Goal: Task Accomplishment & Management: Manage account settings

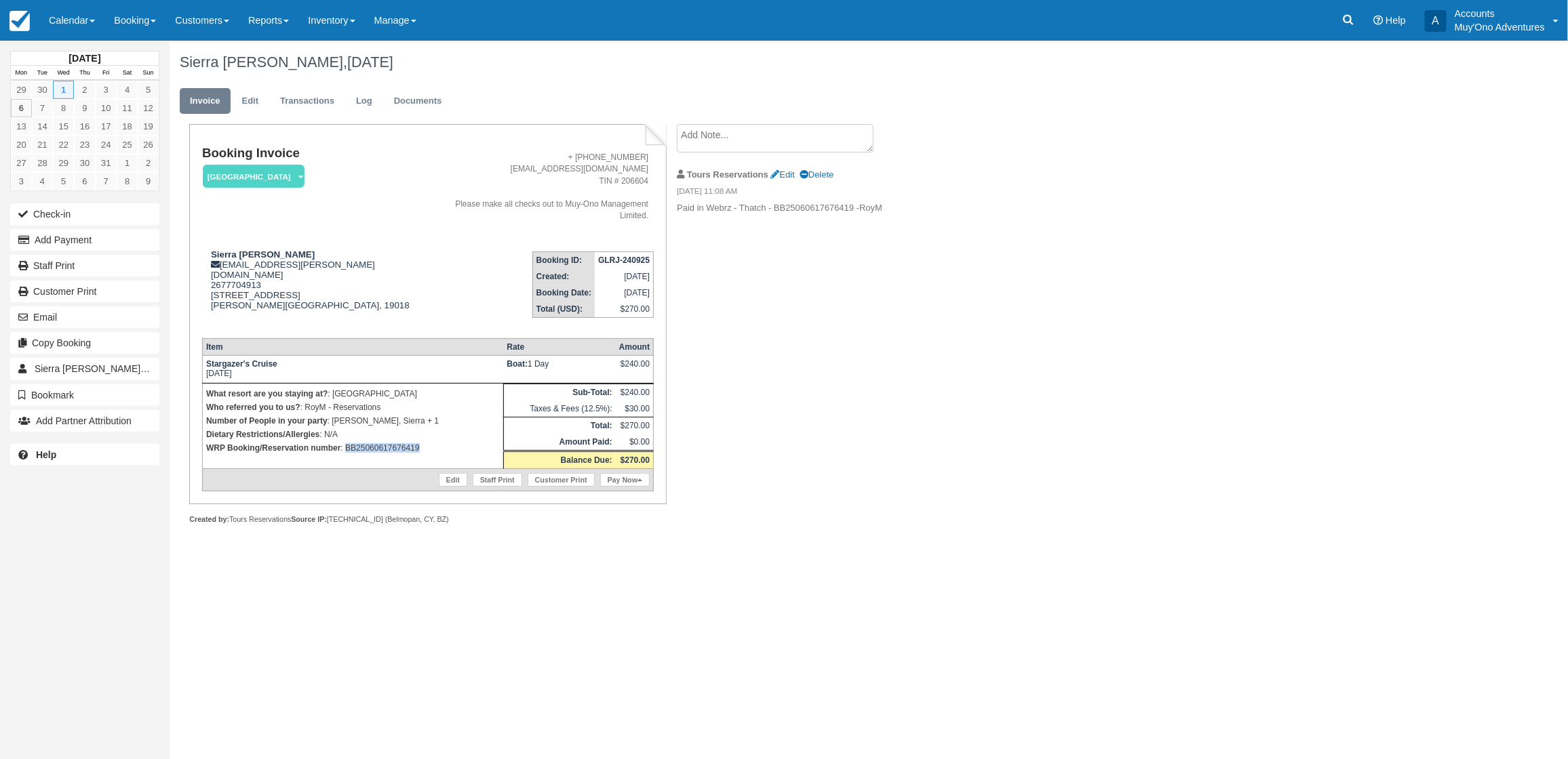
drag, startPoint x: 429, startPoint y: 431, endPoint x: 346, endPoint y: 431, distance: 83.0
click at [346, 441] on p "WRP Booking/Reservation number : BB25060617676419" at bounding box center [353, 447] width 293 height 13
copy p "BB25060617676419"
click at [93, 239] on button "Add Payment" at bounding box center [85, 240] width 149 height 22
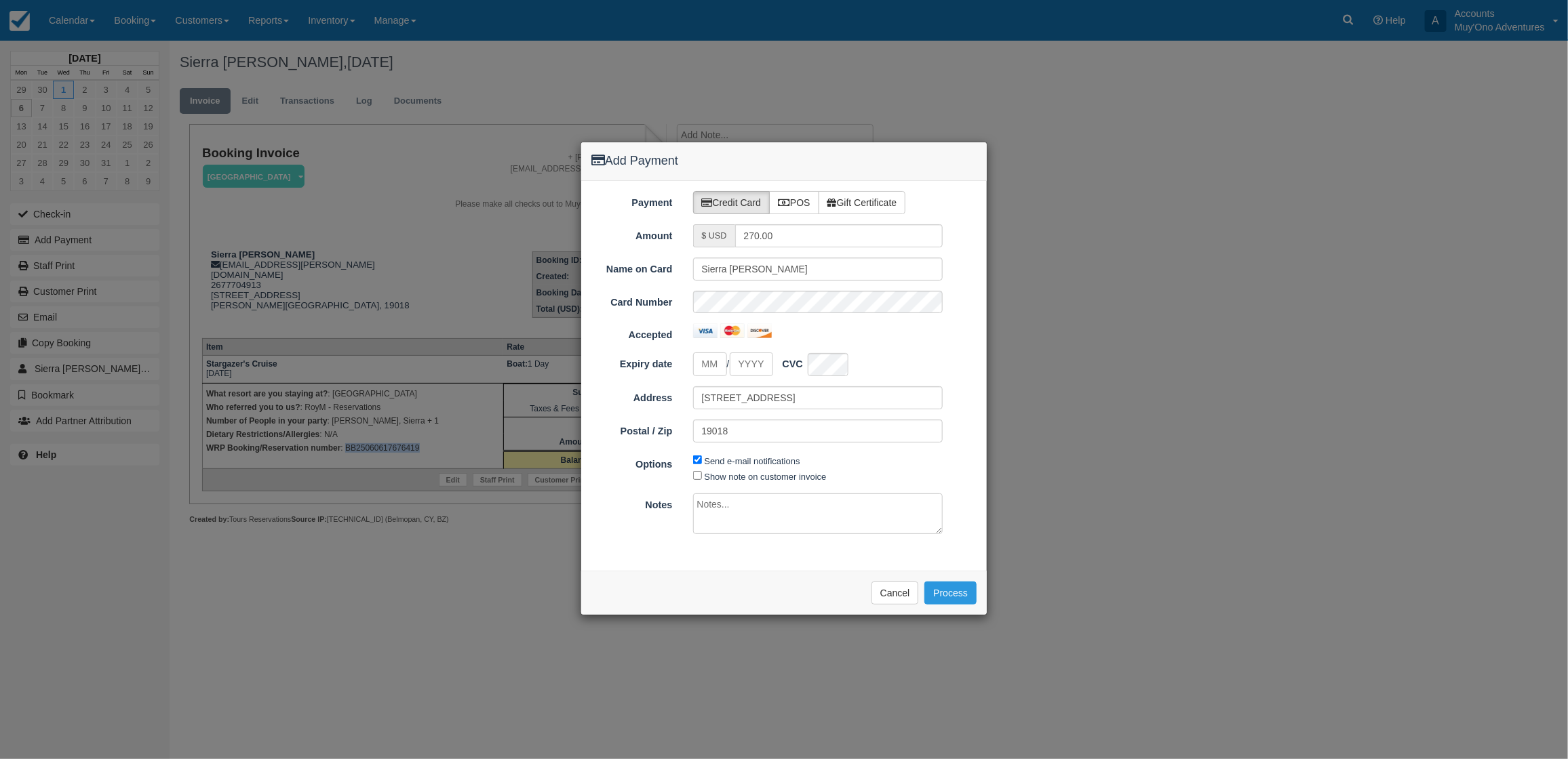
type input "10/06/25"
click at [802, 205] on label "POS" at bounding box center [794, 203] width 50 height 23
radio input "true"
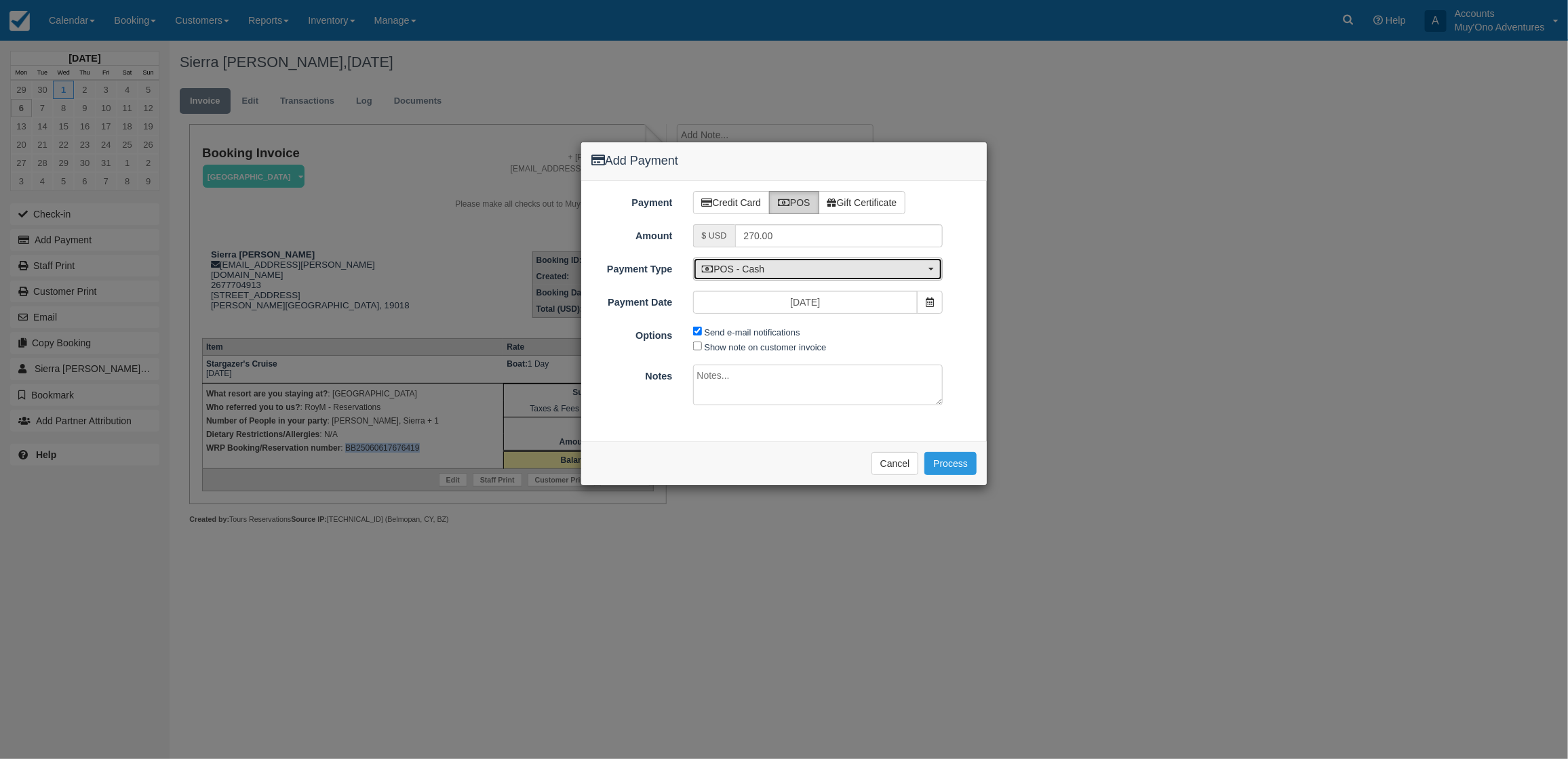
click at [816, 258] on button "POS - Cash" at bounding box center [819, 269] width 251 height 23
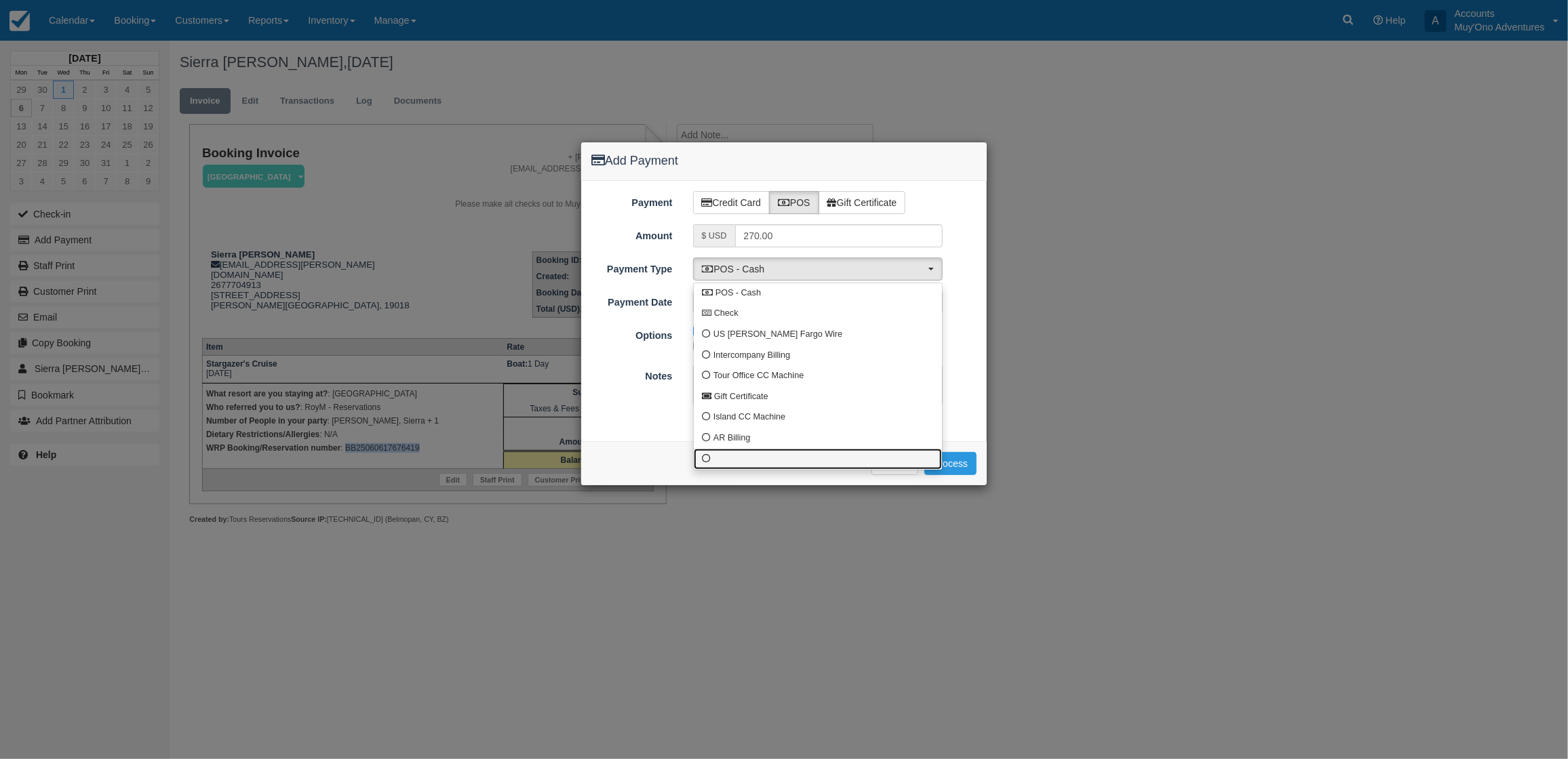
click at [721, 467] on link at bounding box center [818, 459] width 248 height 21
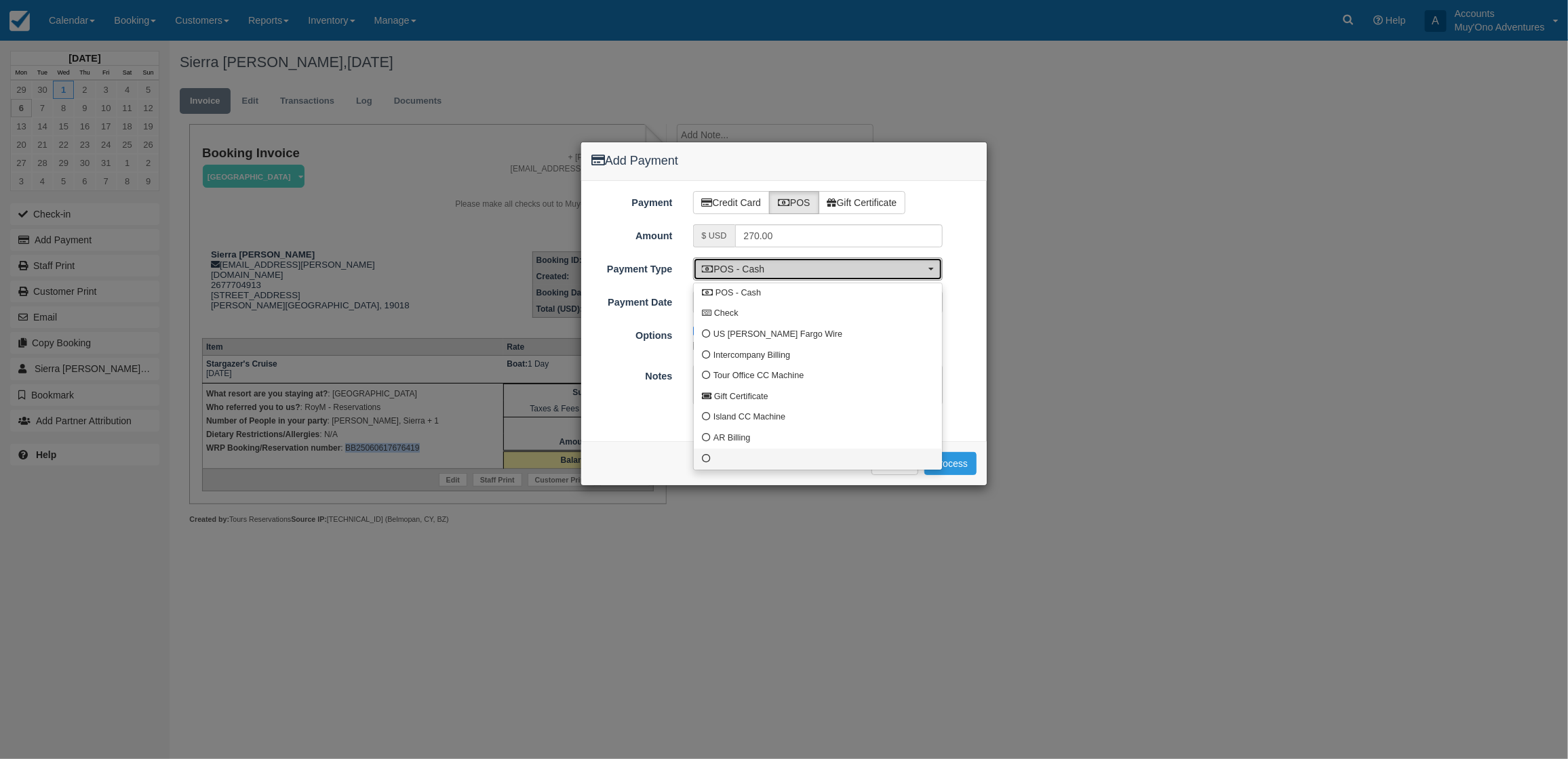
select select "custom10"
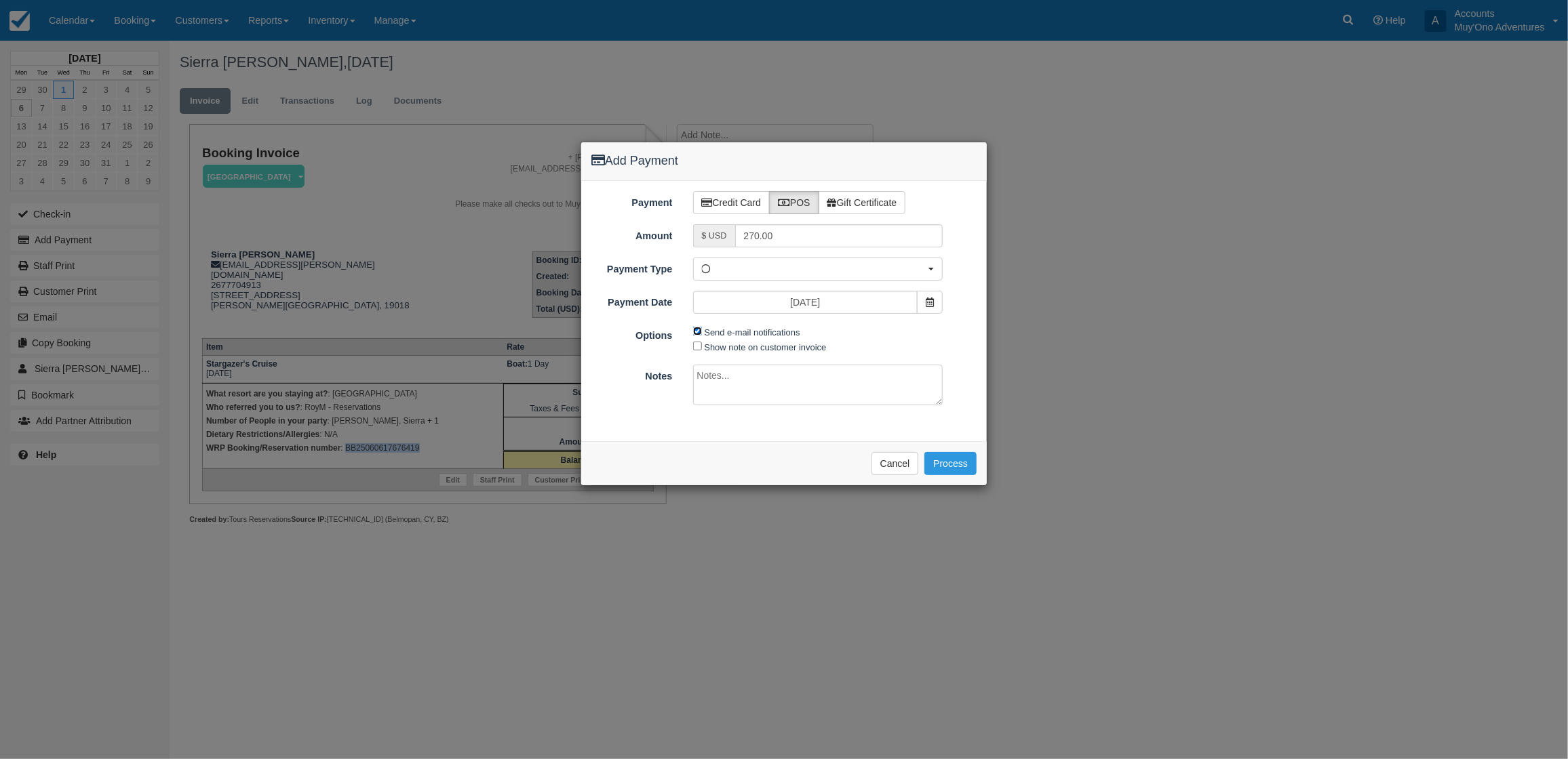
click at [697, 335] on input "Send e-mail notifications" at bounding box center [697, 331] width 9 height 9
checkbox input "false"
click at [763, 383] on textarea at bounding box center [819, 385] width 251 height 40
type textarea "O"
type textarea "Paid in WRP CT"
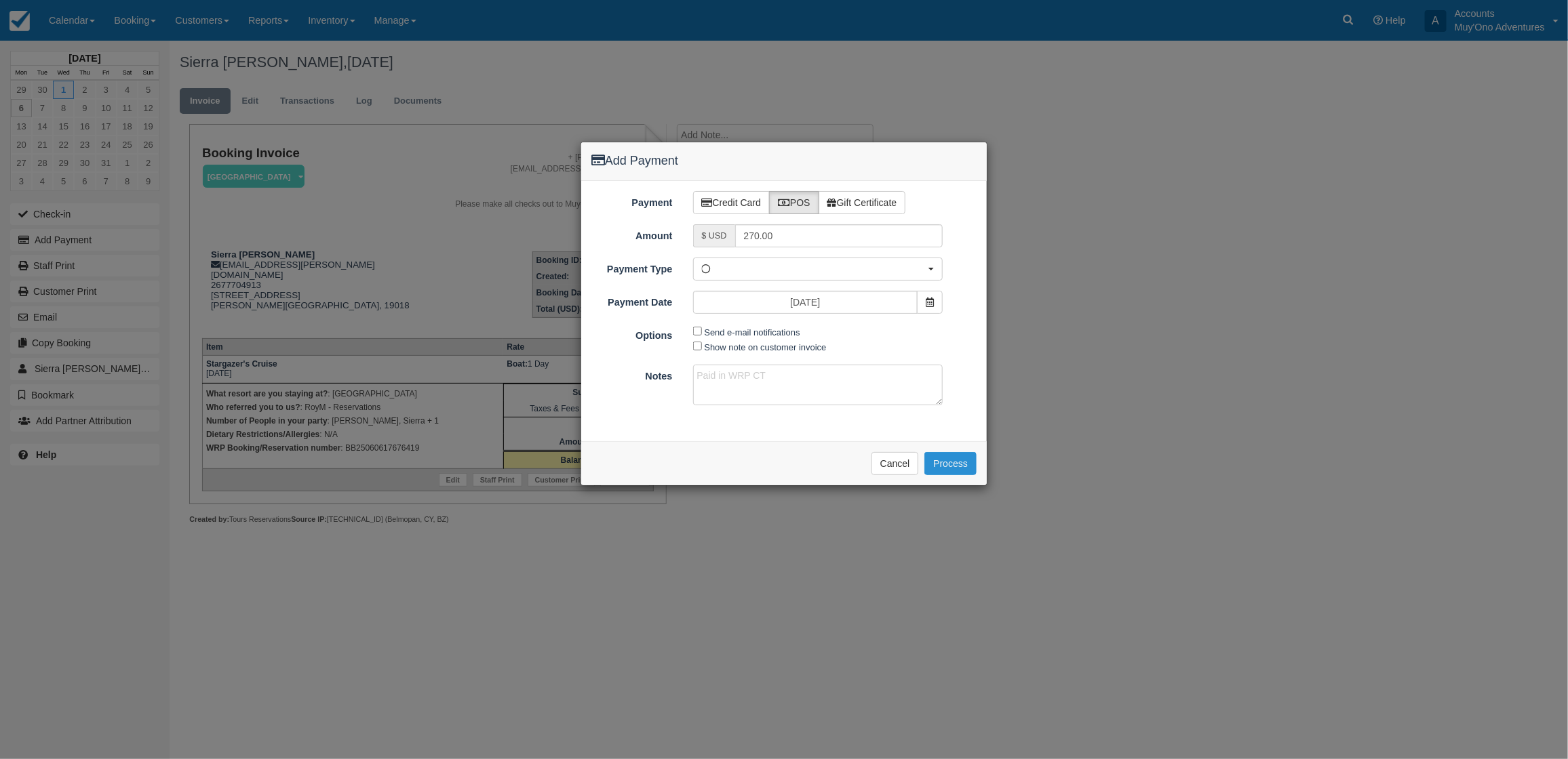
click at [947, 466] on button "Process" at bounding box center [950, 463] width 52 height 23
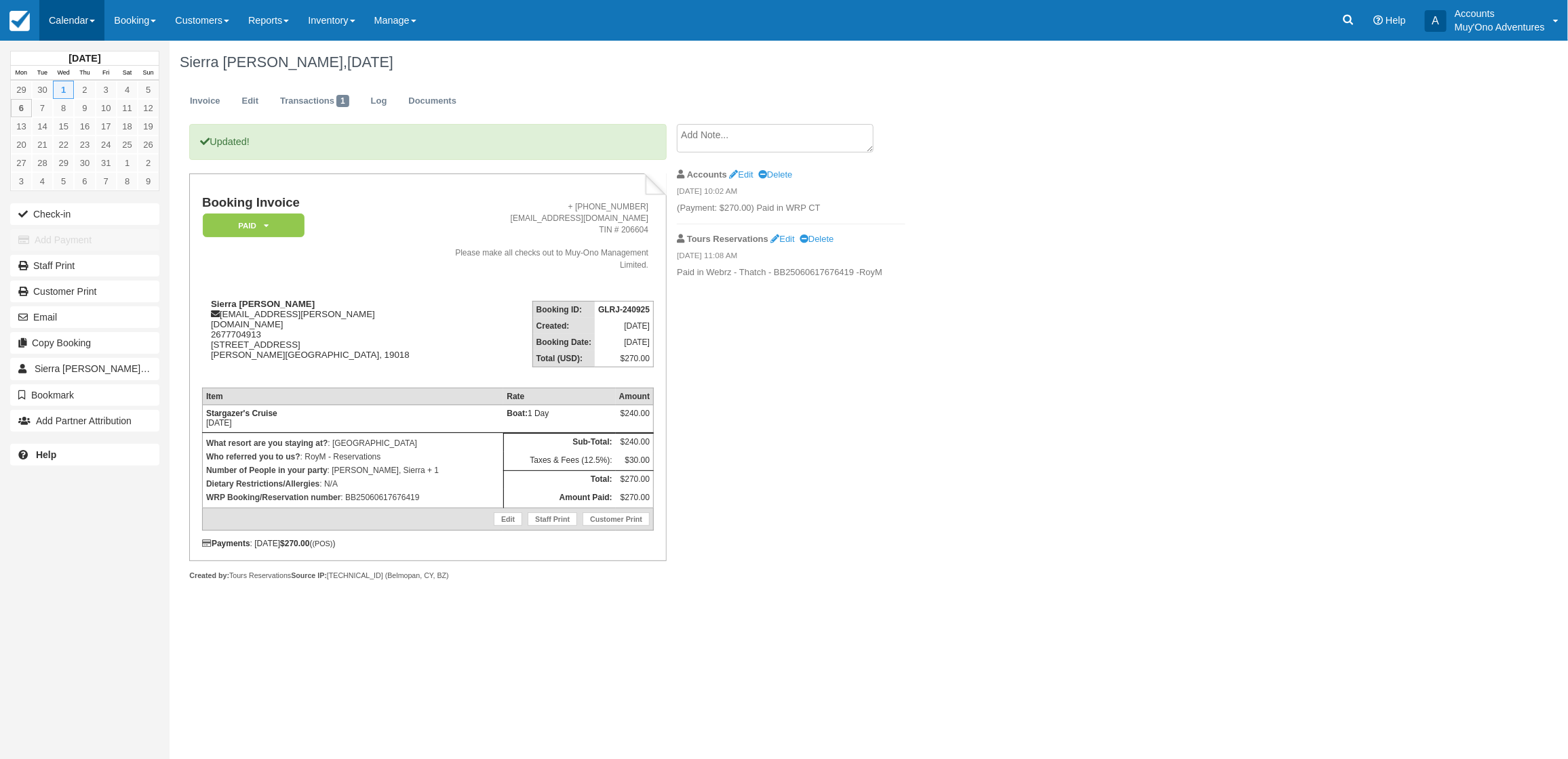
drag, startPoint x: 58, startPoint y: 20, endPoint x: 60, endPoint y: 28, distance: 8.2
click at [59, 21] on link "Calendar" at bounding box center [72, 20] width 65 height 40
click at [98, 125] on link "Month" at bounding box center [93, 128] width 107 height 29
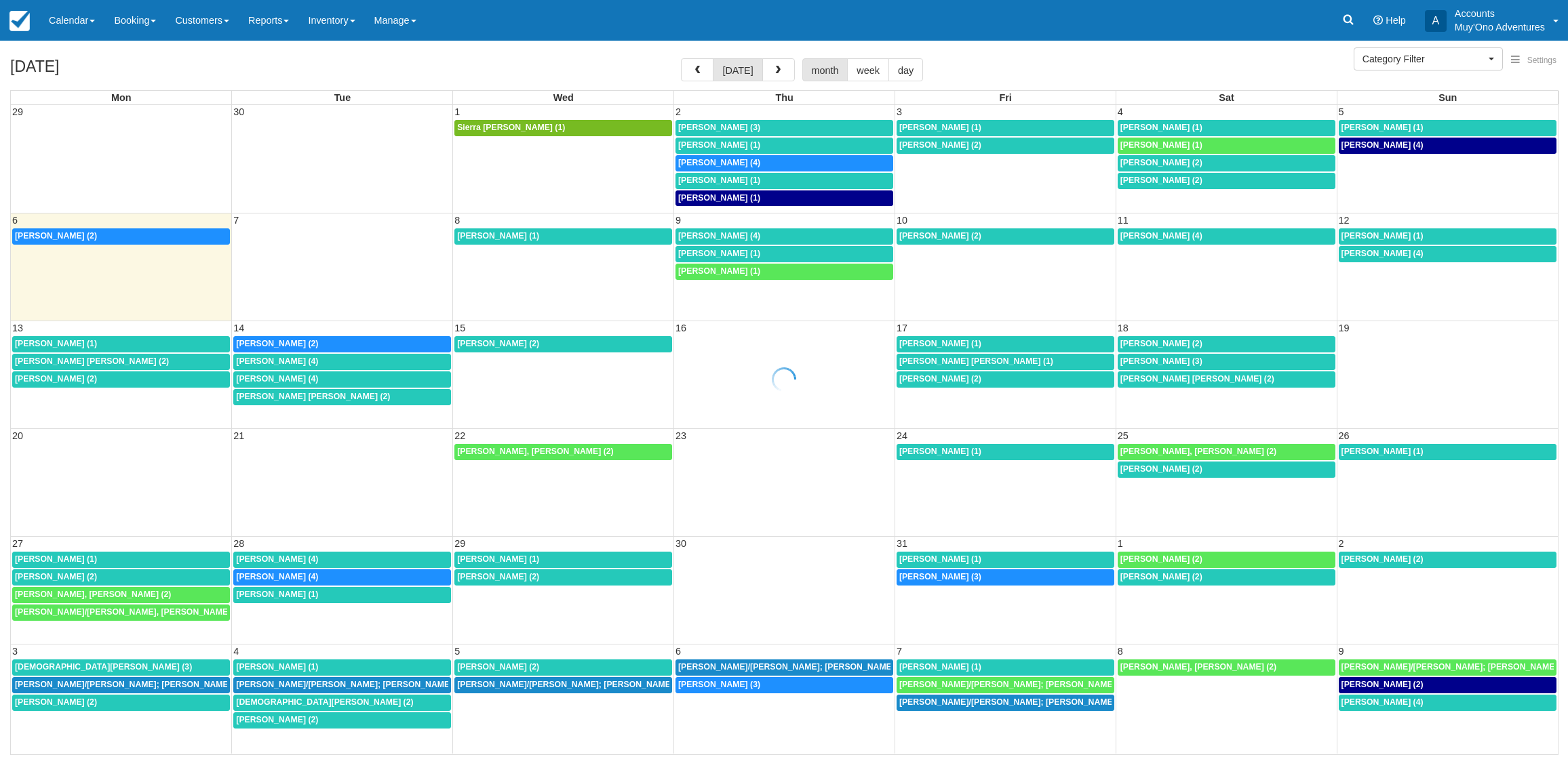
select select
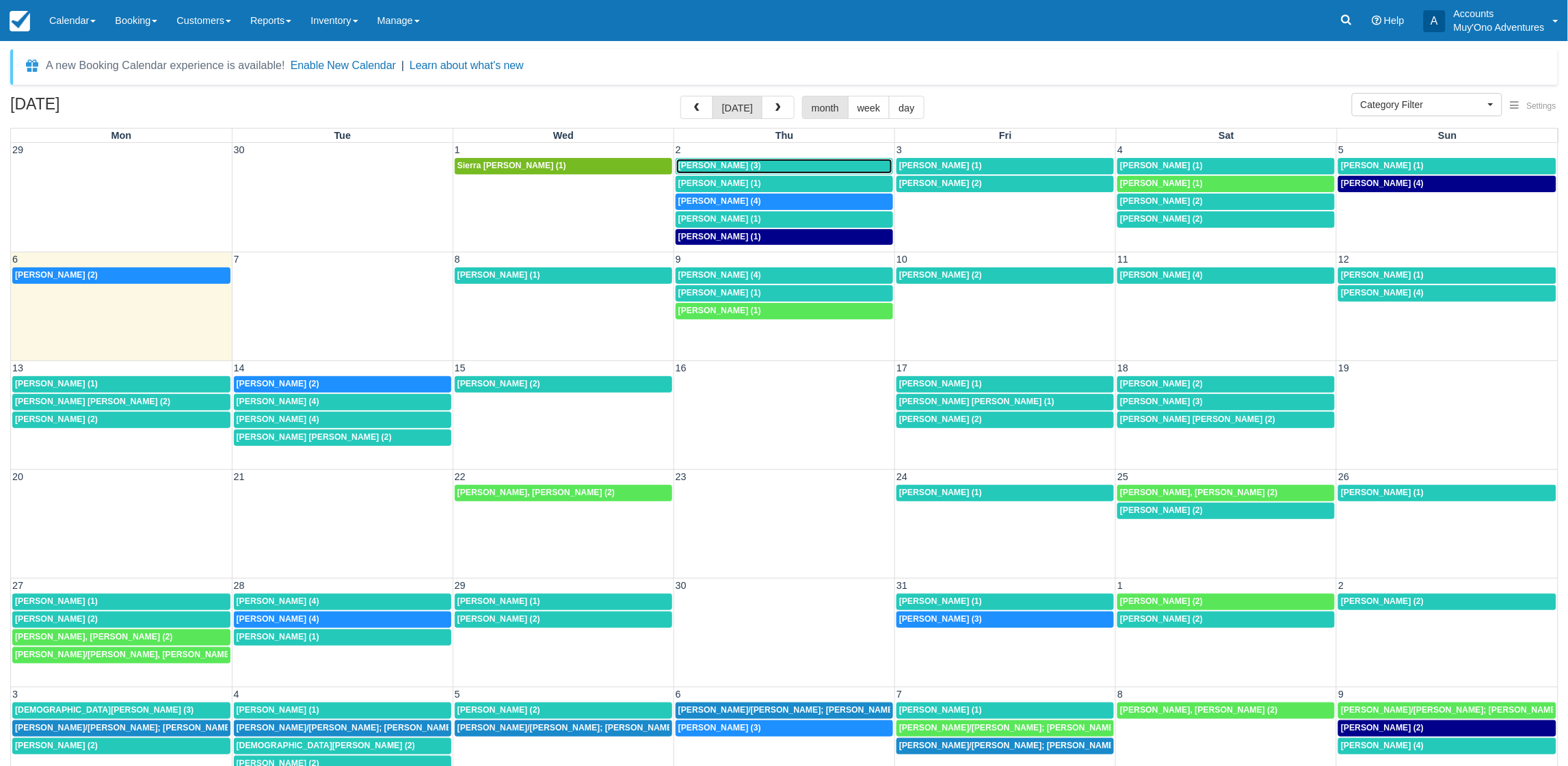
click at [698, 162] on span "[PERSON_NAME] (3)" at bounding box center [720, 166] width 82 height 9
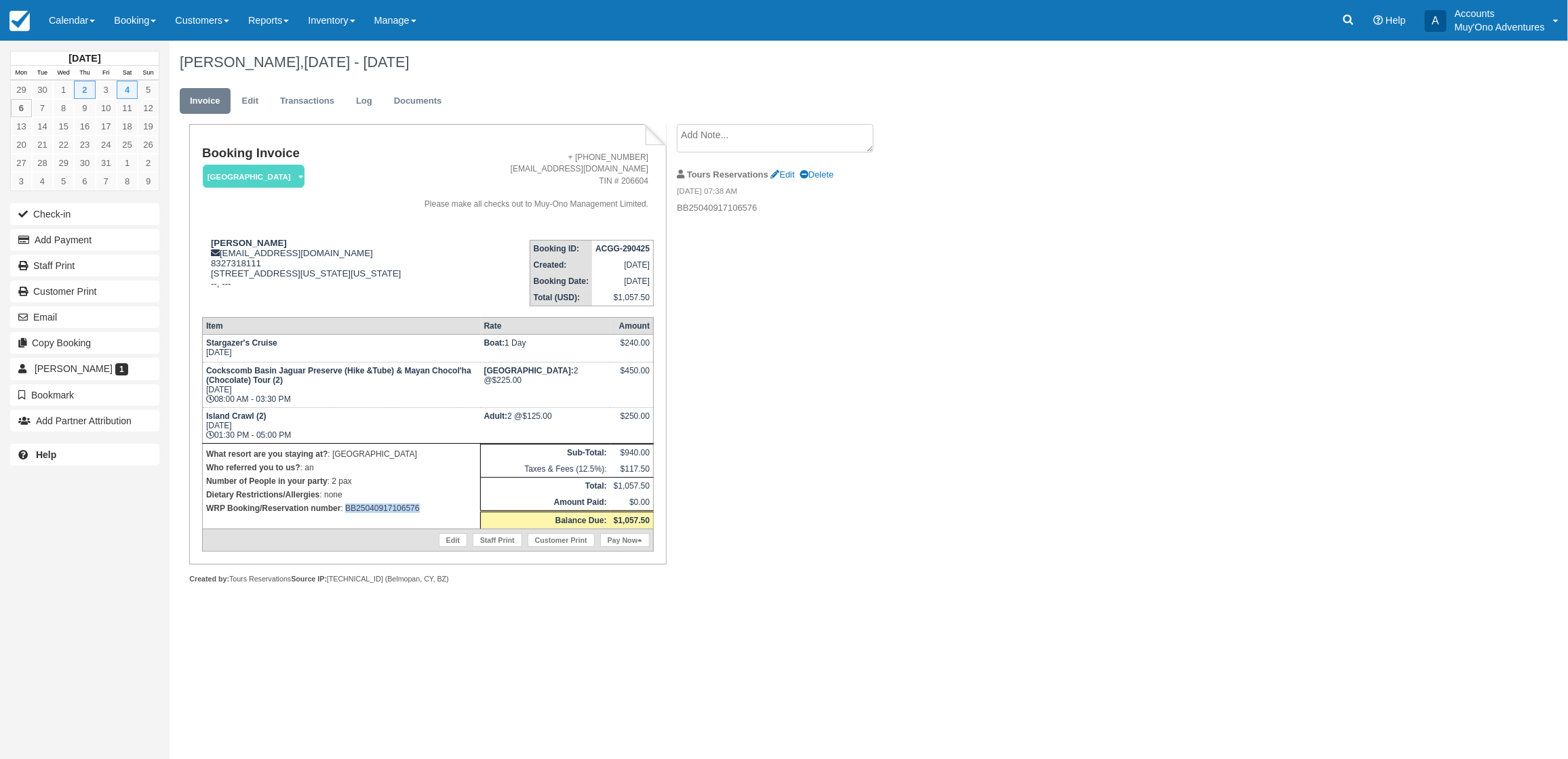
drag, startPoint x: 441, startPoint y: 536, endPoint x: 346, endPoint y: 537, distance: 95.0
click at [346, 529] on td "What resort are you staying at? : Thatch Caye Resort Who referred you to us? : …" at bounding box center [341, 486] width 278 height 86
copy p "BB25040917106576"
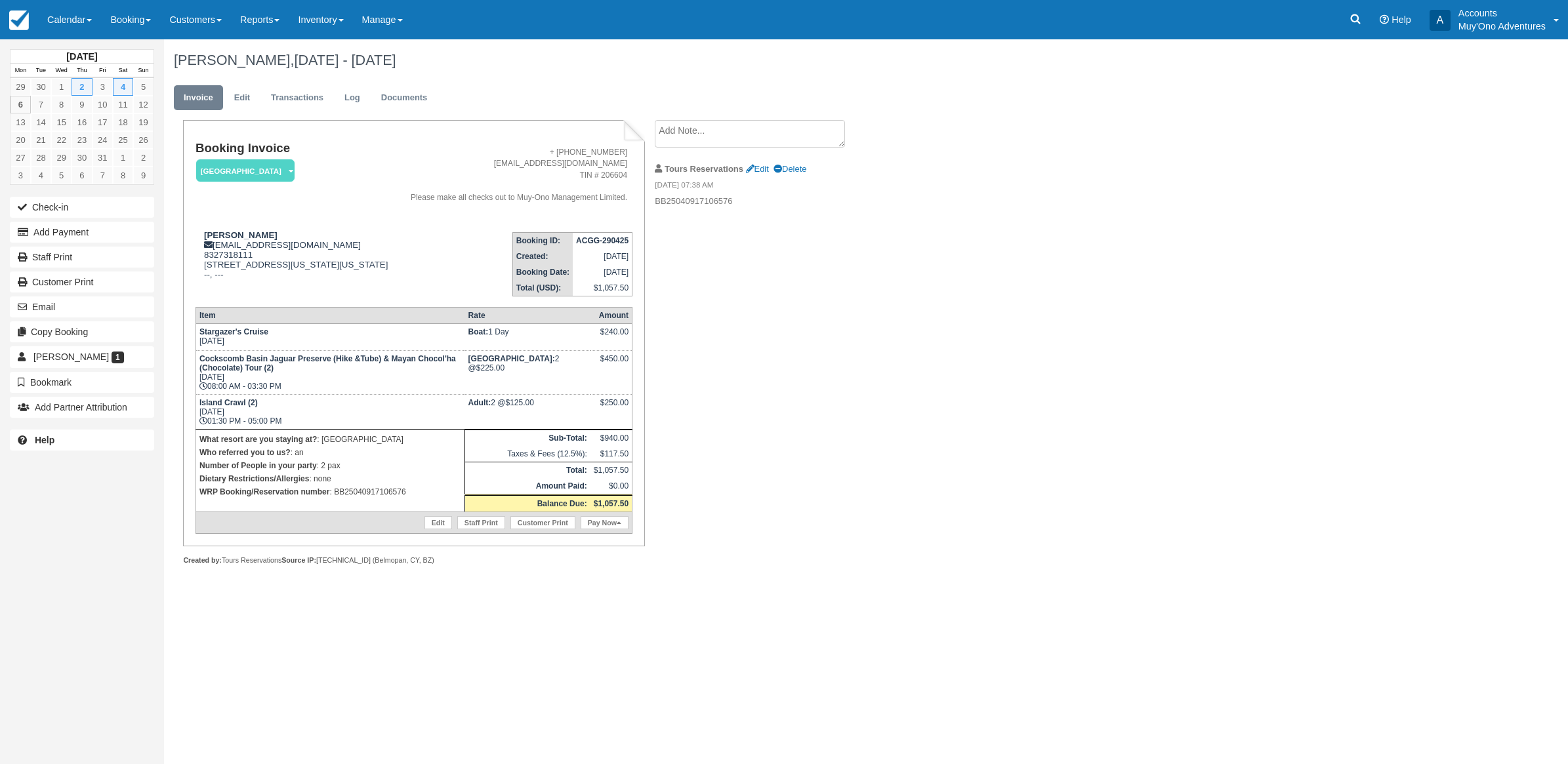
click at [802, 485] on div "Booking Invoice Thatch Caye Resort   Pending HOLD Deposit Paid Cancelled Void M…" at bounding box center [525, 356] width 722 height 473
click at [76, 17] on link "Calendar" at bounding box center [70, 20] width 63 height 39
click at [73, 112] on link "Month" at bounding box center [90, 123] width 104 height 28
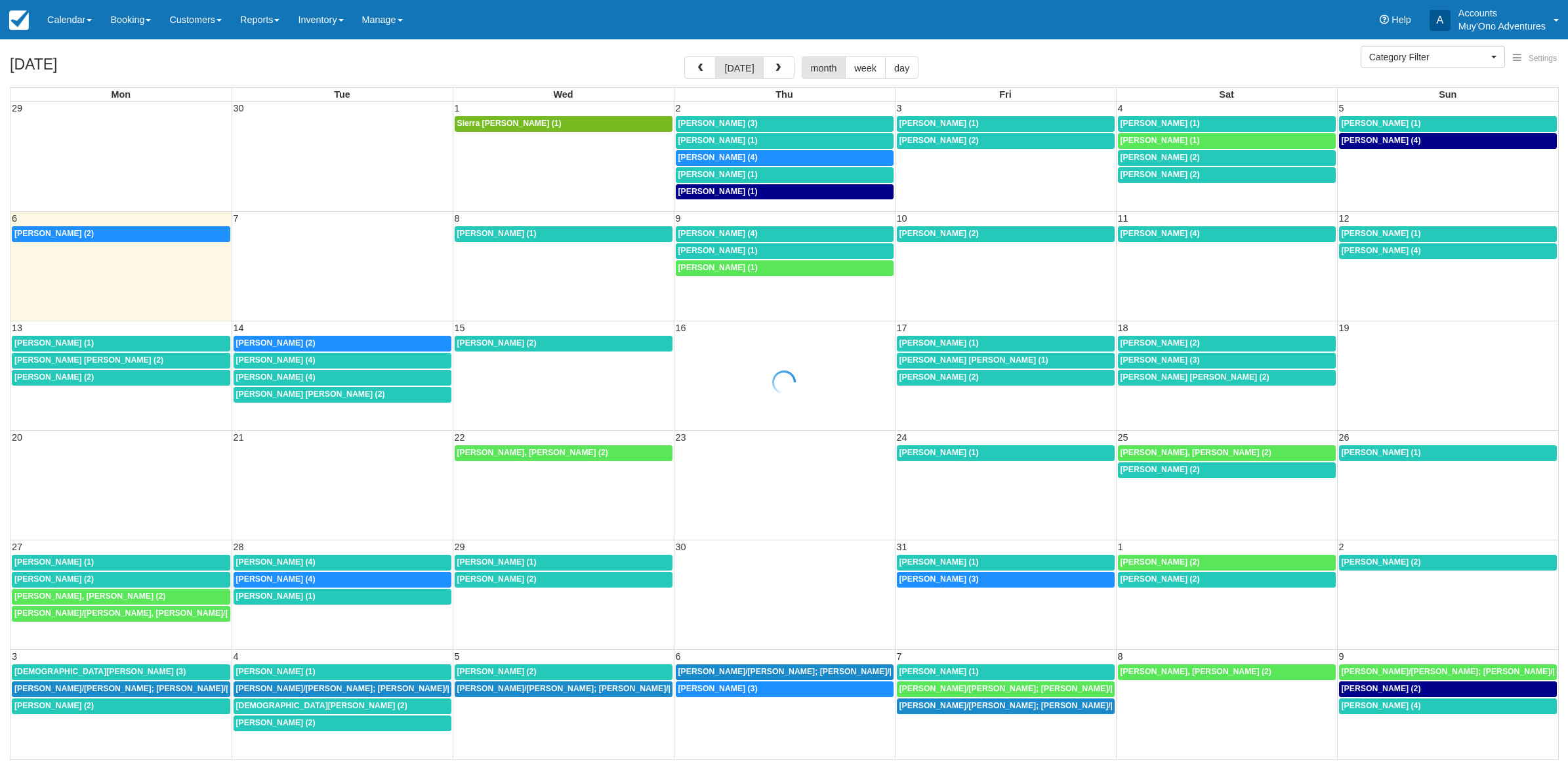
select select
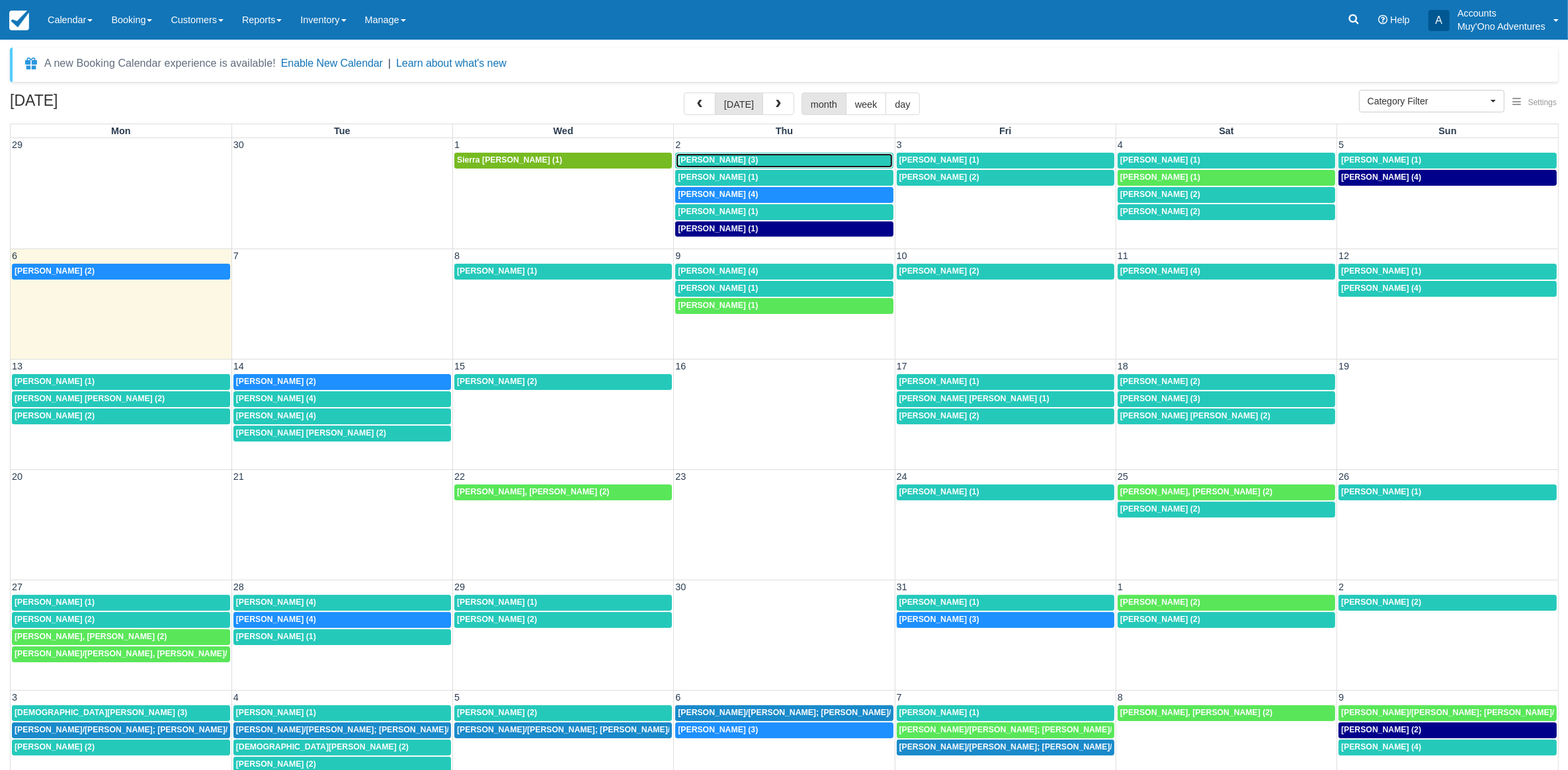
click at [739, 163] on span "Abel Sanchez (3)" at bounding box center [717, 160] width 80 height 9
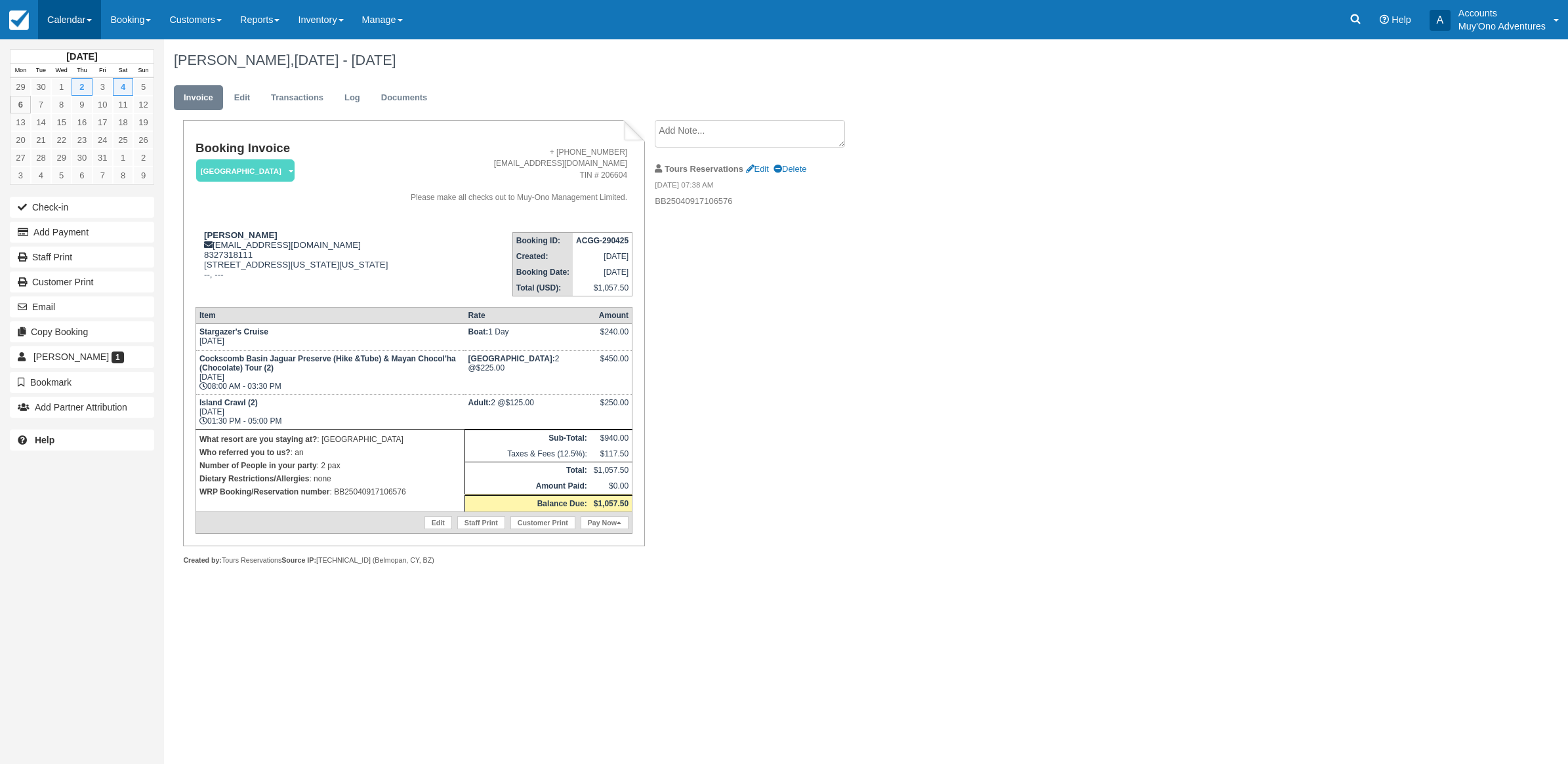
click at [69, 23] on link "Calendar" at bounding box center [70, 20] width 63 height 39
click at [90, 112] on link "Month" at bounding box center [90, 123] width 104 height 28
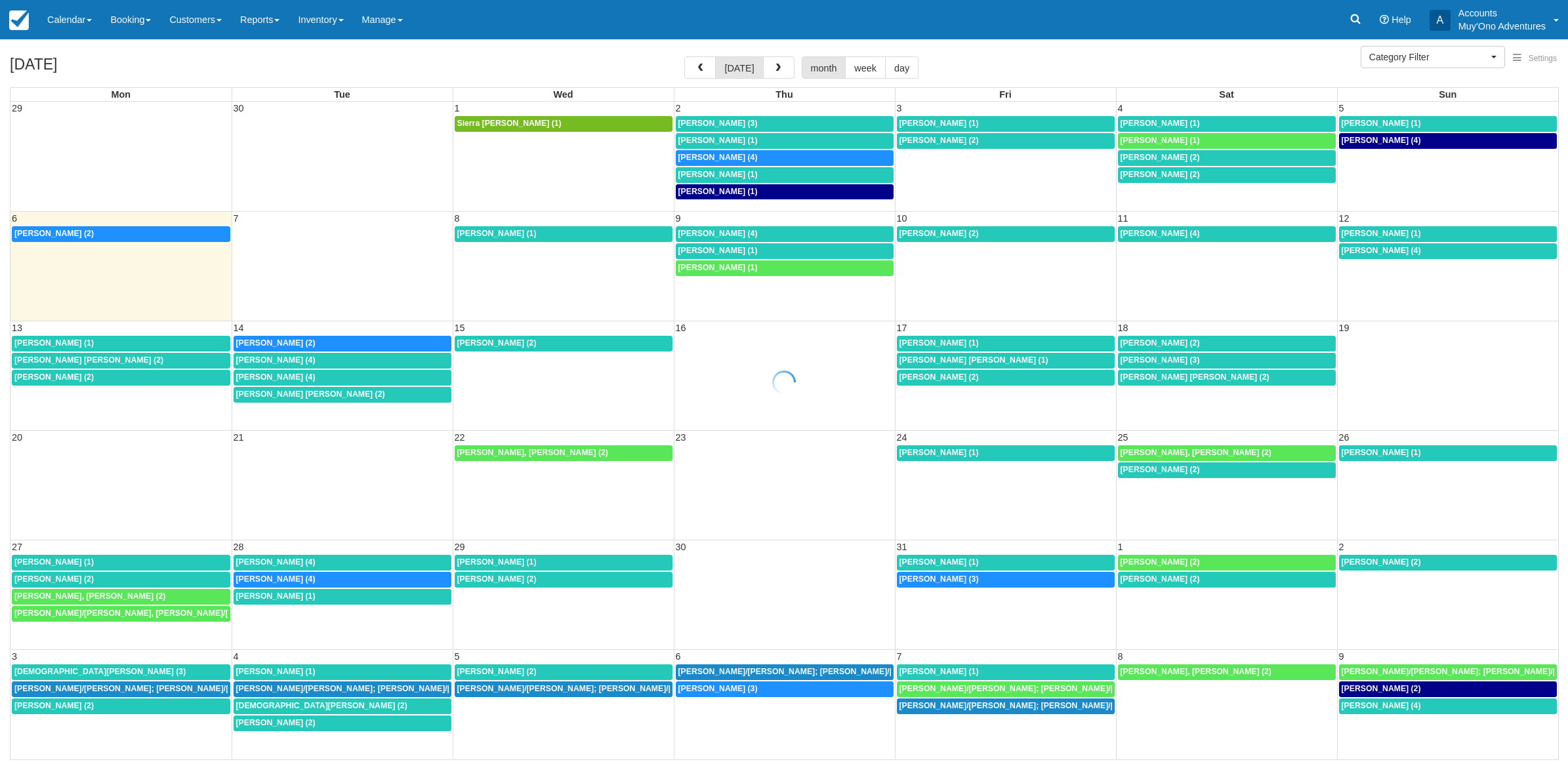
select select
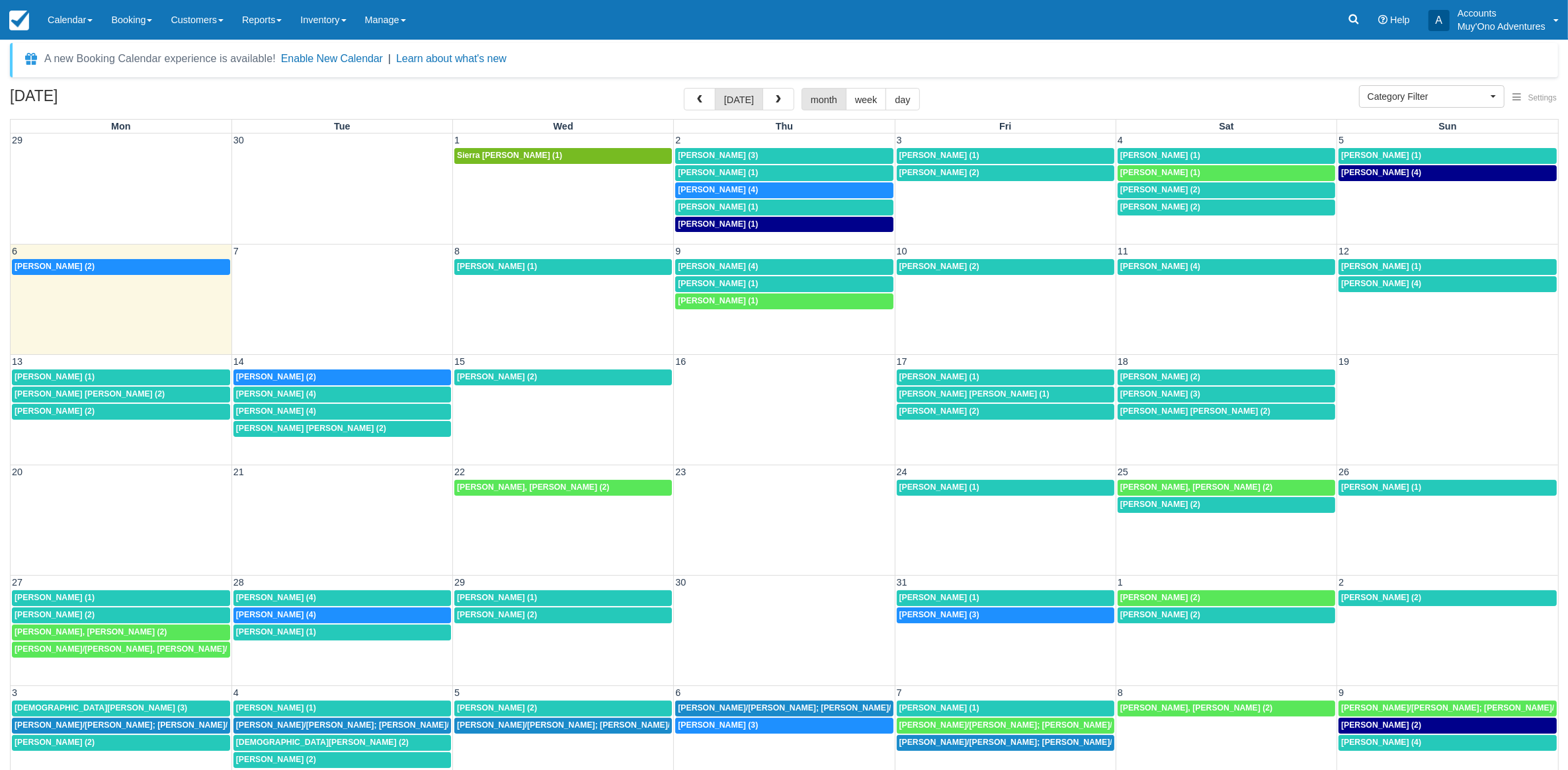
scroll to position [35, 0]
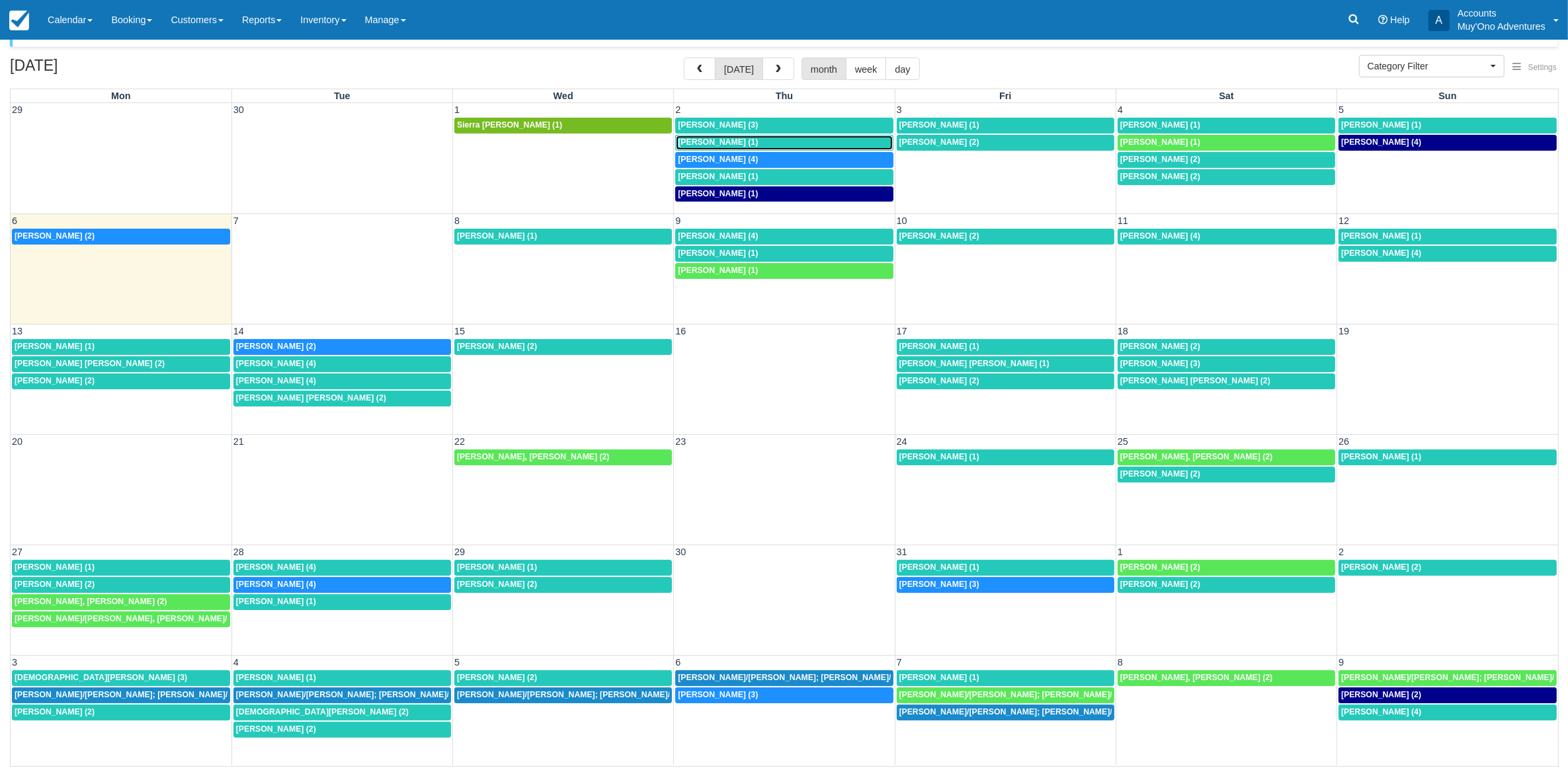
click at [719, 142] on span "Idalis Ayuso (1)" at bounding box center [717, 142] width 80 height 9
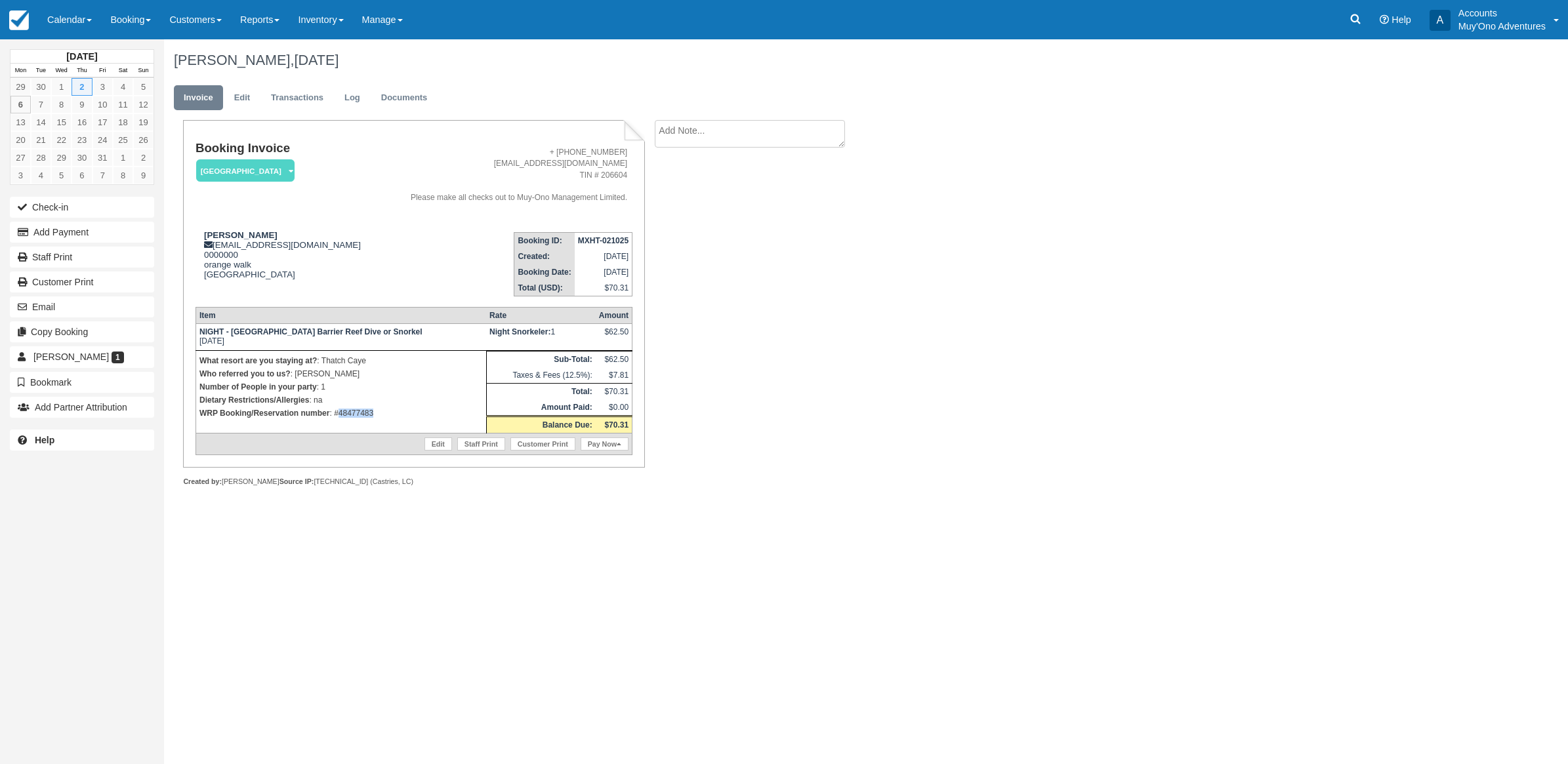
drag, startPoint x: 376, startPoint y: 417, endPoint x: 338, endPoint y: 416, distance: 38.0
click at [338, 416] on p "WRP Booking/Reservation number : #48477483" at bounding box center [341, 412] width 283 height 13
copy p "48477483"
click at [945, 388] on div "Idalis Ayuso, October 02 2025 Invoice Edit Transactions Log Documents Booking I…" at bounding box center [752, 277] width 1177 height 476
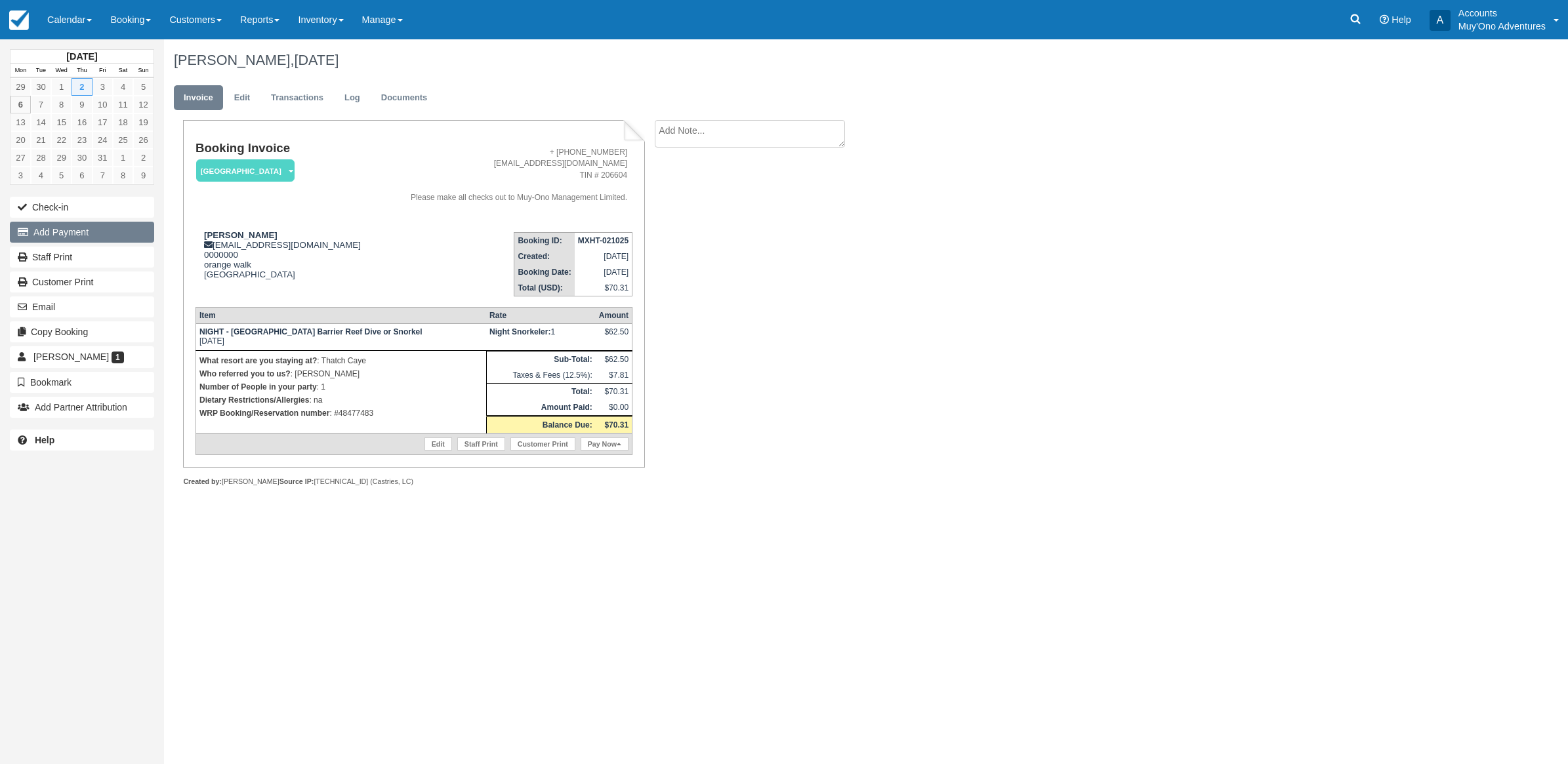
click at [58, 236] on button "Add Payment" at bounding box center [82, 233] width 145 height 21
click at [79, 227] on button "Add Payment" at bounding box center [82, 233] width 145 height 21
click at [32, 233] on icon "button" at bounding box center [26, 232] width 16 height 9
click at [1014, 188] on div "Idalis Ayuso, October 02 2025 Invoice Edit Transactions Log Documents Booking I…" at bounding box center [752, 277] width 1177 height 476
click at [56, 233] on button "Add Payment" at bounding box center [82, 233] width 145 height 21
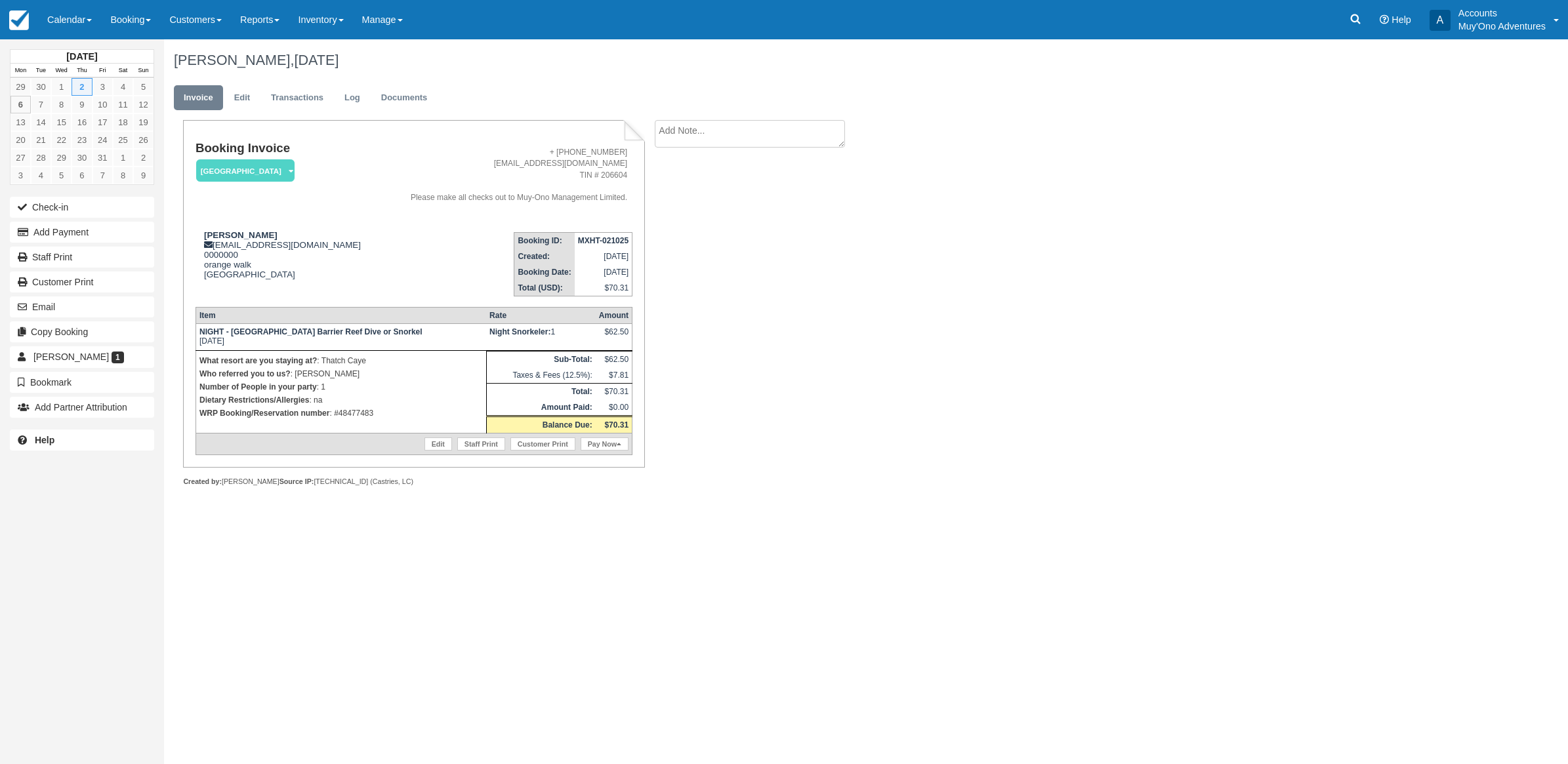
drag, startPoint x: 1228, startPoint y: 243, endPoint x: 1231, endPoint y: 237, distance: 6.7
click at [1229, 243] on div "Idalis Ayuso, October 02 2025 Invoice Edit Transactions Log Documents Booking I…" at bounding box center [752, 277] width 1177 height 476
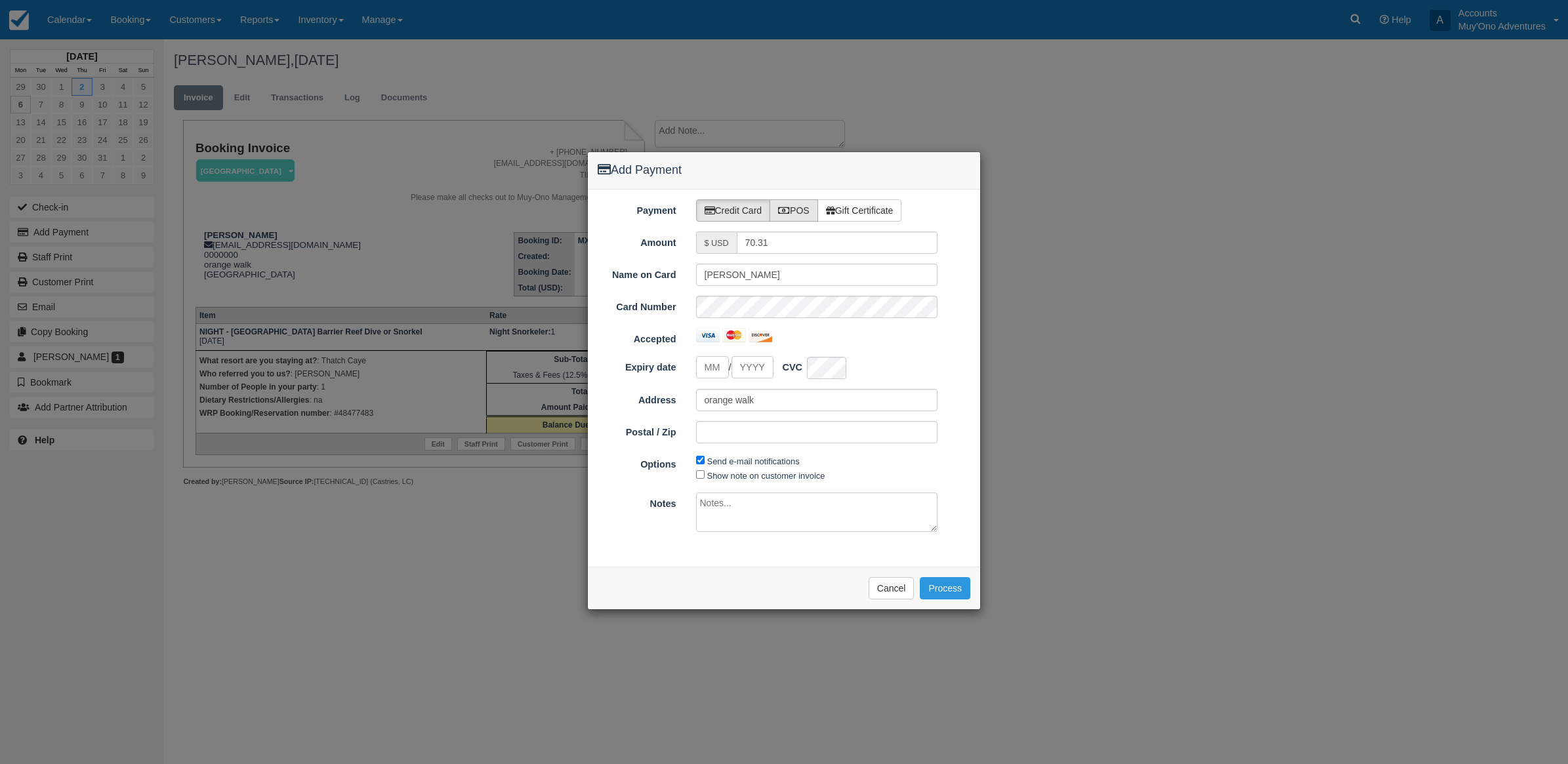
drag, startPoint x: 798, startPoint y: 207, endPoint x: 797, endPoint y: 215, distance: 8.1
click at [799, 207] on label "POS" at bounding box center [793, 211] width 48 height 23
radio input "true"
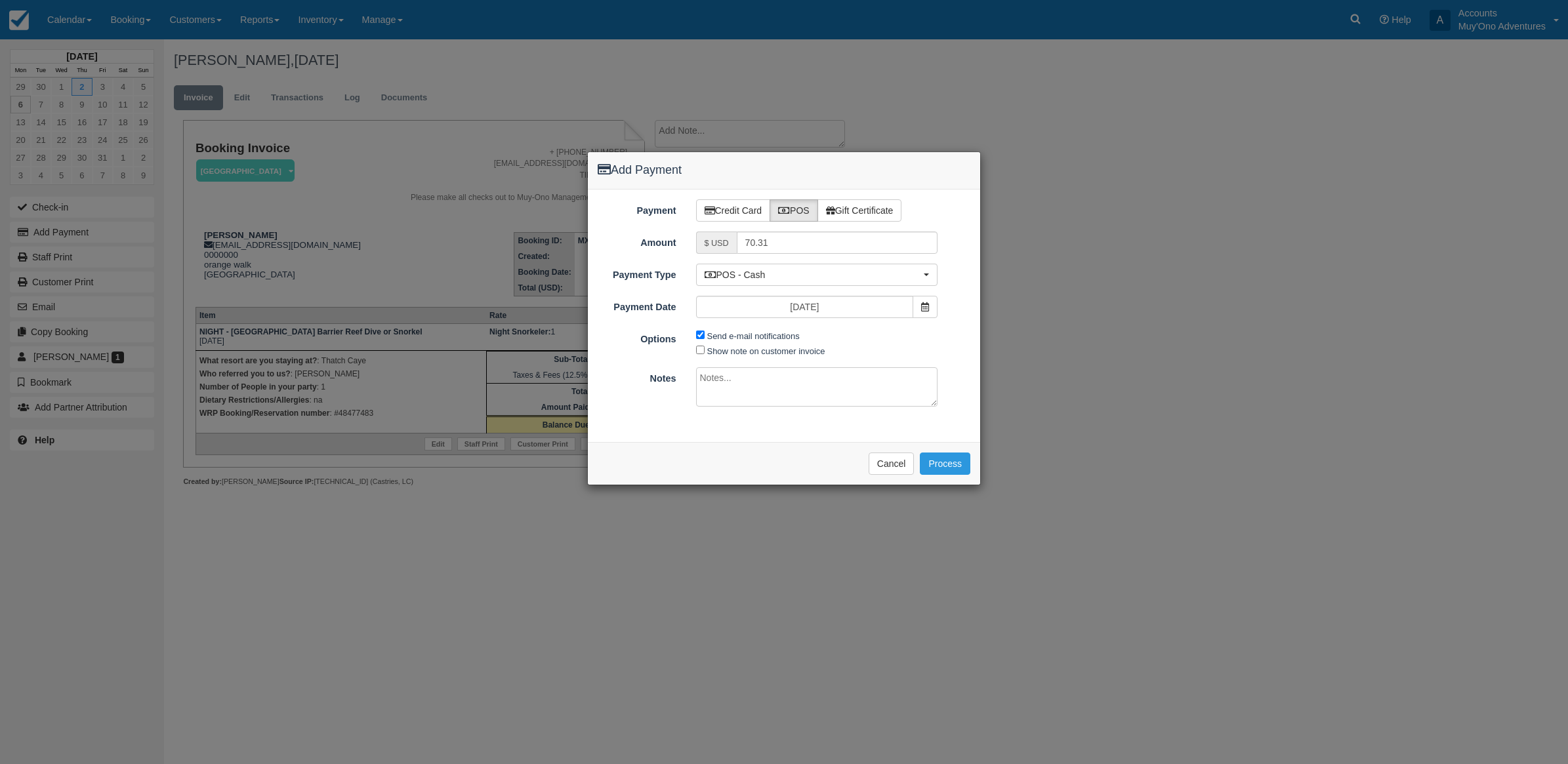
click at [758, 258] on div "Payment Credit Card POS Gift Certificate Amount $ USD 70.31 Name on Card Idalis…" at bounding box center [784, 316] width 392 height 253
click at [754, 273] on span "POS - Cash" at bounding box center [813, 274] width 217 height 13
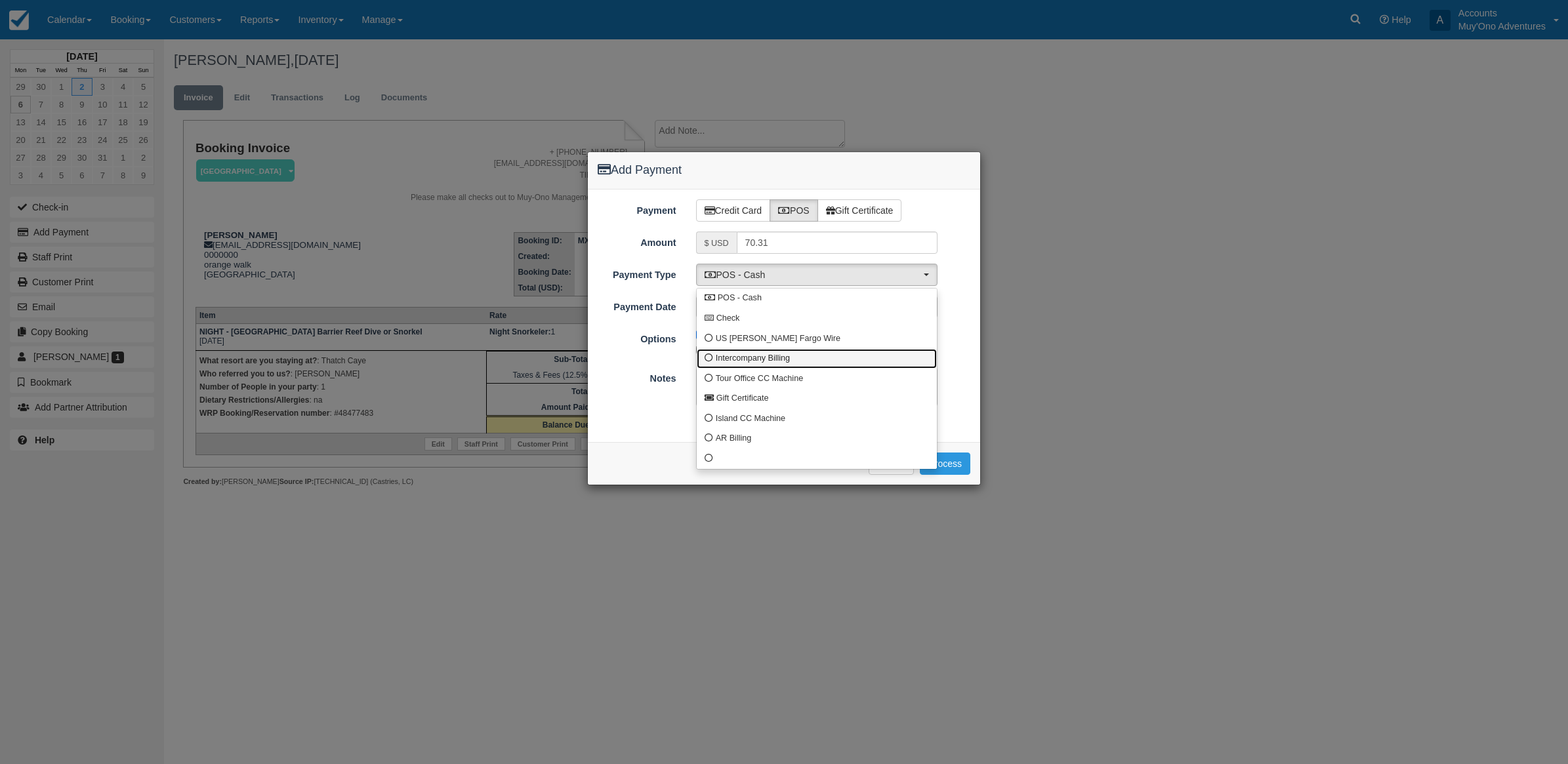
click at [768, 350] on link "Intercompany Billing" at bounding box center [817, 359] width 240 height 20
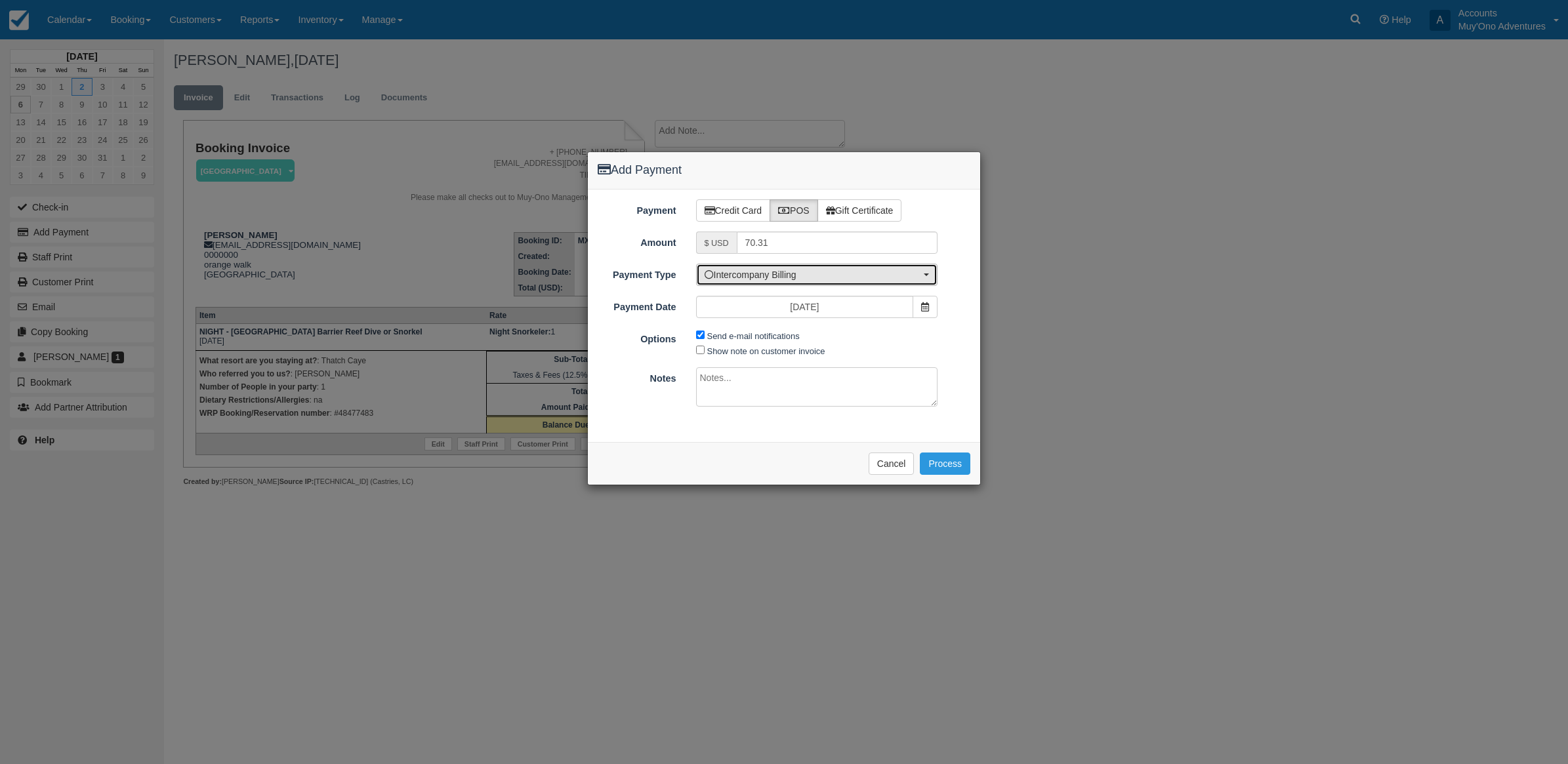
click at [754, 280] on span "Intercompany Billing" at bounding box center [813, 274] width 217 height 13
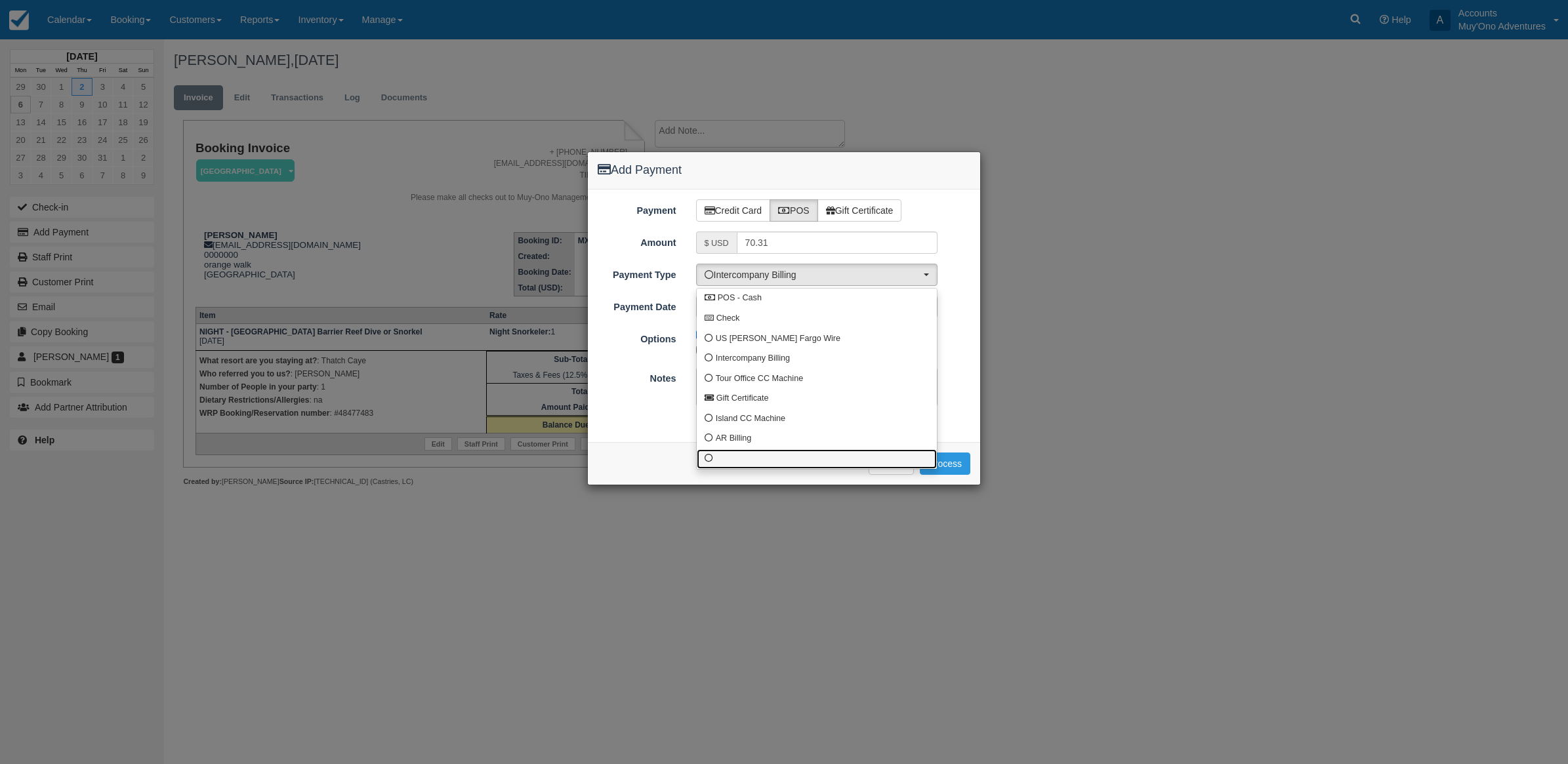
click at [722, 462] on link at bounding box center [817, 459] width 240 height 20
select select "custom10"
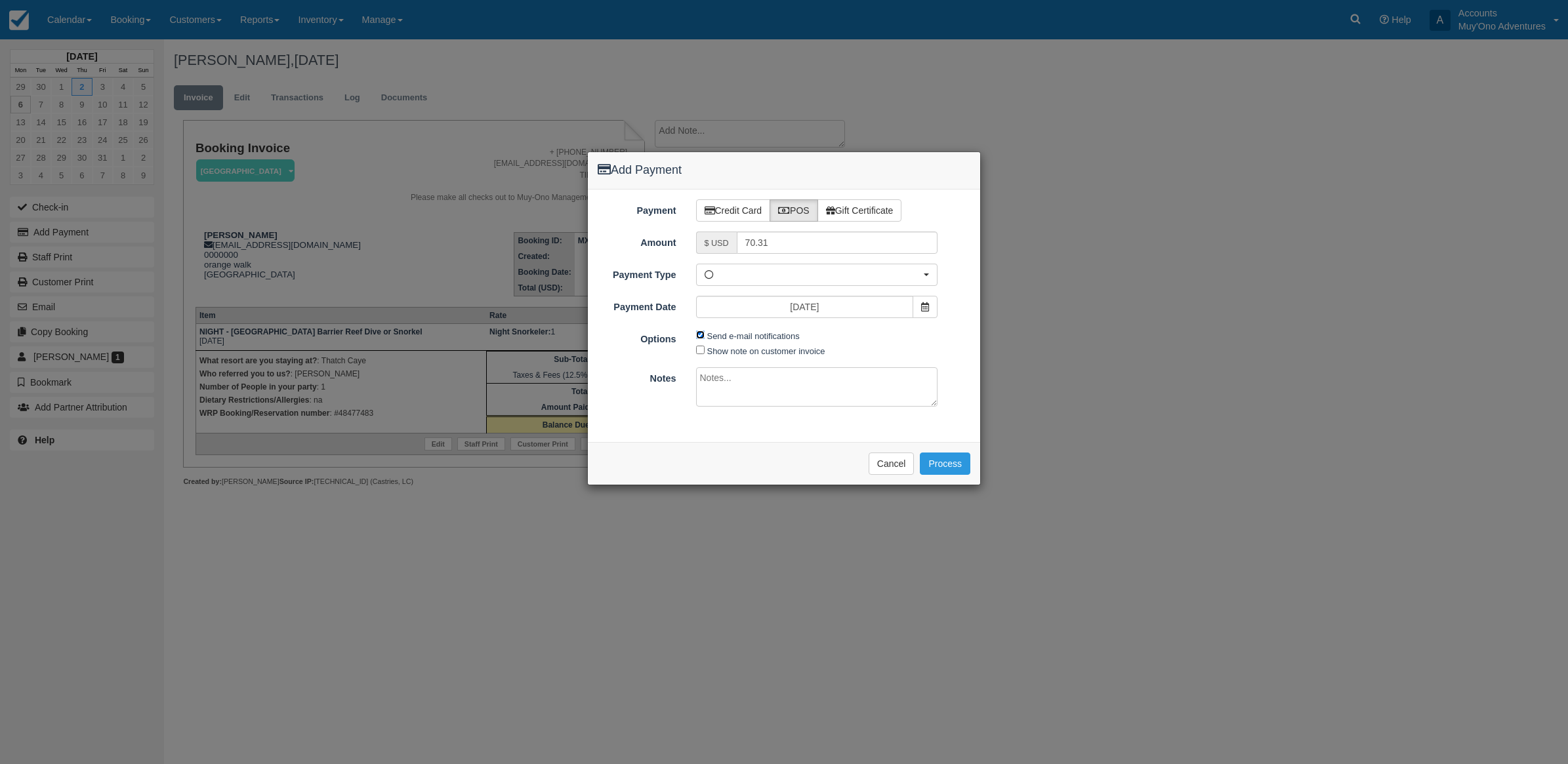
click at [699, 335] on input "Send e-mail notifications" at bounding box center [700, 334] width 8 height 8
checkbox input "false"
click at [814, 413] on div "Payment Credit Card POS Gift Certificate Amount $ USD 70.31 Name on Card Idalis…" at bounding box center [784, 316] width 392 height 253
drag, startPoint x: 811, startPoint y: 397, endPoint x: 797, endPoint y: 397, distance: 14.0
click at [810, 397] on textarea at bounding box center [817, 387] width 242 height 39
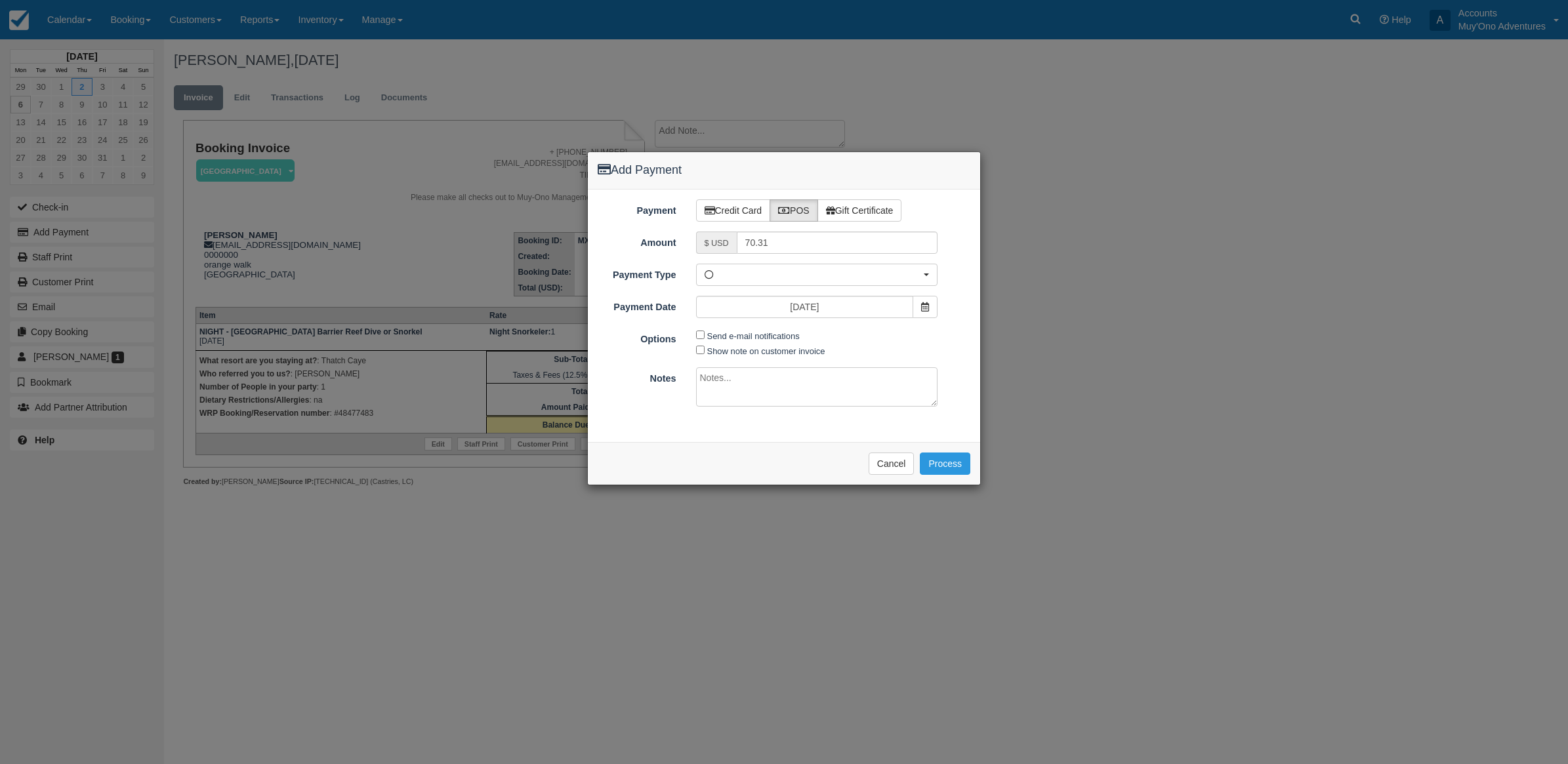
drag, startPoint x: 837, startPoint y: 171, endPoint x: 1173, endPoint y: 132, distance: 338.3
click at [1173, 132] on div "Add Payment Payment Credit Card POS Gift Certificate Amount $ USD 70.31 Name on…" at bounding box center [784, 382] width 1568 height 764
click at [735, 385] on textarea at bounding box center [817, 387] width 242 height 39
type textarea "Paid in WRP CT"
click at [932, 463] on button "Process" at bounding box center [945, 464] width 50 height 23
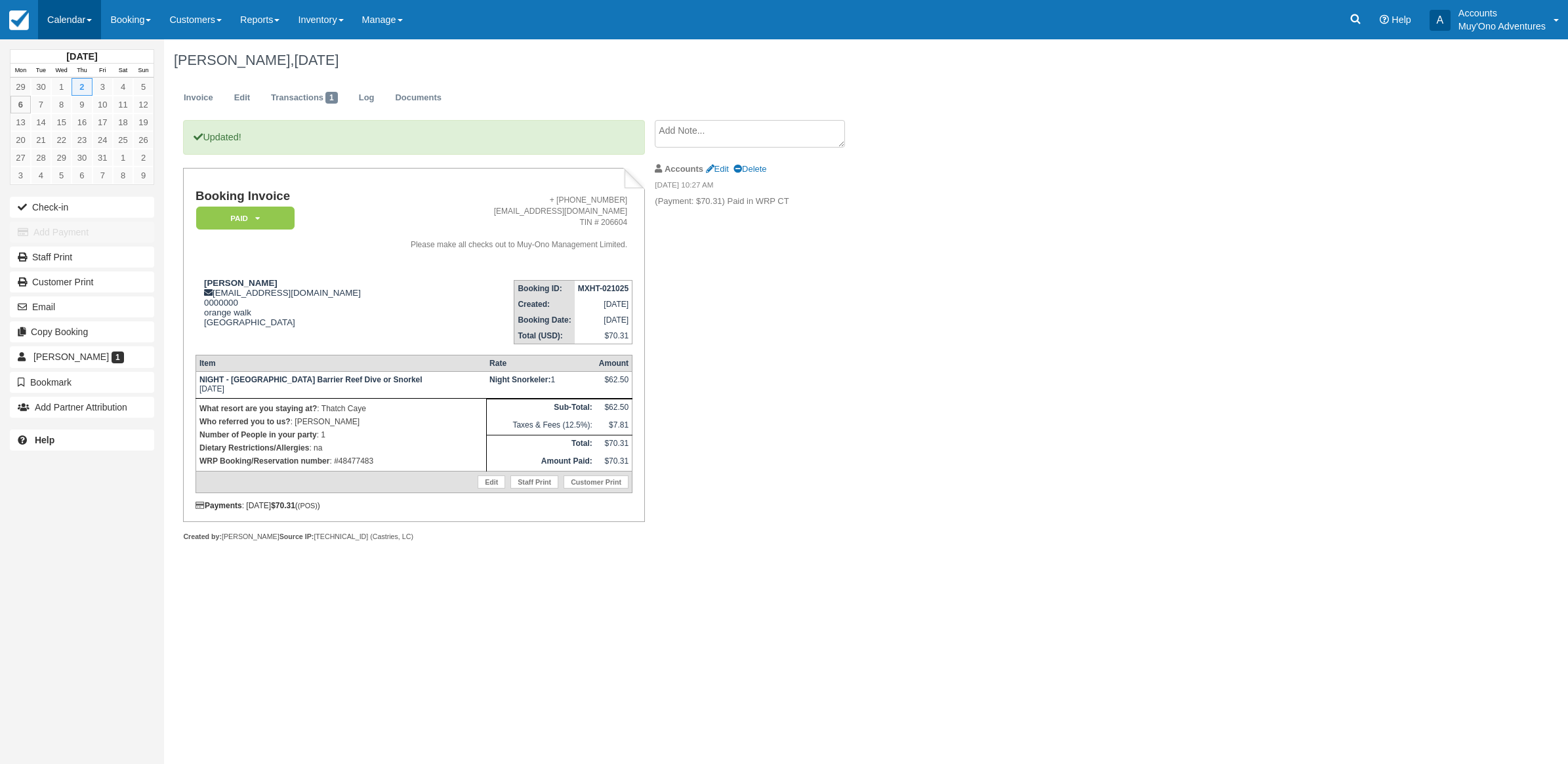
click at [53, 27] on link "Calendar" at bounding box center [70, 20] width 63 height 39
click at [77, 130] on link "Month" at bounding box center [90, 123] width 104 height 28
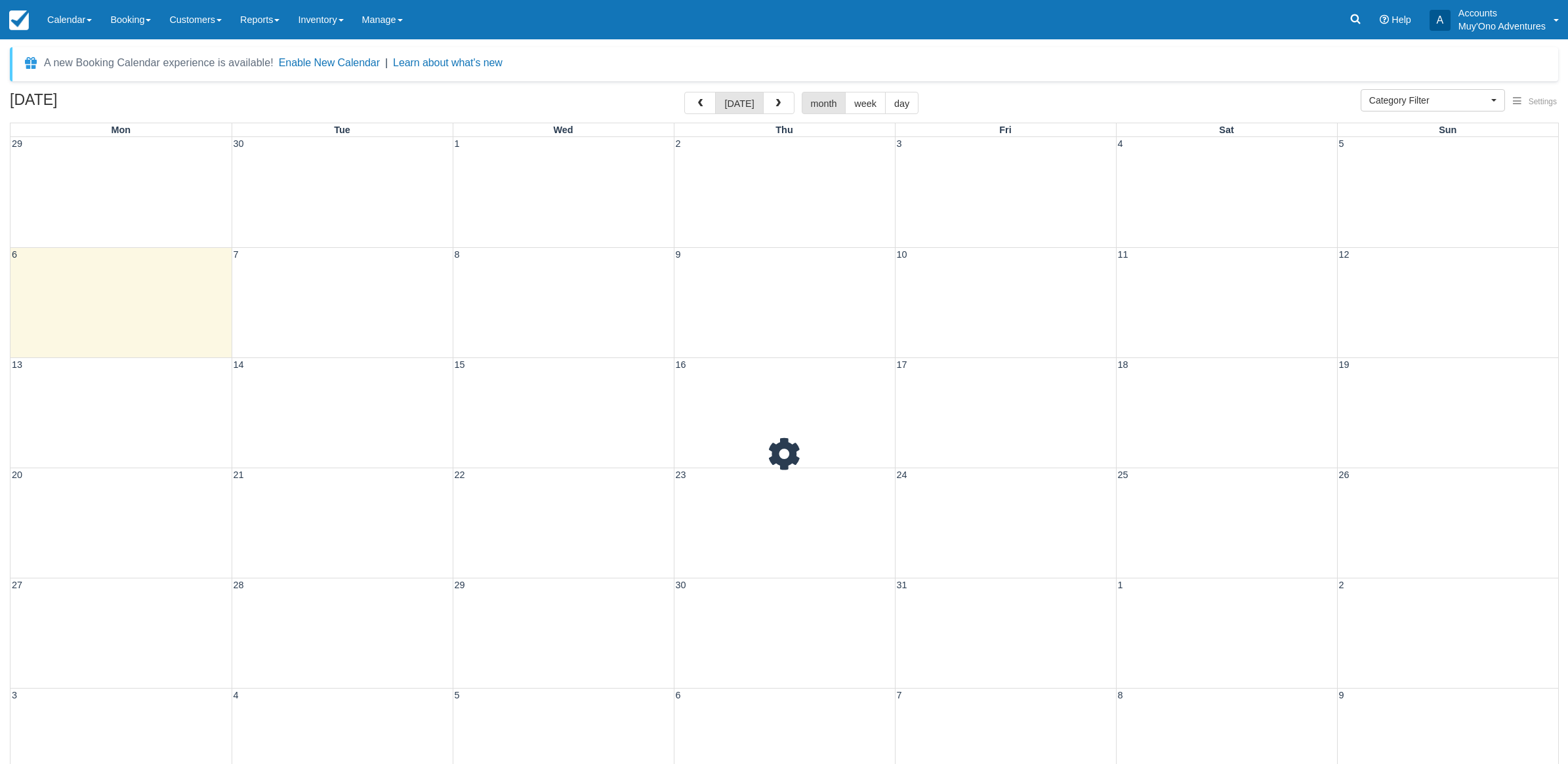
select select
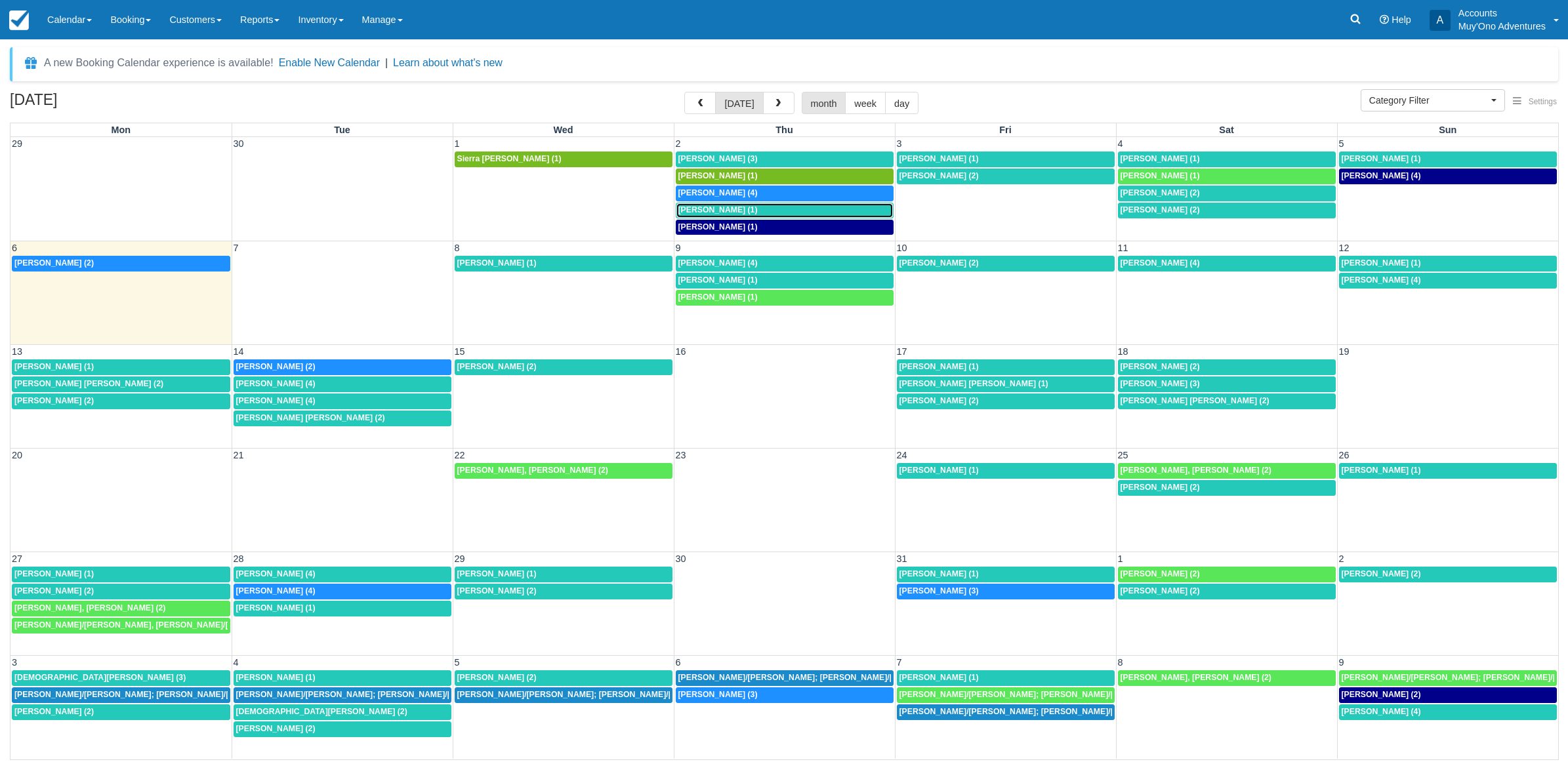
click at [790, 217] on link "[PERSON_NAME] (1)" at bounding box center [784, 210] width 218 height 16
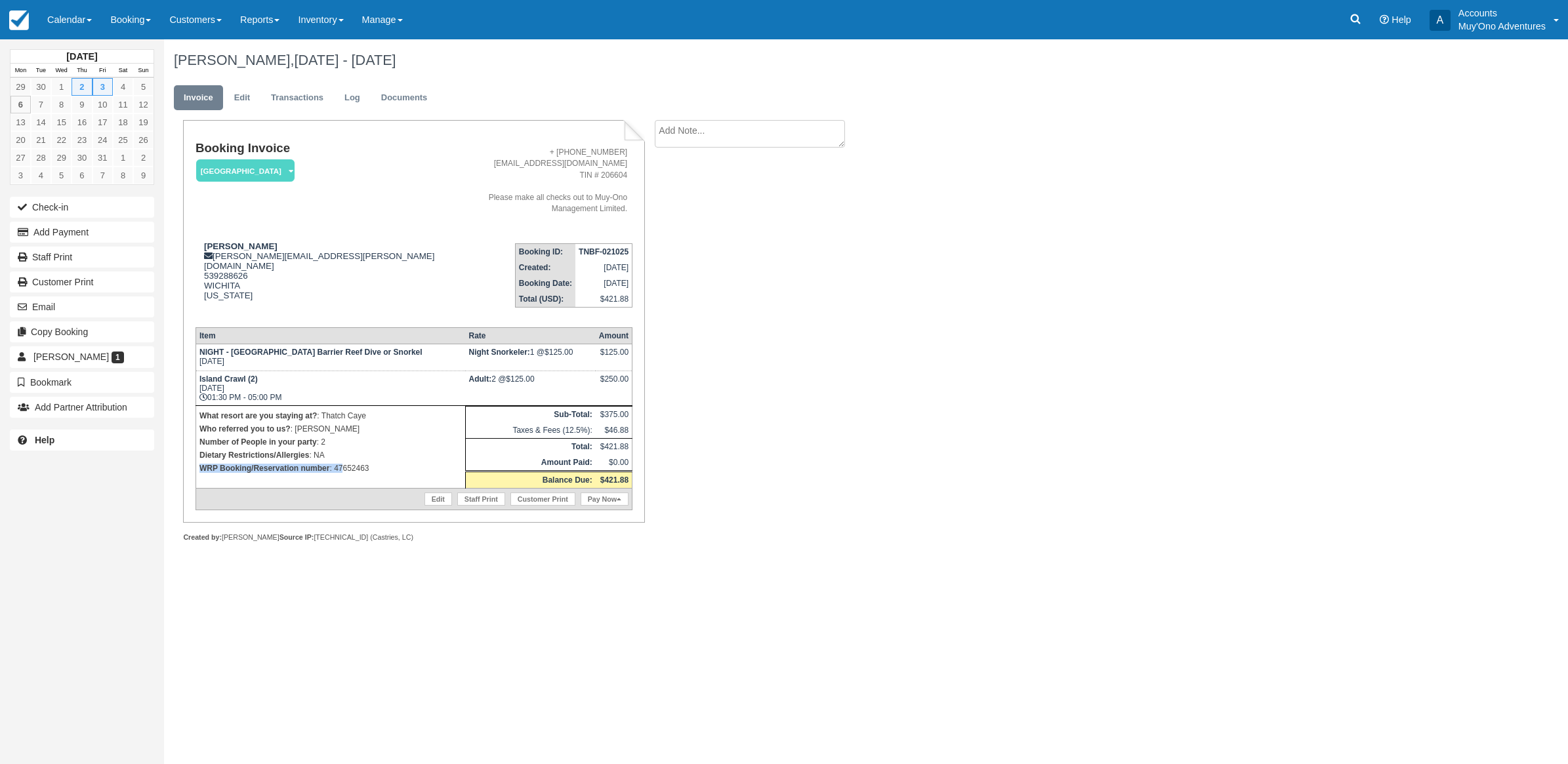
drag, startPoint x: 376, startPoint y: 440, endPoint x: 355, endPoint y: 447, distance: 22.1
click at [350, 448] on td "What resort are you staying at? : Thatch Caye Who referred you to us? : LUIS Nu…" at bounding box center [330, 447] width 269 height 83
drag, startPoint x: 1221, startPoint y: 297, endPoint x: 974, endPoint y: 316, distance: 247.7
click at [1175, 284] on div "Scott Nelson, Oct 02 - Oct 03 2025 Invoice Edit Transactions Log Documents Book…" at bounding box center [752, 305] width 1177 height 531
drag, startPoint x: 401, startPoint y: 437, endPoint x: 365, endPoint y: 452, distance: 39.0
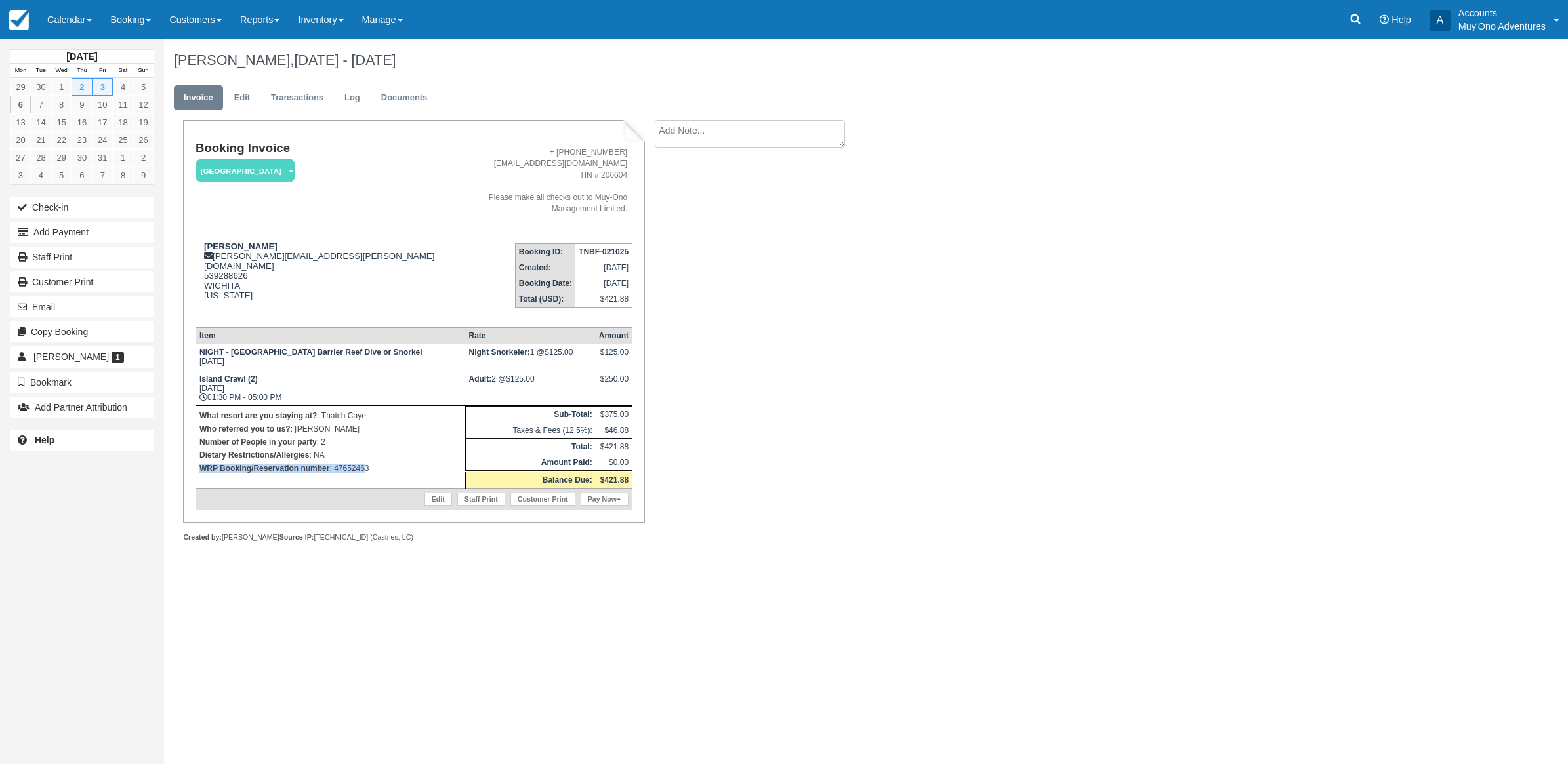
click at [365, 452] on td "What resort are you staying at? : Thatch Caye Who referred you to us? : LUIS Nu…" at bounding box center [330, 447] width 269 height 83
drag, startPoint x: 979, startPoint y: 382, endPoint x: 580, endPoint y: 430, distance: 401.9
click at [955, 384] on div "Scott Nelson, Oct 02 - Oct 03 2025 Invoice Edit Transactions Log Documents Book…" at bounding box center [752, 305] width 1177 height 531
drag, startPoint x: 334, startPoint y: 445, endPoint x: 370, endPoint y: 447, distance: 36.1
click at [370, 462] on p "WRP Booking/Reservation number : 47652463" at bounding box center [330, 468] width 263 height 13
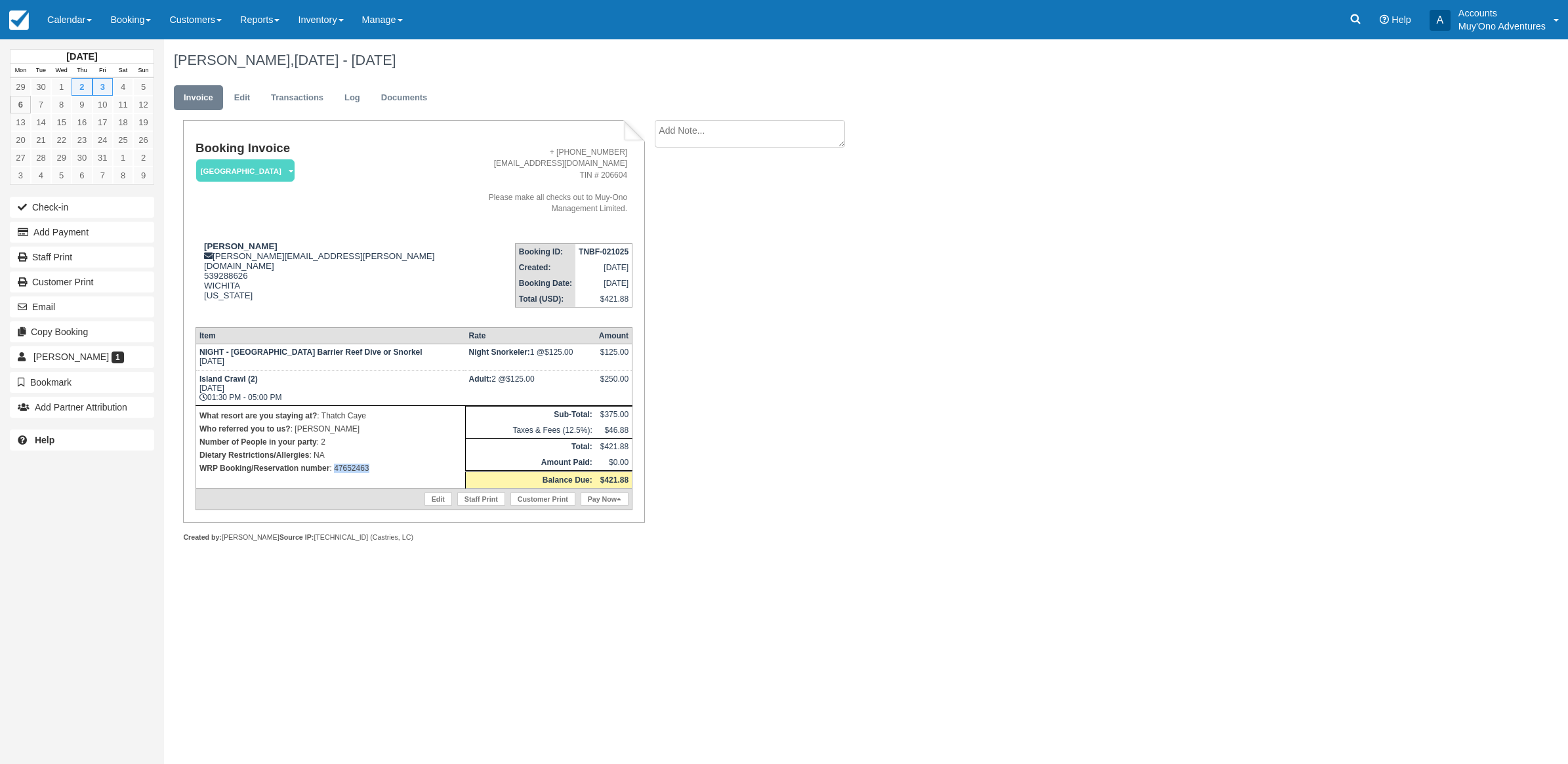
copy p "47652463"
drag, startPoint x: 391, startPoint y: 447, endPoint x: 334, endPoint y: 452, distance: 57.2
click at [334, 462] on p "WRP Booking/Reservation number : 47652463" at bounding box center [330, 468] width 263 height 13
copy p "47652463"
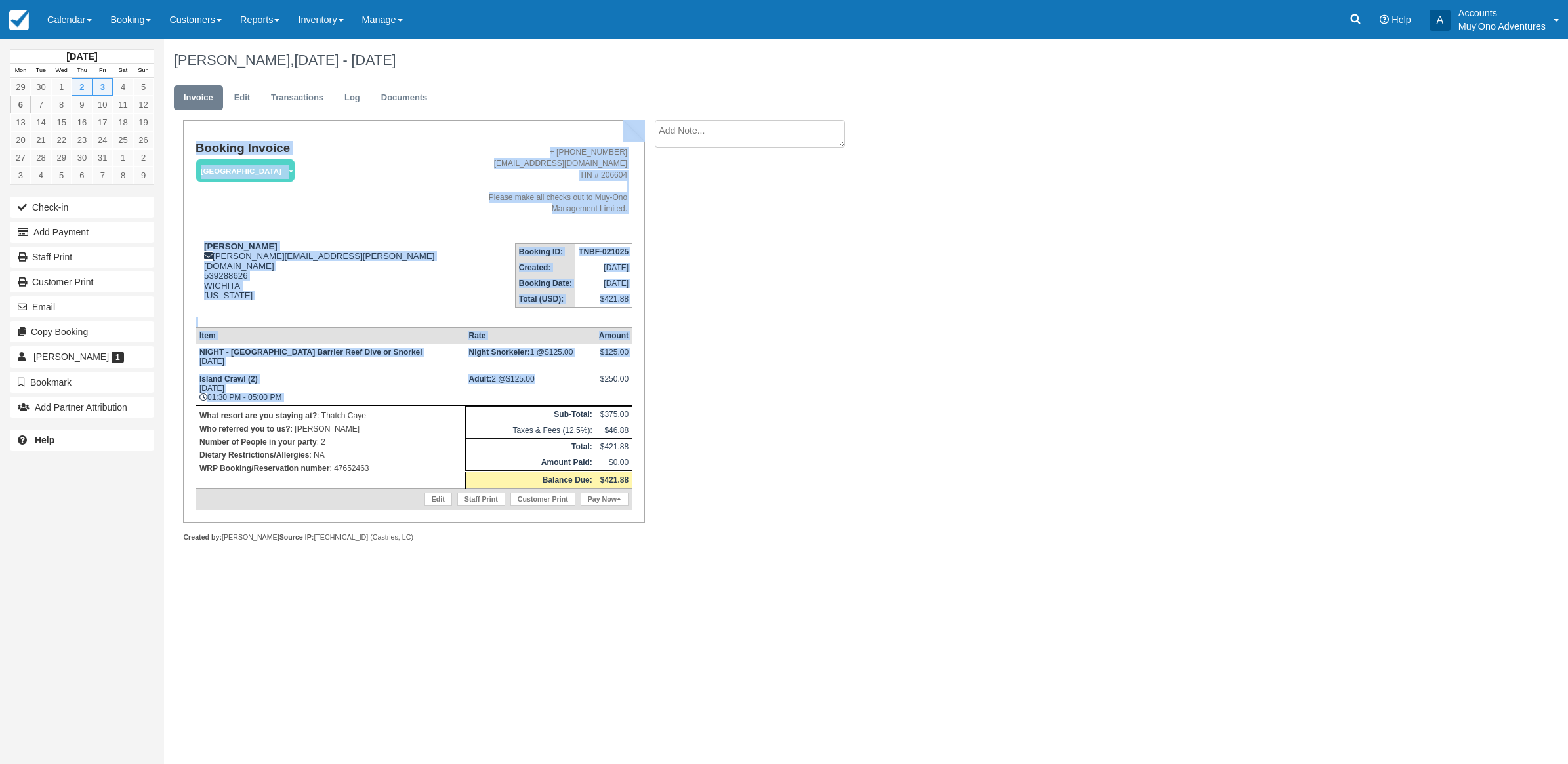
drag, startPoint x: 604, startPoint y: 362, endPoint x: 736, endPoint y: 355, distance: 132.2
click at [736, 355] on div "Booking Invoice [GEOGRAPHIC_DATA]   Pending HOLD Deposit Paid Cancelled Void Mu…" at bounding box center [525, 345] width 722 height 451
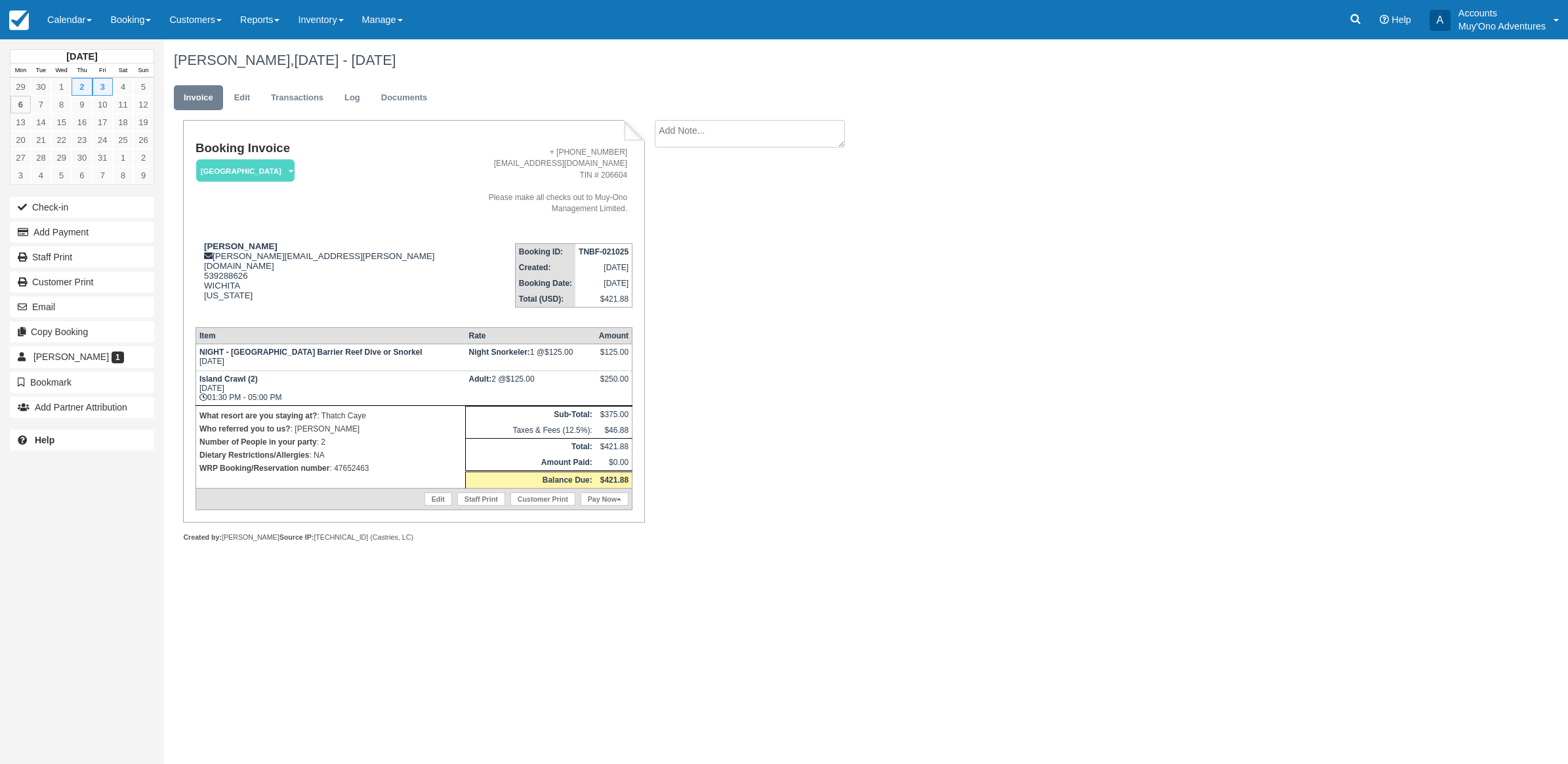
click at [1274, 253] on div "[PERSON_NAME], [DATE] - [DATE] Invoice Edit Transactions Log Documents Booking …" at bounding box center [752, 305] width 1177 height 531
click at [90, 235] on button "Add Payment" at bounding box center [82, 233] width 145 height 21
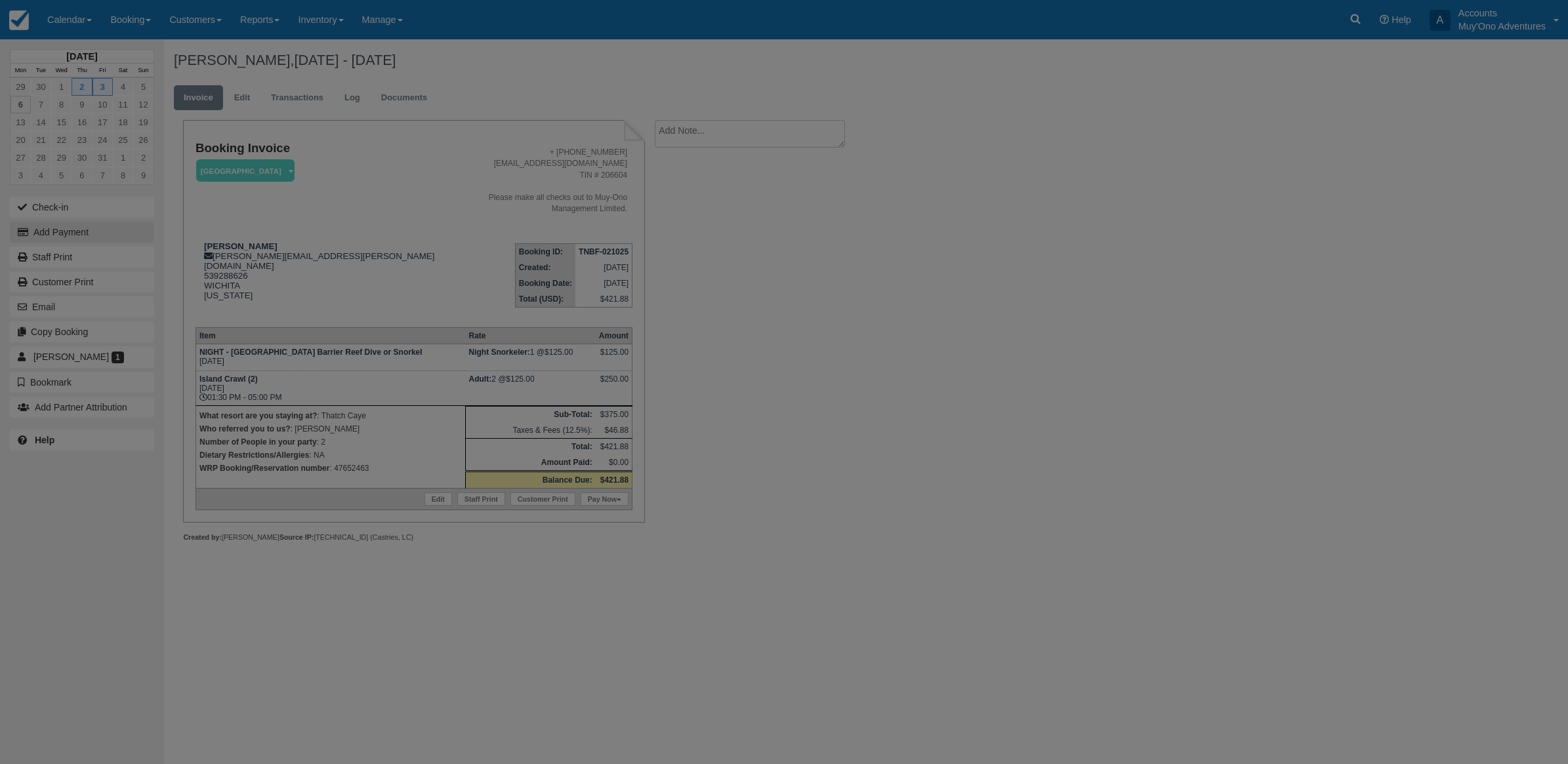
type input "[DATE]"
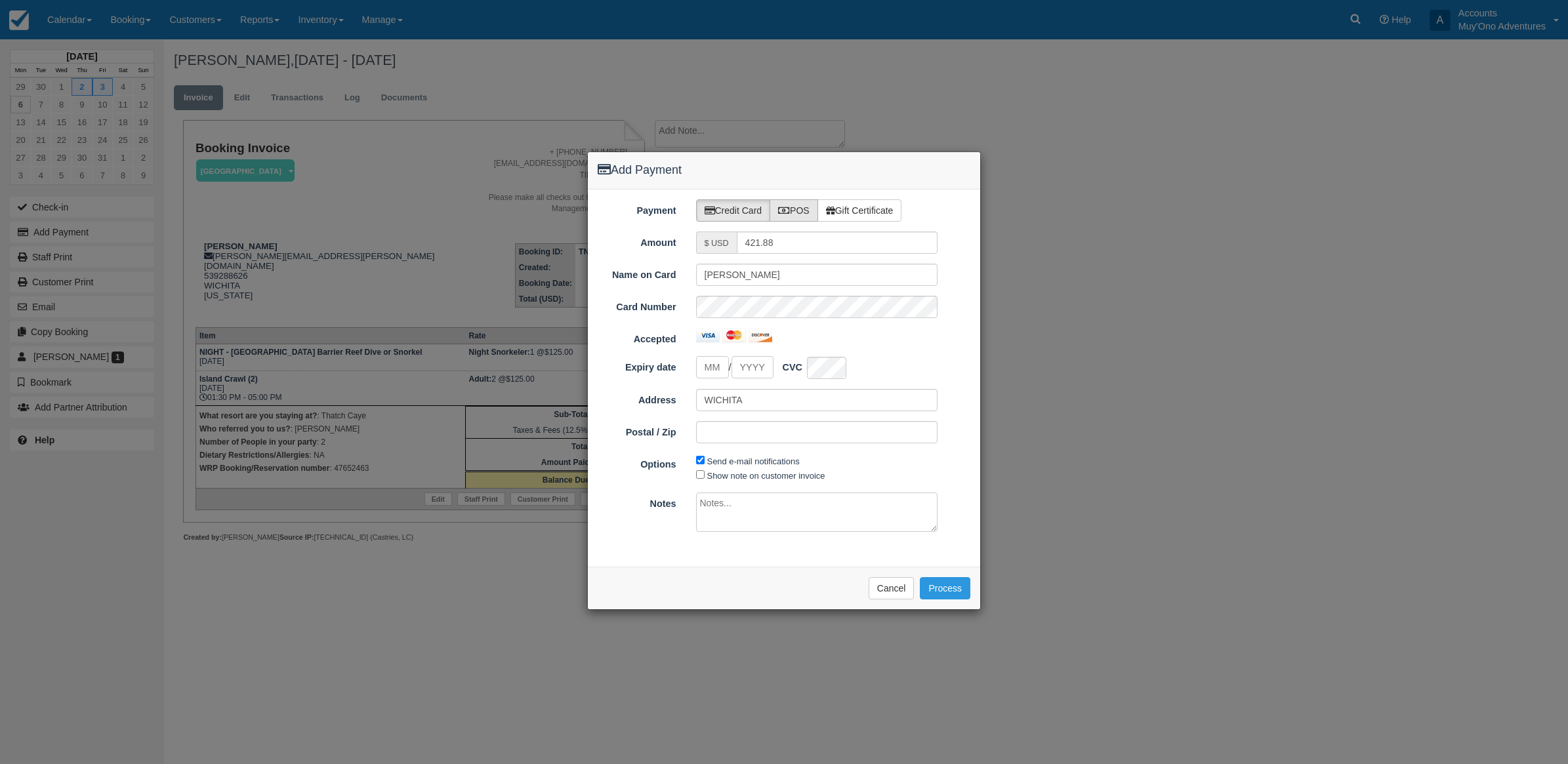
click at [785, 213] on icon at bounding box center [784, 211] width 12 height 9
radio input "true"
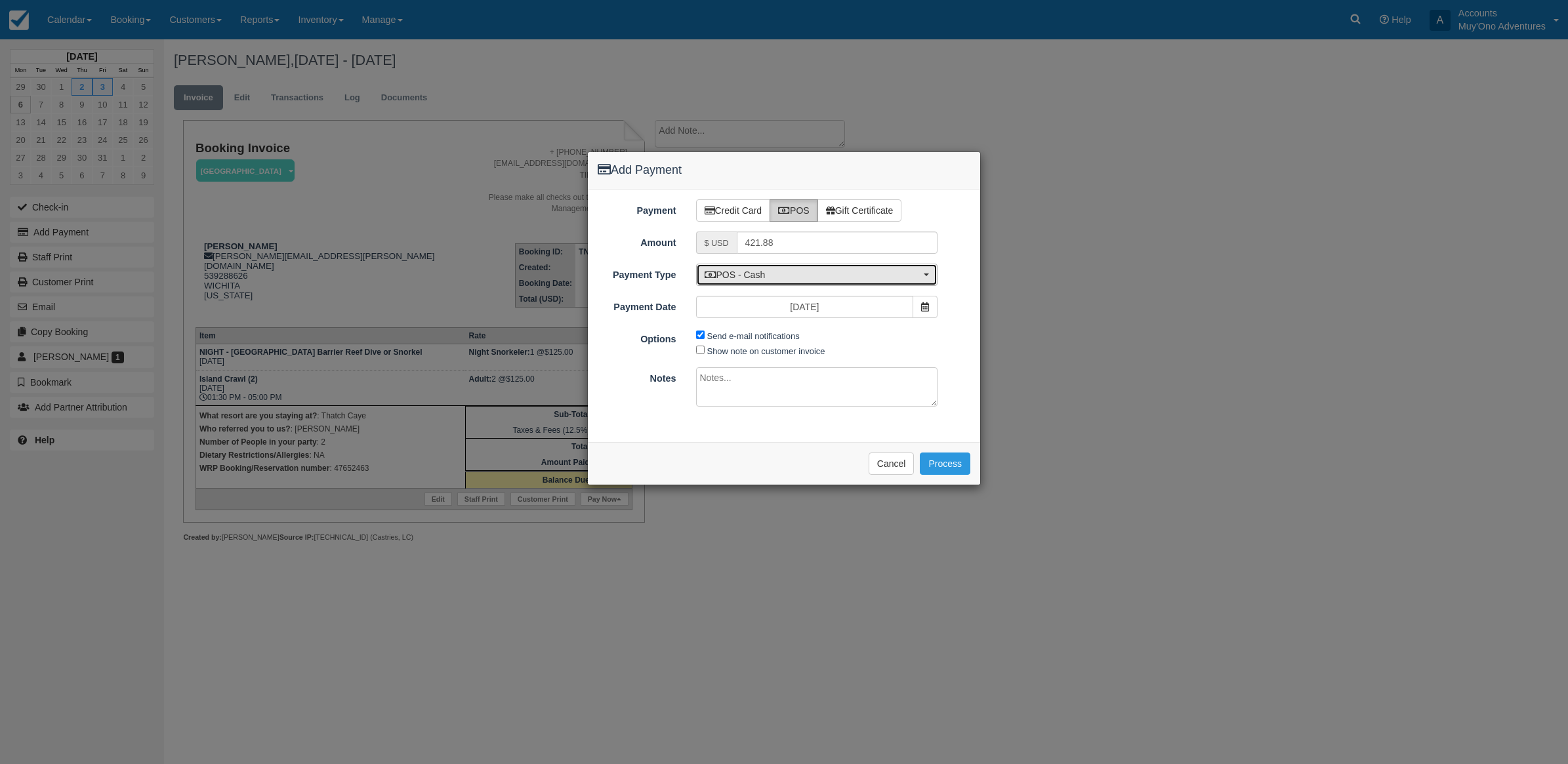
click at [766, 274] on span "POS - Cash" at bounding box center [813, 274] width 217 height 13
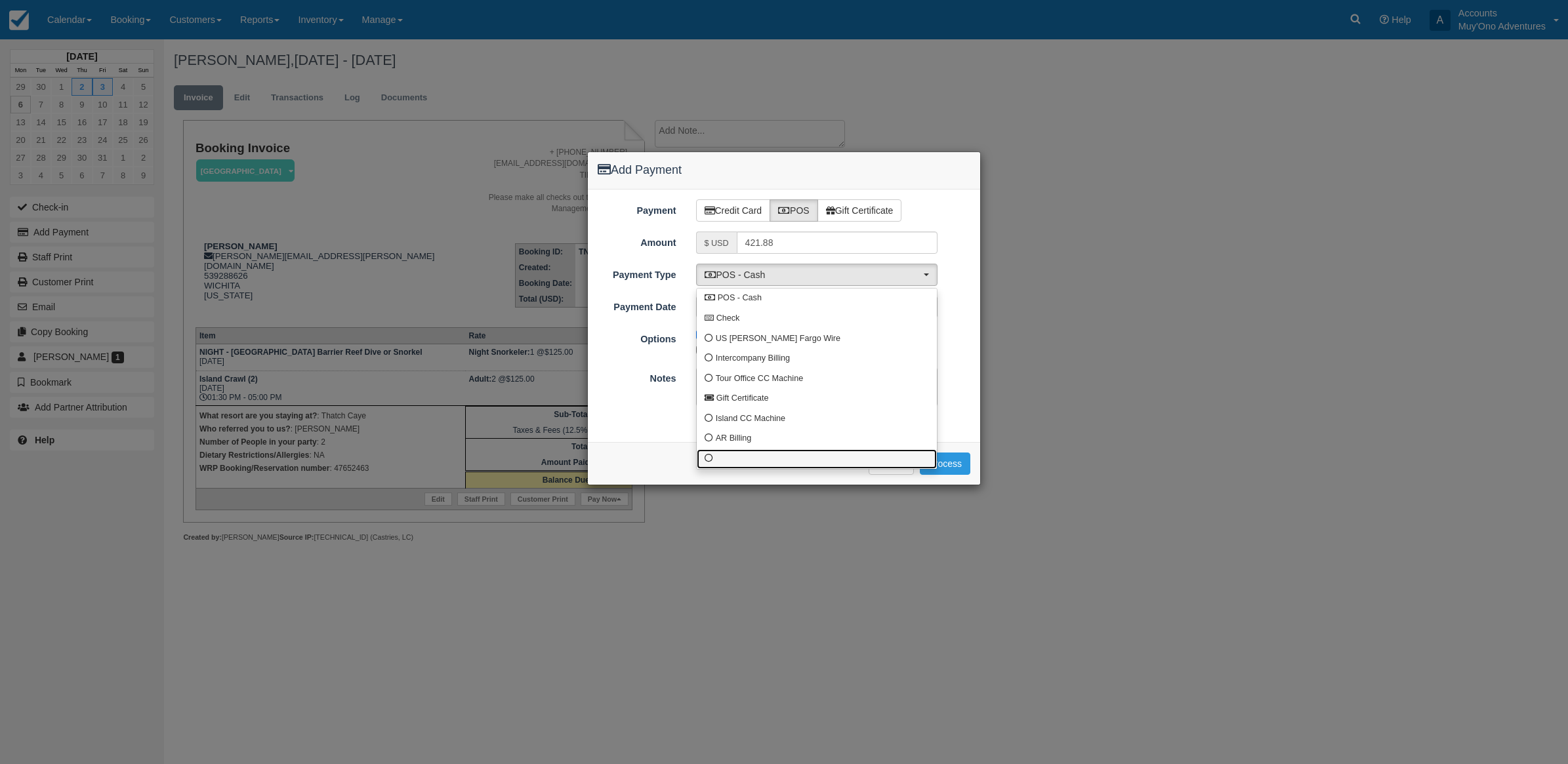
click at [738, 449] on link at bounding box center [817, 459] width 240 height 20
select select "custom10"
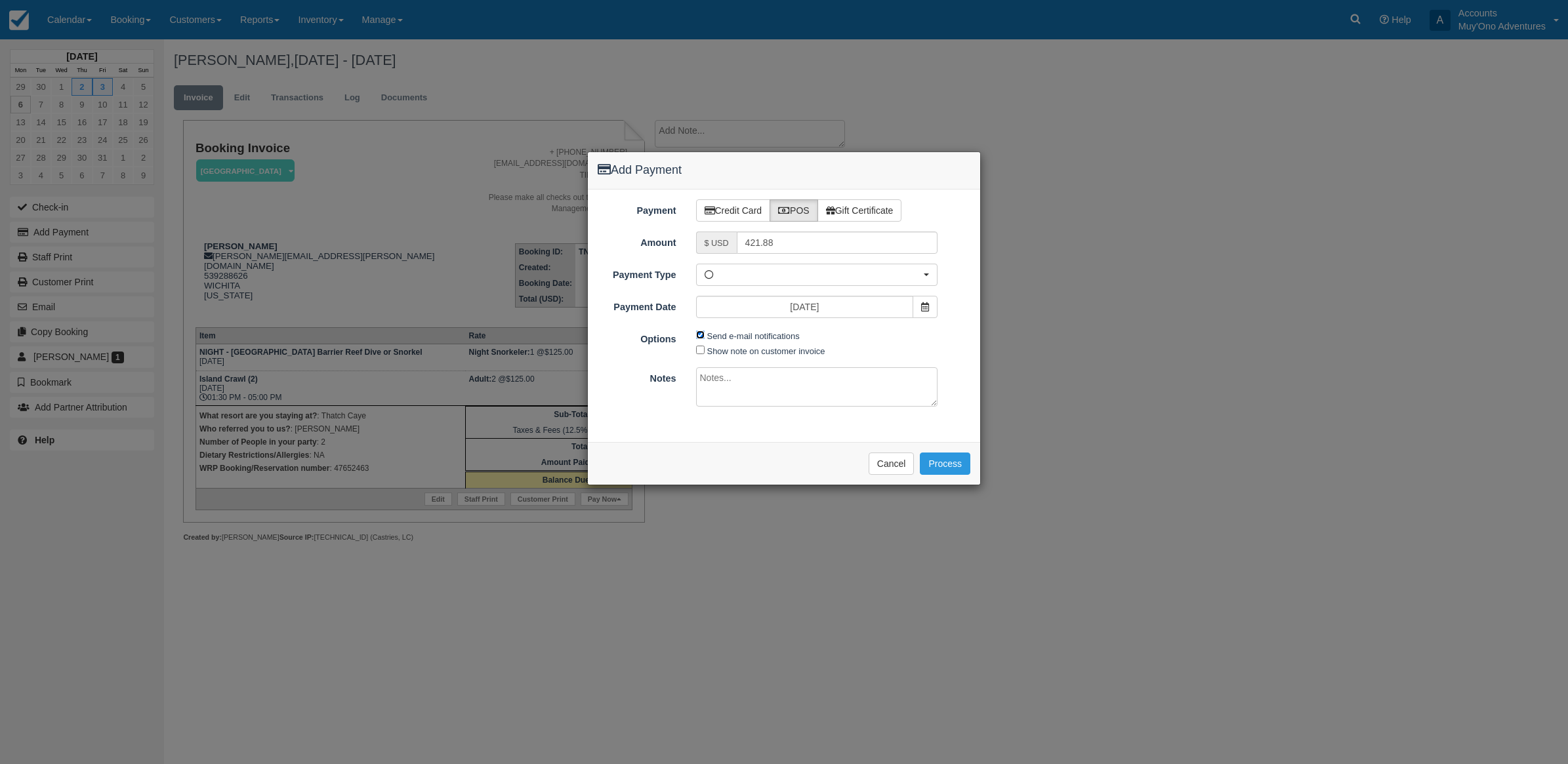
click at [697, 333] on input "Send e-mail notifications" at bounding box center [700, 334] width 8 height 8
checkbox input "false"
click at [718, 379] on textarea at bounding box center [817, 387] width 242 height 39
type textarea "Paid in WRP CT"
click at [942, 463] on button "Process" at bounding box center [945, 464] width 50 height 23
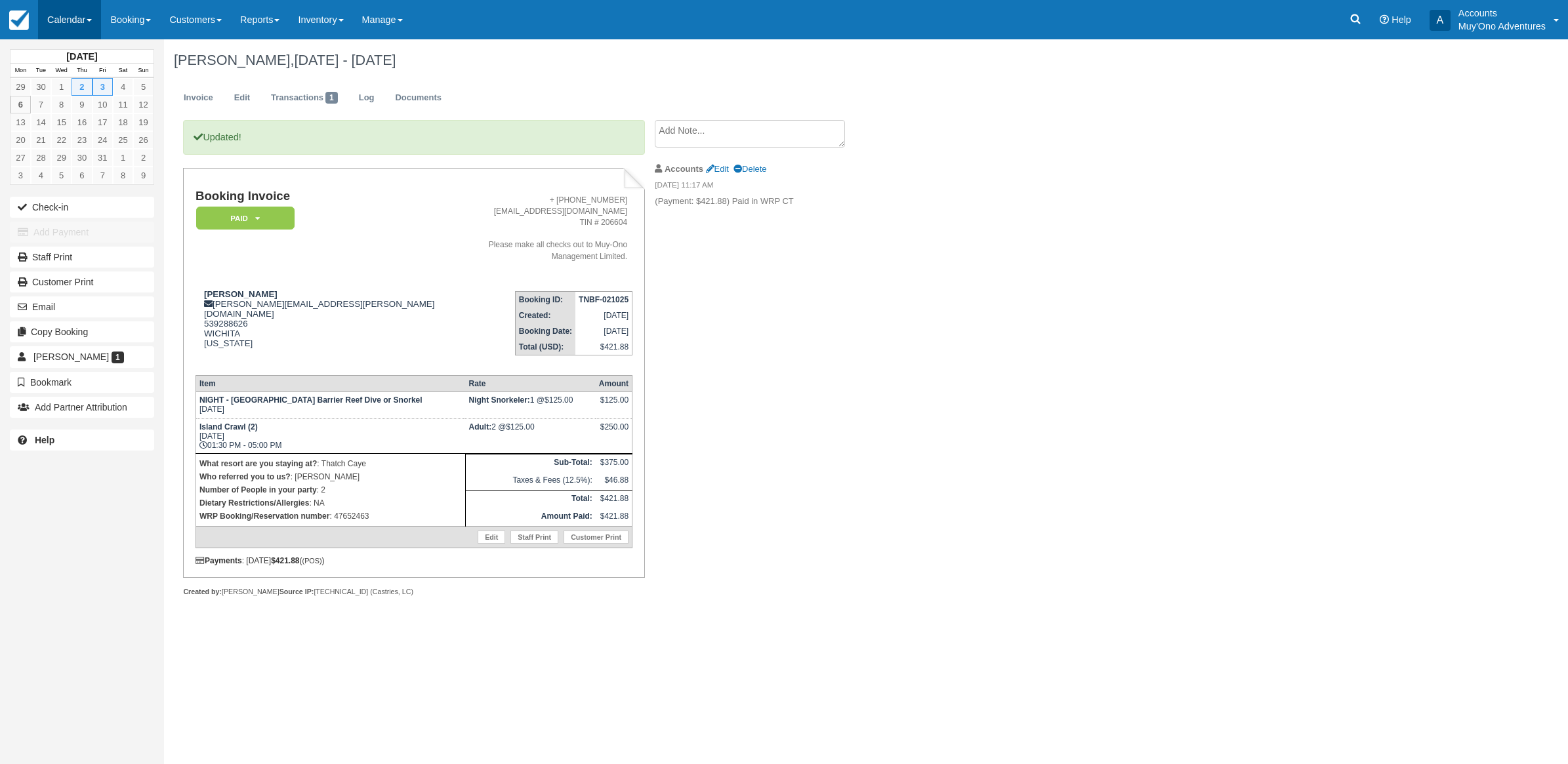
click at [57, 17] on link "Calendar" at bounding box center [70, 20] width 63 height 39
click at [72, 113] on link "Month" at bounding box center [90, 123] width 104 height 28
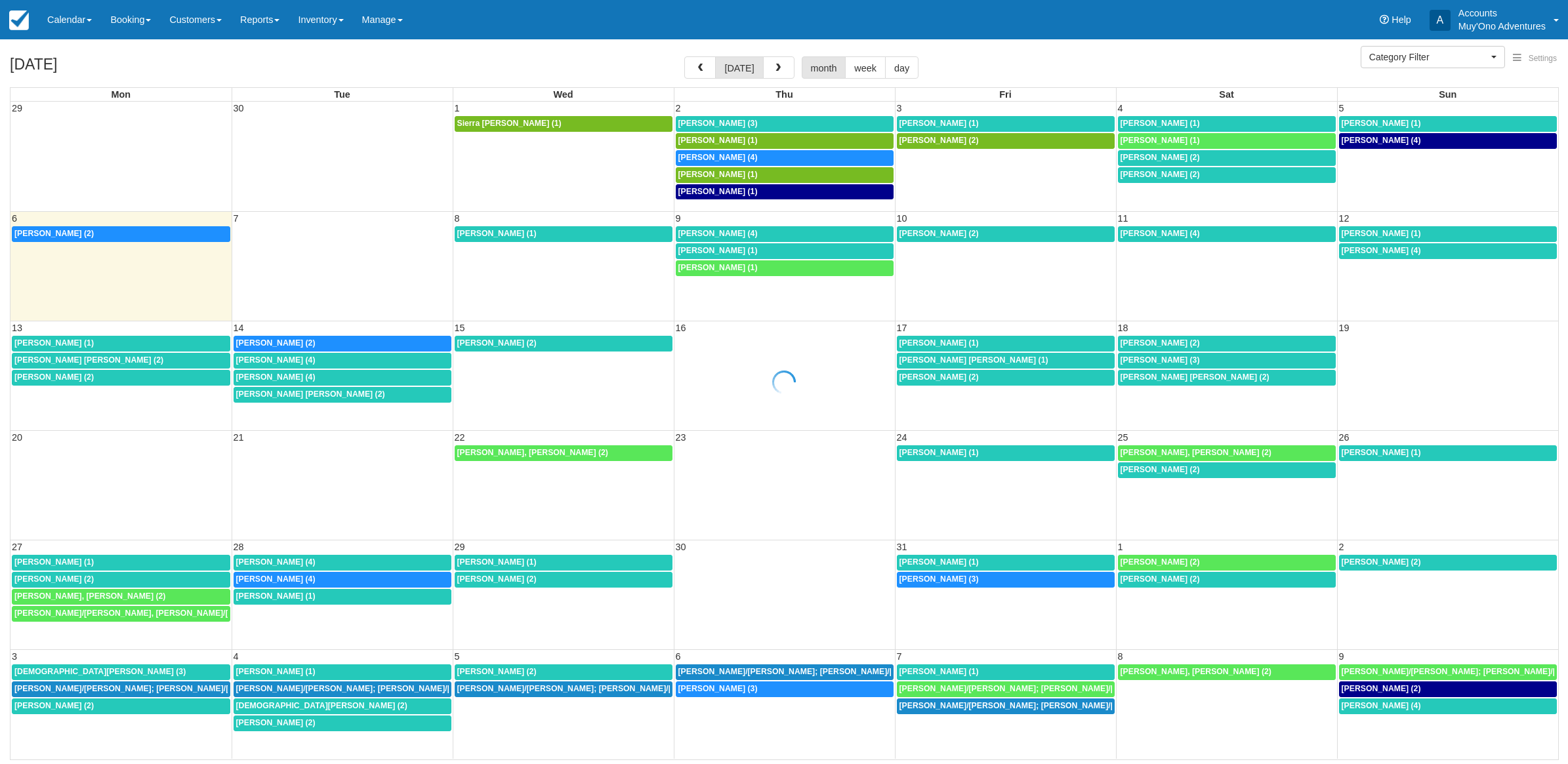
select select
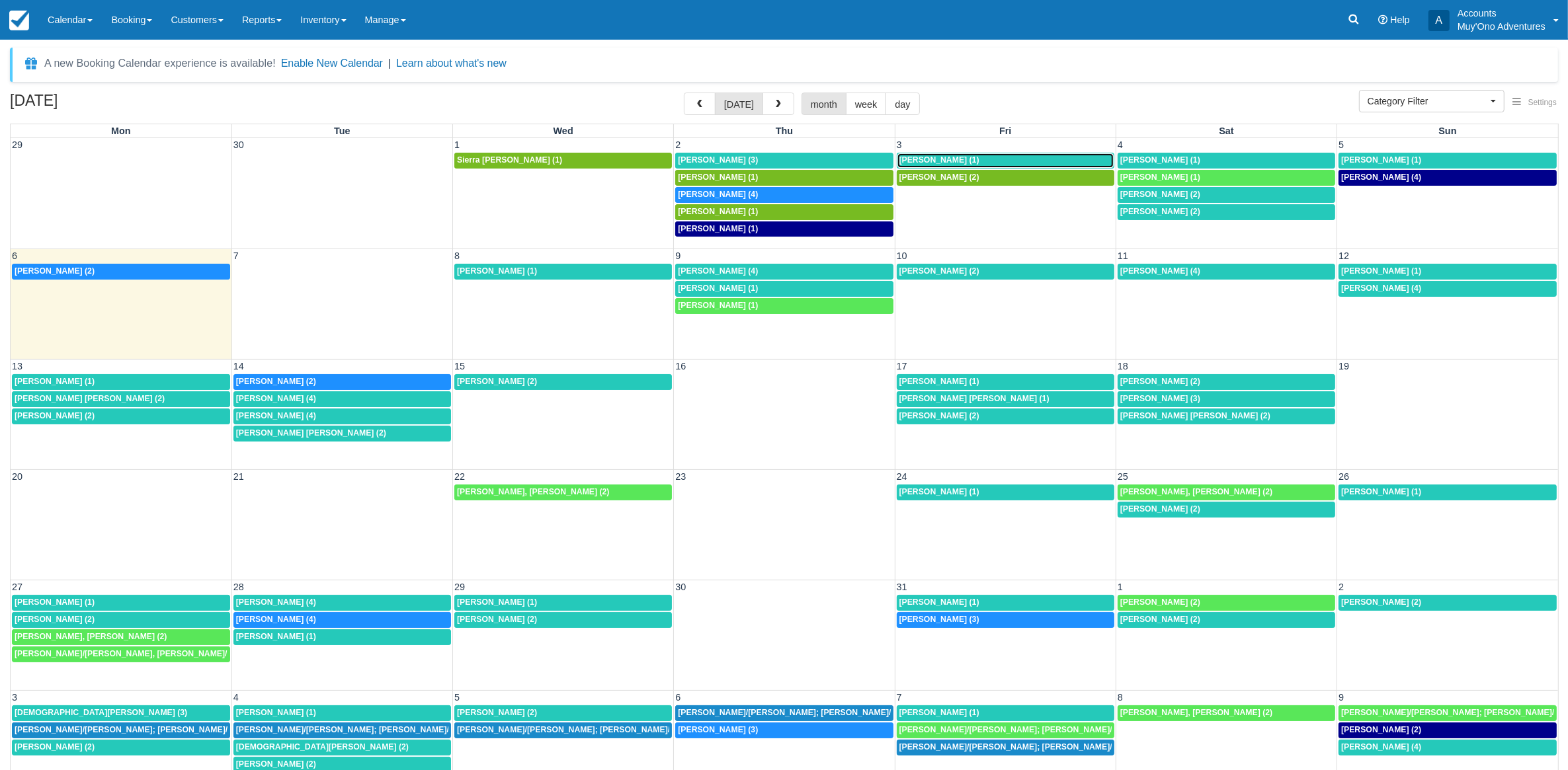
click at [919, 154] on link "[PERSON_NAME] (1)" at bounding box center [1006, 160] width 218 height 16
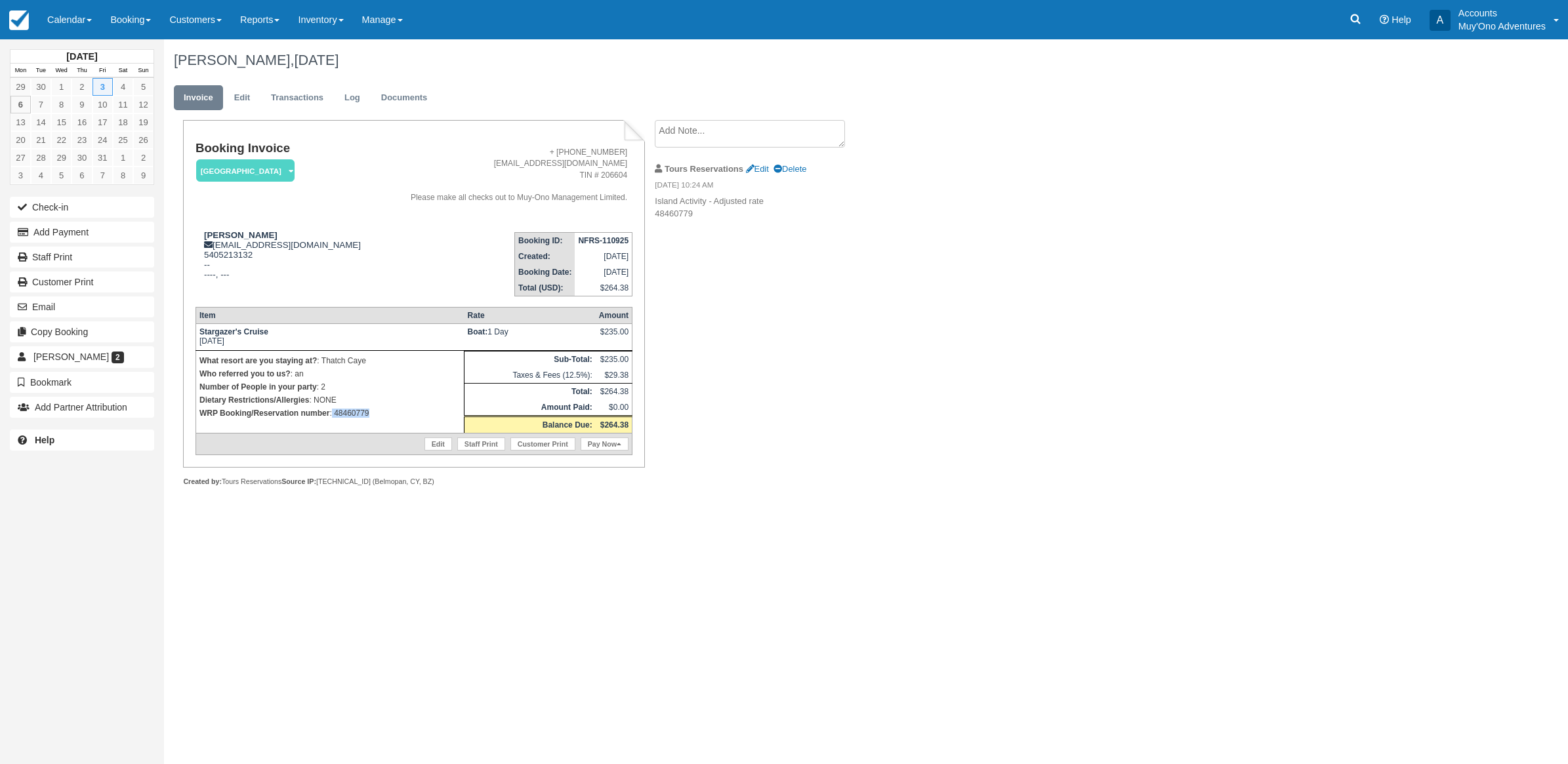
drag, startPoint x: 391, startPoint y: 419, endPoint x: 331, endPoint y: 421, distance: 60.0
click at [331, 421] on td "What resort are you staying at? : Thatch Caye Who referred you to us? : an Numb…" at bounding box center [330, 391] width 268 height 83
copy p "48460779"
click at [906, 388] on div "Kathryn Cotter, October 03 2025 Invoice Edit Transactions Log Documents Booking…" at bounding box center [752, 277] width 1177 height 476
drag, startPoint x: 407, startPoint y: 414, endPoint x: 334, endPoint y: 423, distance: 73.6
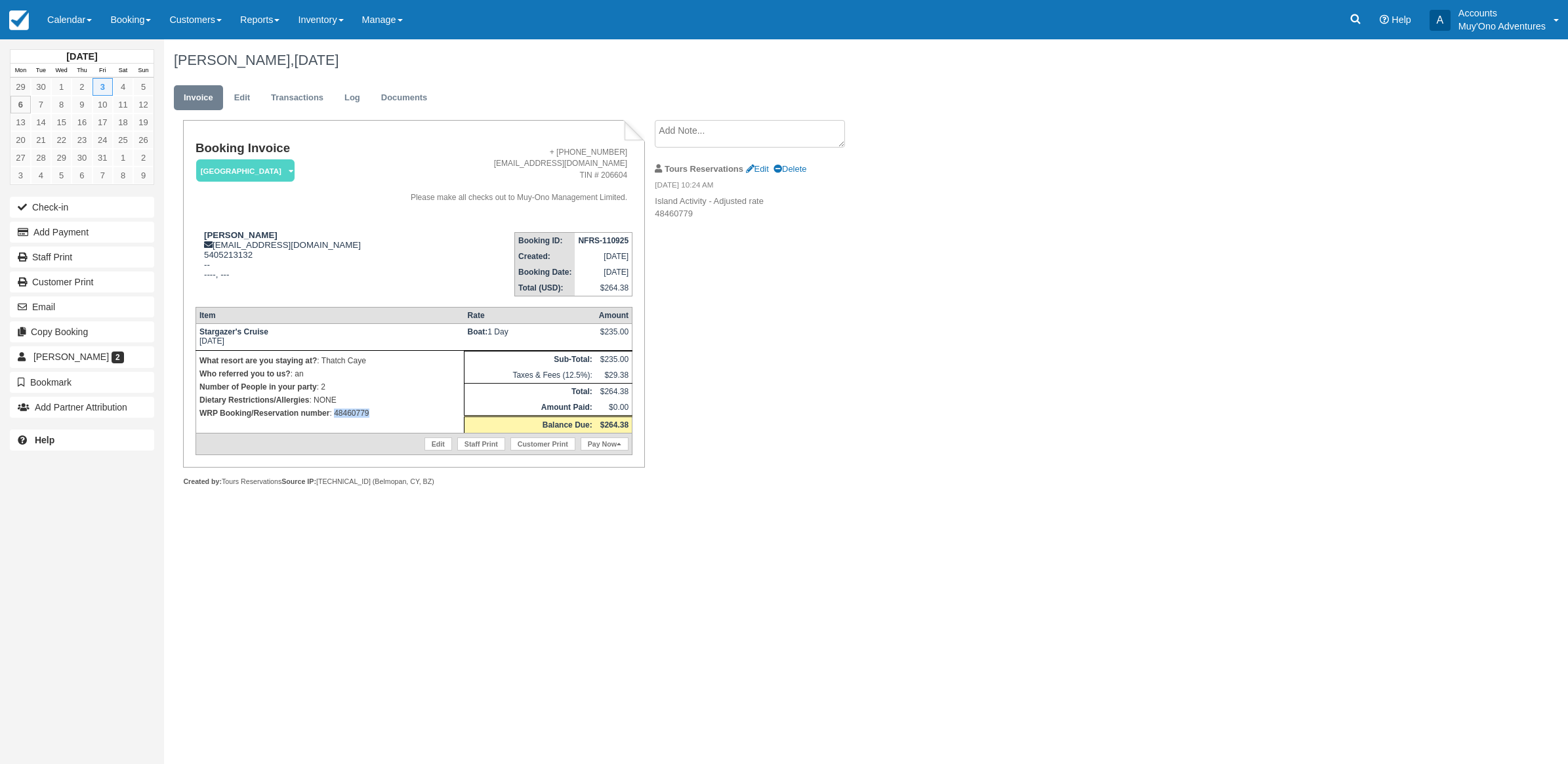
click at [334, 423] on td "What resort are you staying at? : Thatch Caye Who referred you to us? : an Numb…" at bounding box center [330, 391] width 268 height 83
copy p "48460779"
click at [831, 273] on div "Booking Invoice Thatch Caye Resort   Pending HOLD Deposit Paid Cancelled Void M…" at bounding box center [525, 317] width 722 height 395
drag, startPoint x: 398, startPoint y: 407, endPoint x: 336, endPoint y: 409, distance: 62.0
click at [336, 409] on p "WRP Booking/Reservation number : 48460779" at bounding box center [330, 412] width 261 height 13
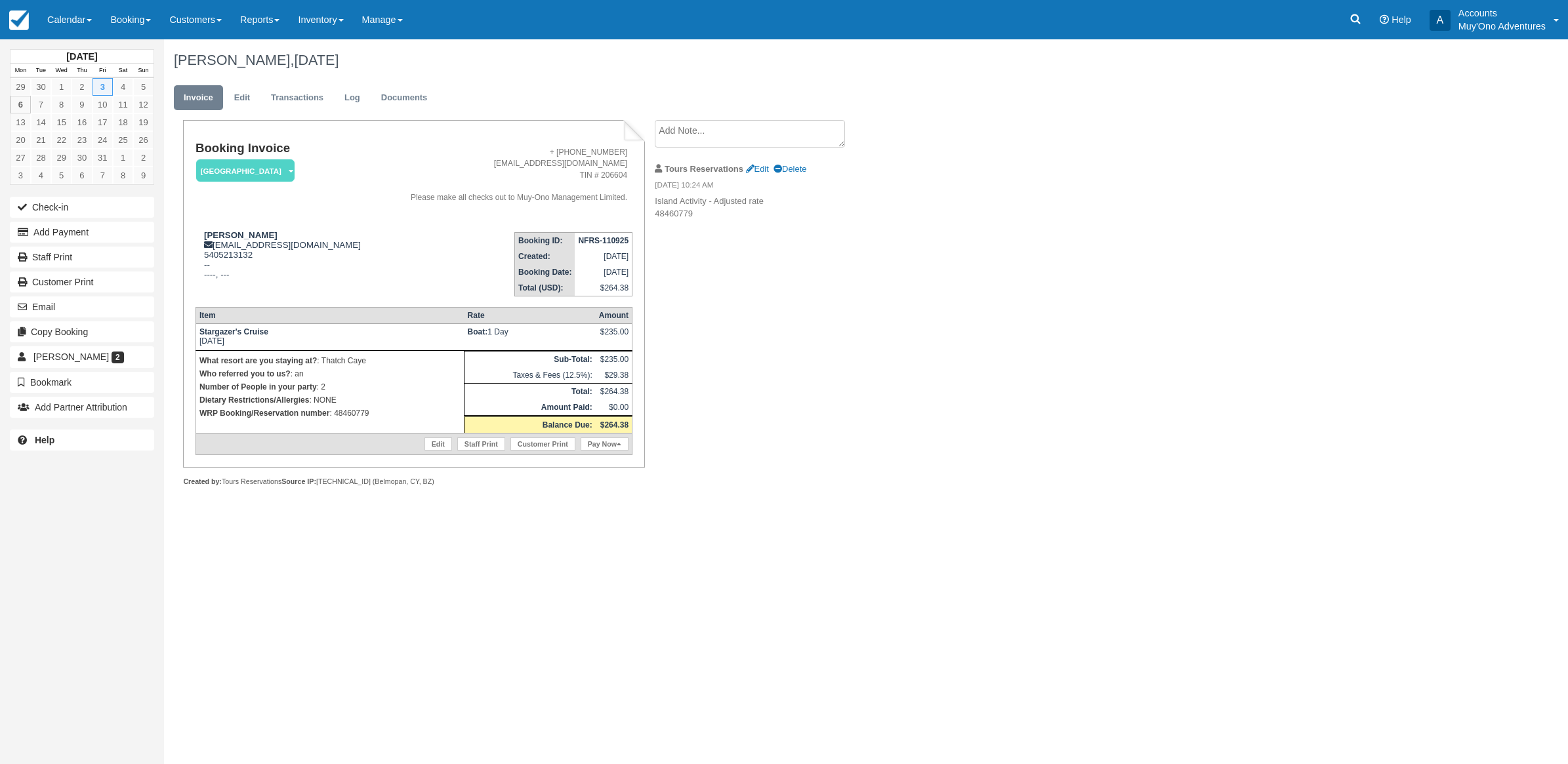
click at [845, 312] on div "Booking Invoice Thatch Caye Resort   Pending HOLD Deposit Paid Cancelled Void M…" at bounding box center [525, 317] width 722 height 395
click at [72, 237] on button "Add Payment" at bounding box center [82, 233] width 145 height 21
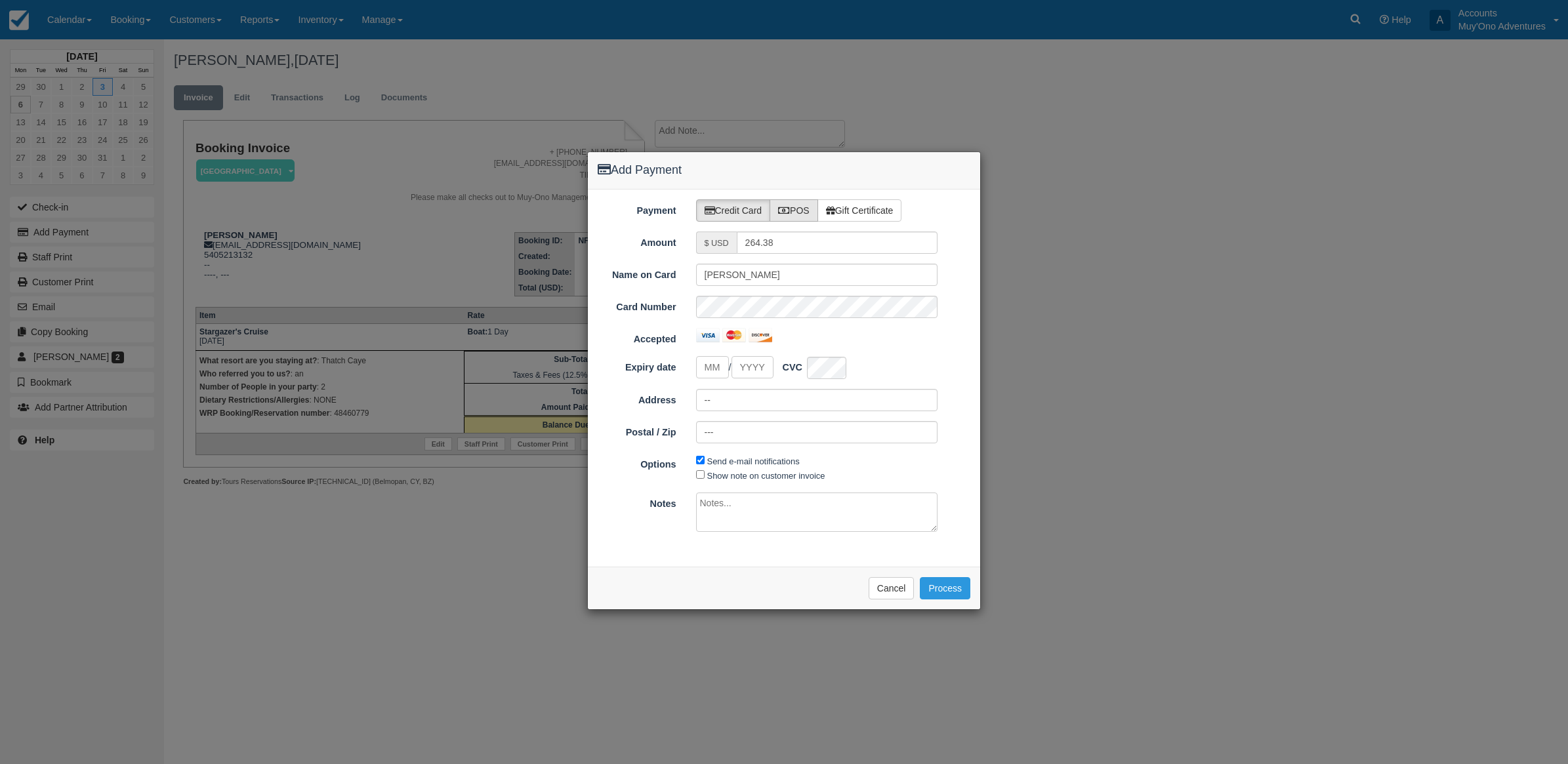
click at [805, 209] on label "POS" at bounding box center [793, 211] width 48 height 23
radio input "true"
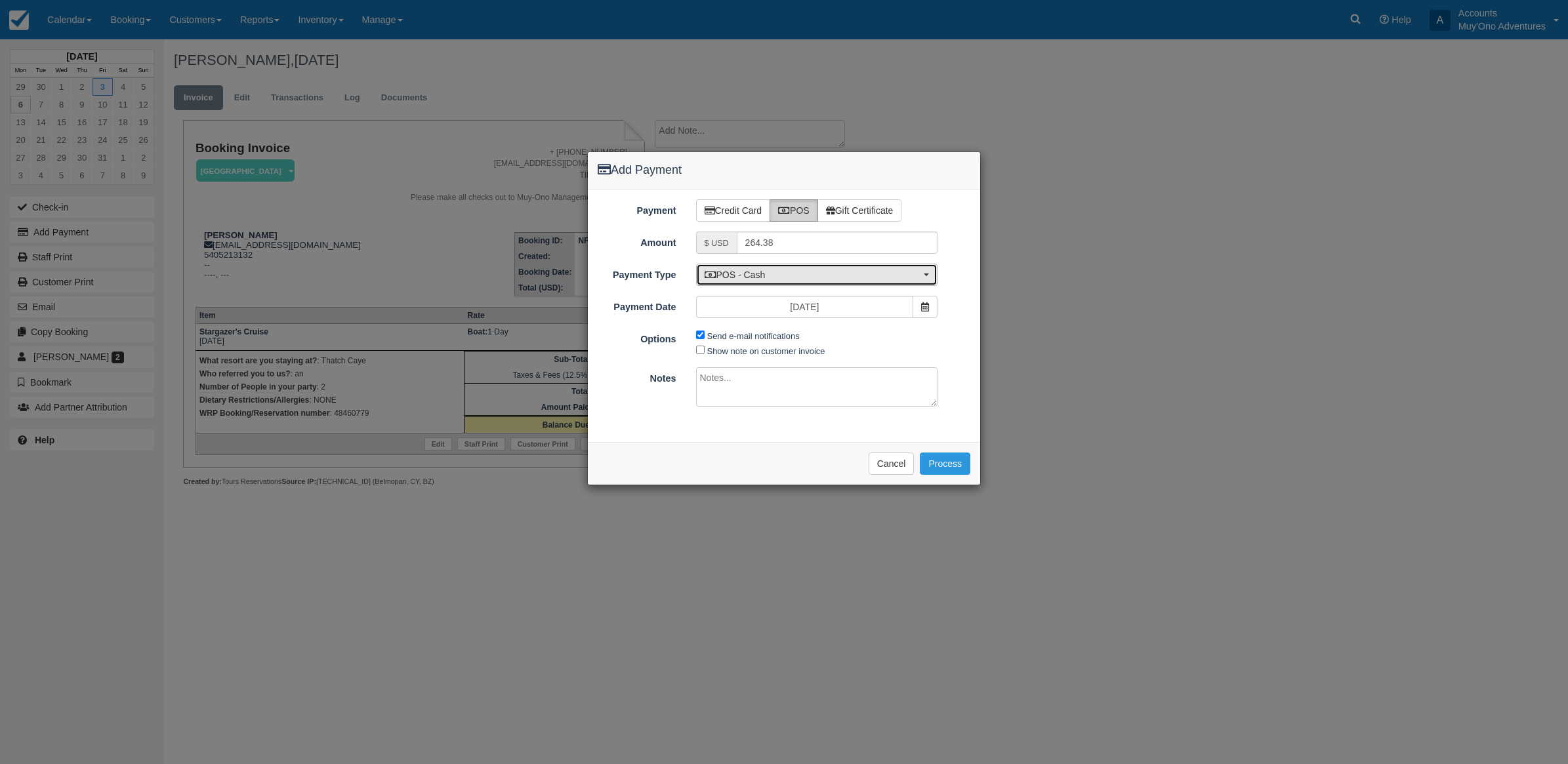
click at [771, 277] on span "POS - Cash" at bounding box center [813, 274] width 217 height 13
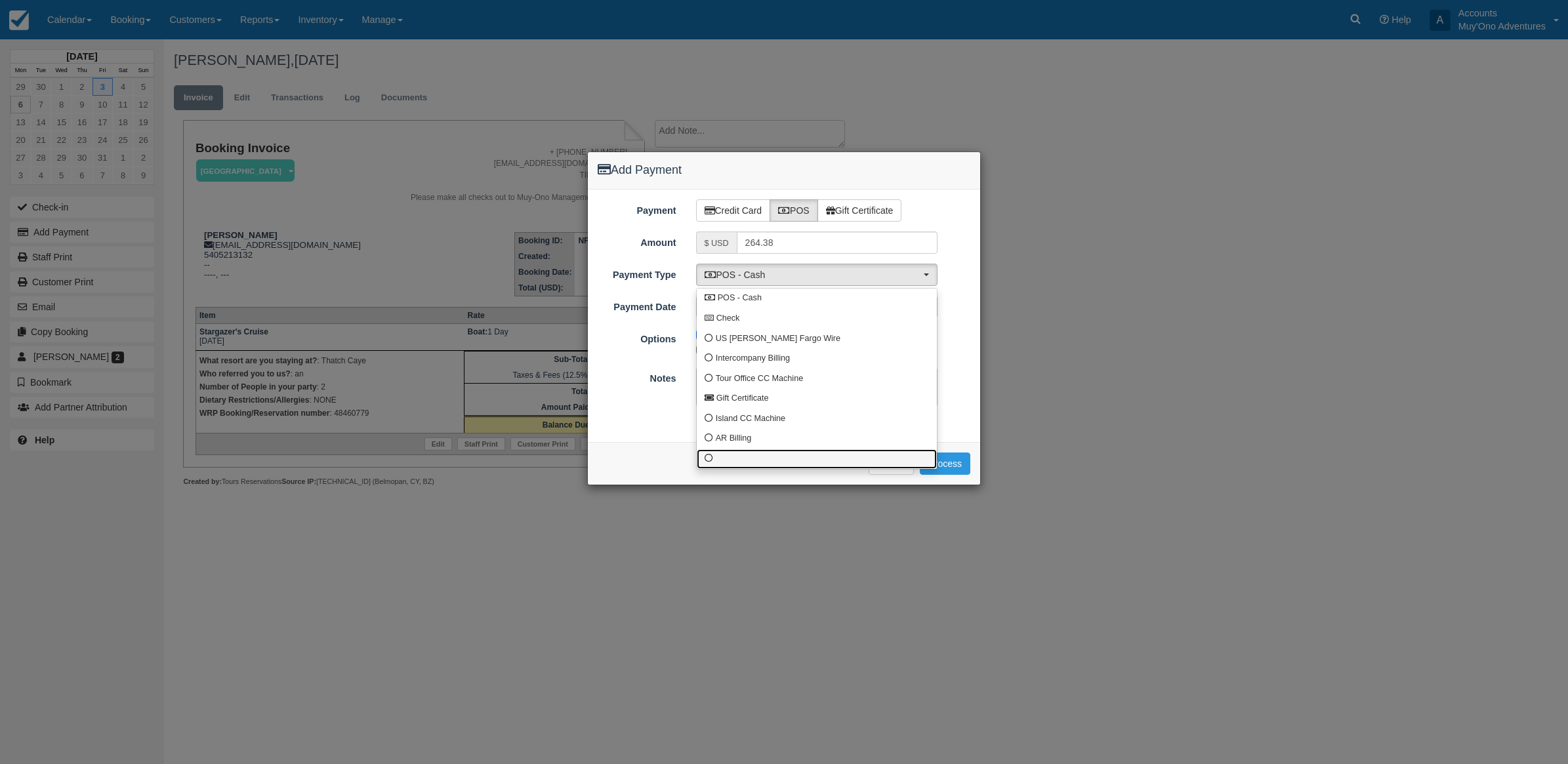
click at [768, 469] on link at bounding box center [817, 459] width 240 height 20
select select "custom10"
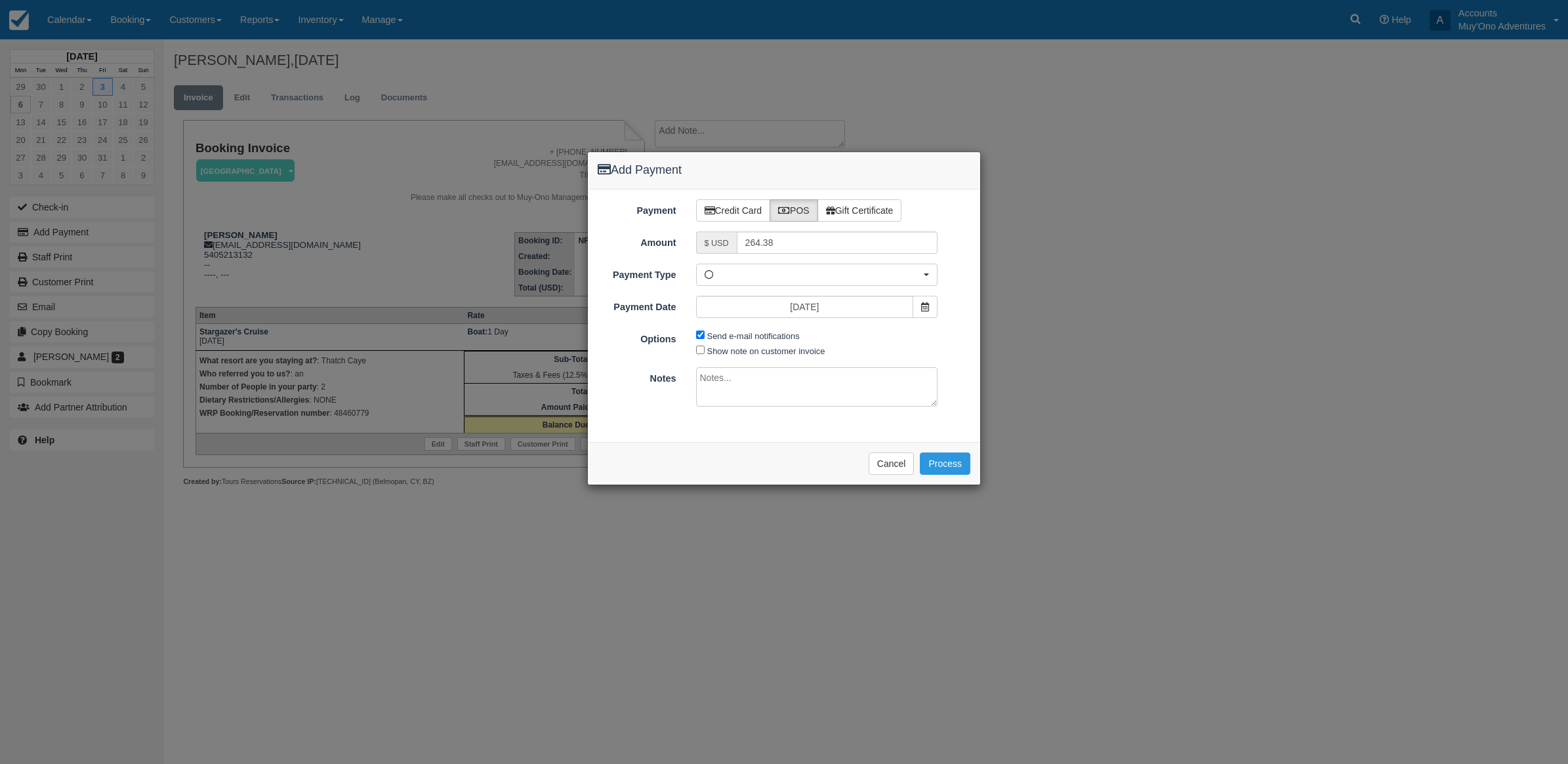
click at [769, 384] on textarea at bounding box center [817, 387] width 242 height 39
click at [699, 336] on input "Send e-mail notifications" at bounding box center [700, 334] width 8 height 8
checkbox input "false"
click at [732, 396] on textarea at bounding box center [817, 387] width 242 height 39
type textarea "Paid in WRP CT"
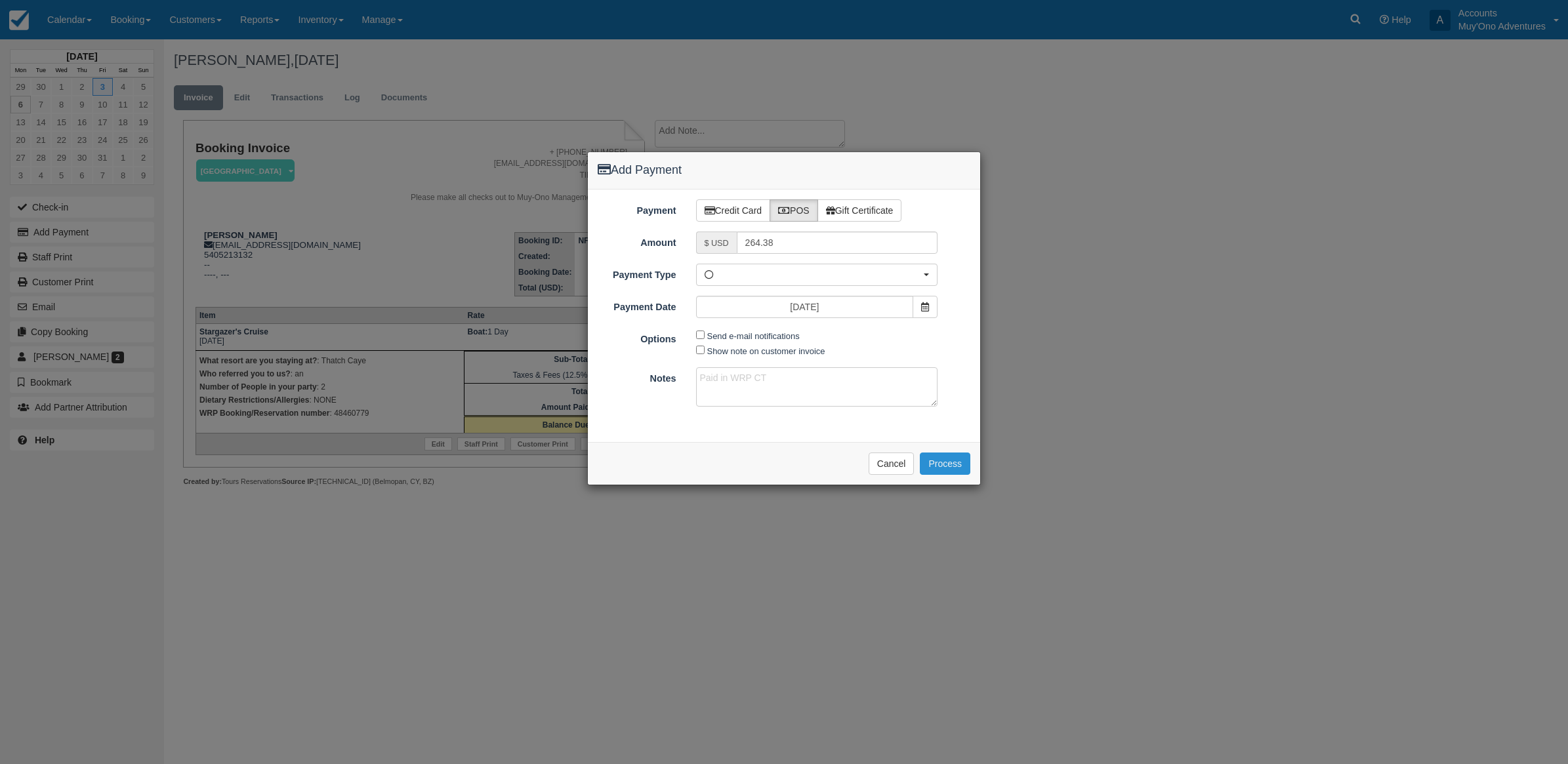
click at [952, 467] on button "Process" at bounding box center [945, 464] width 50 height 23
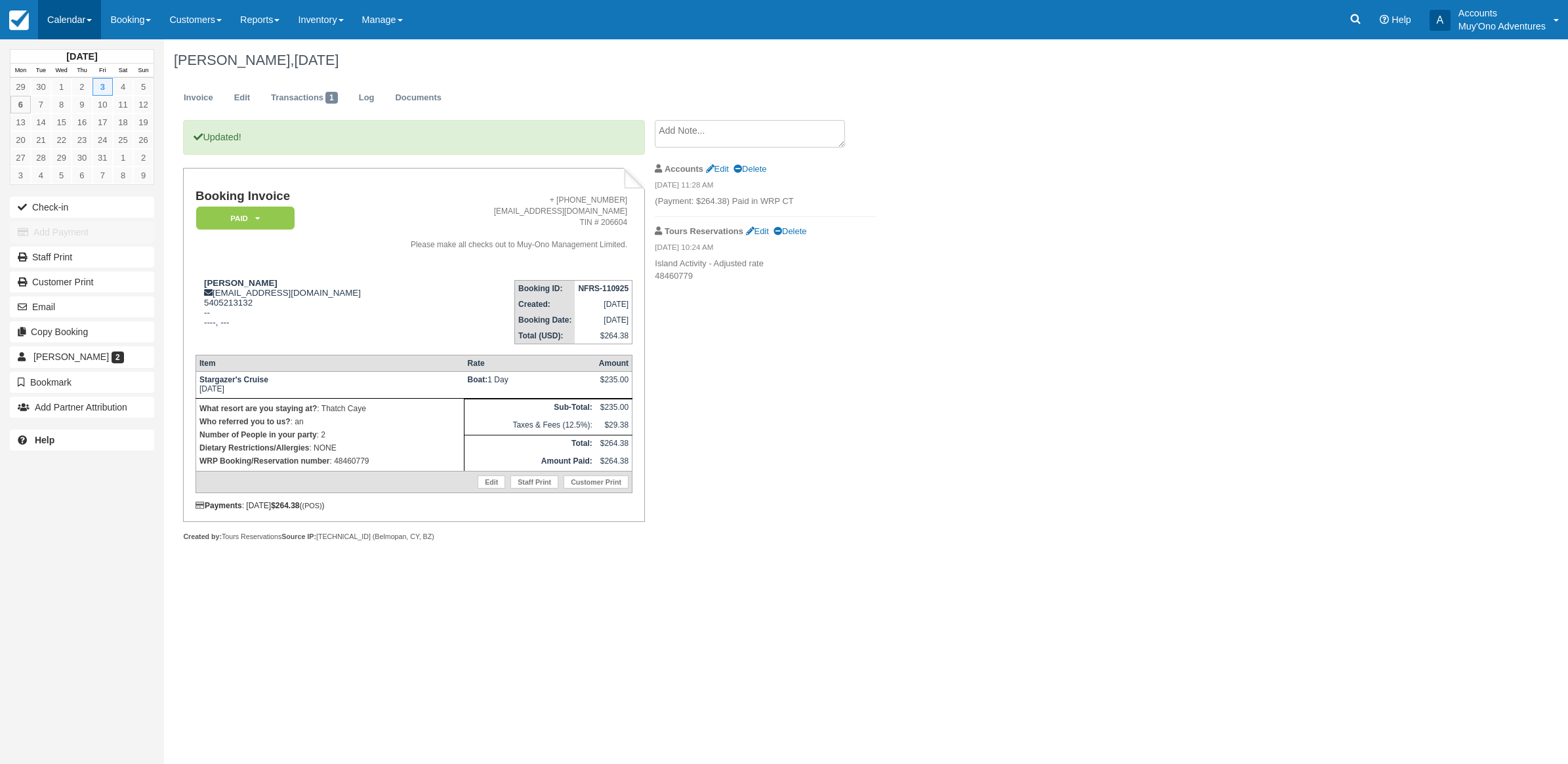
click at [67, 26] on link "Calendar" at bounding box center [70, 20] width 63 height 39
click at [69, 119] on link "Month" at bounding box center [90, 123] width 104 height 28
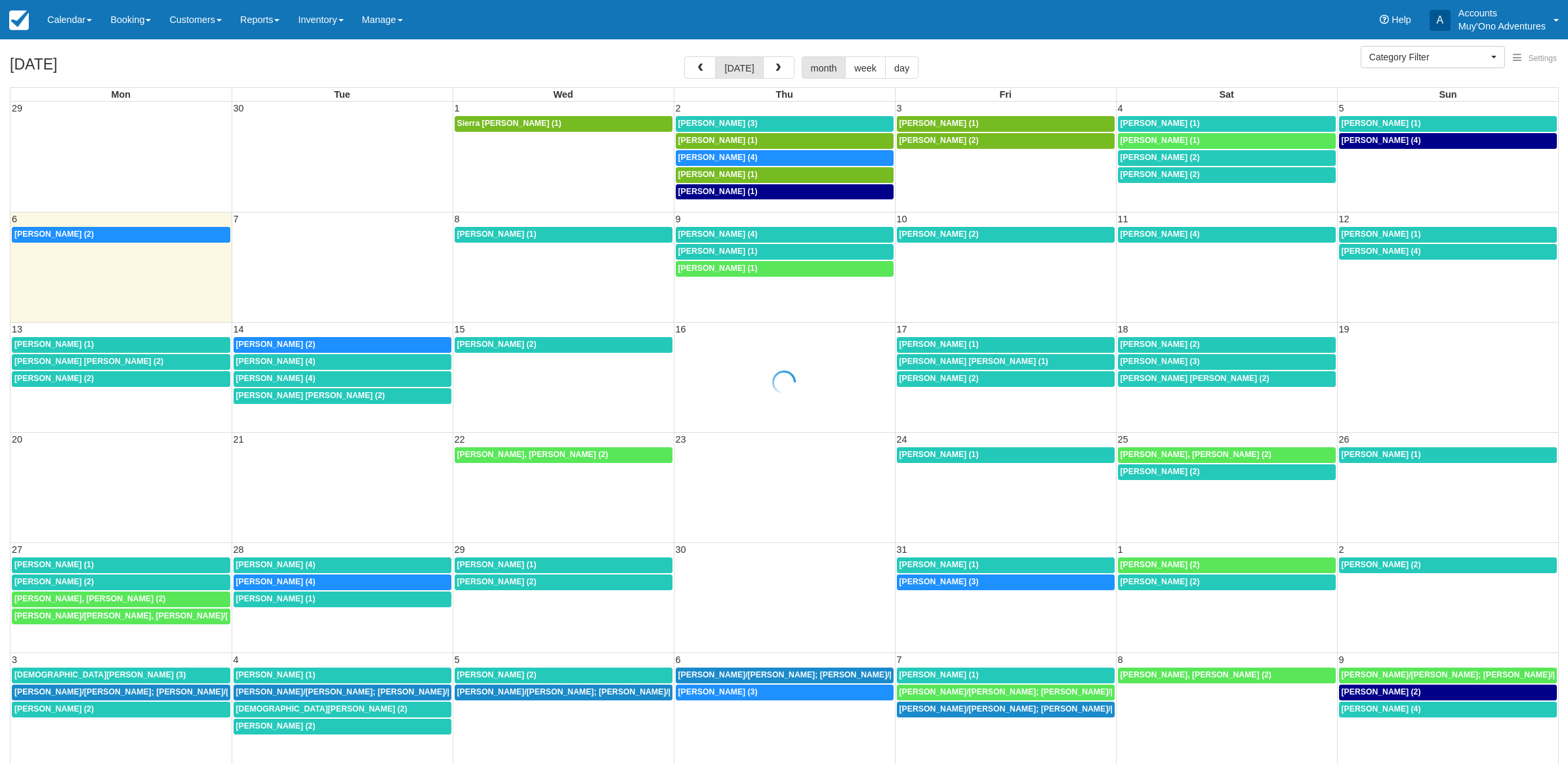
select select
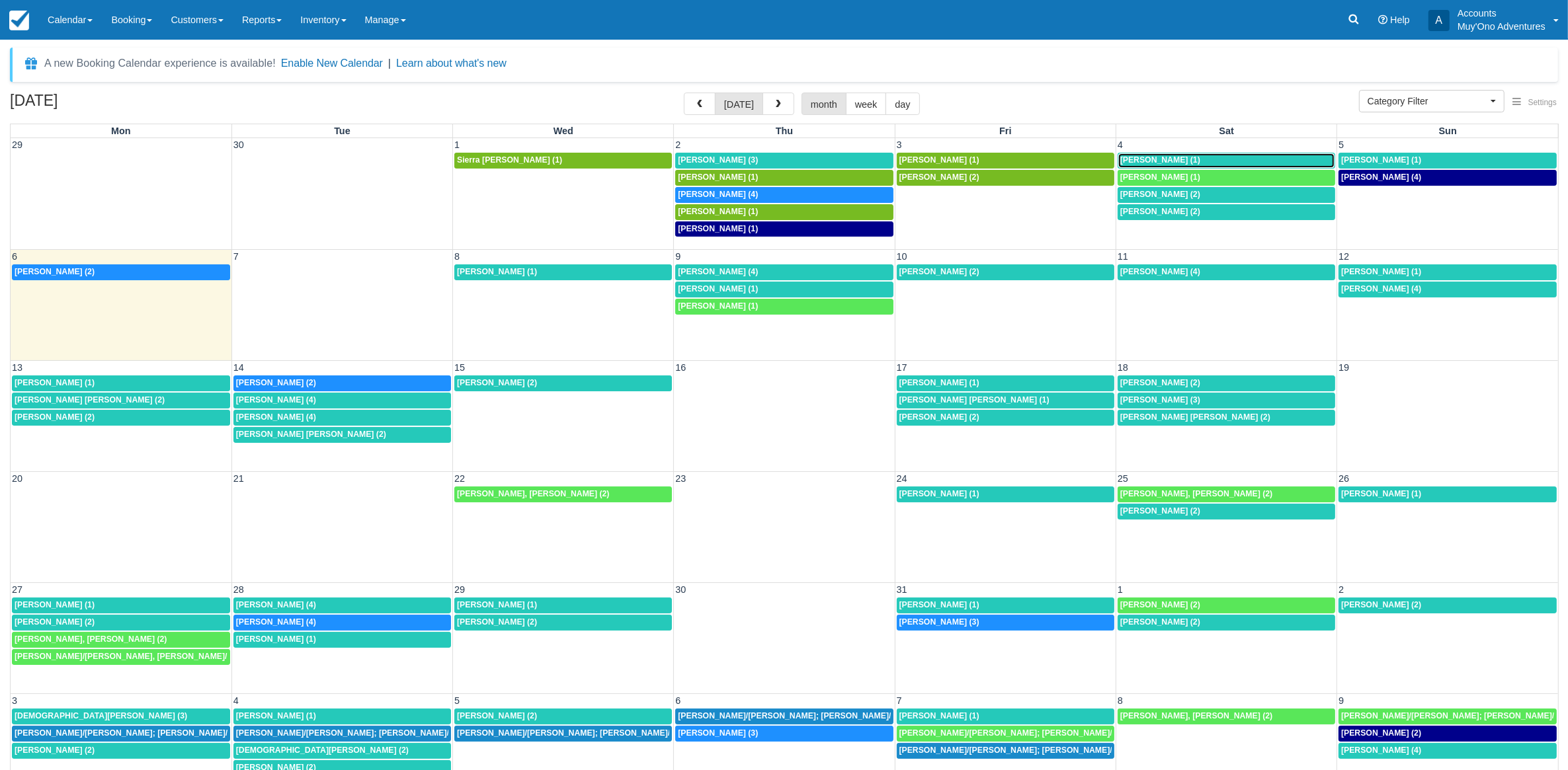
click at [1192, 156] on div "[PERSON_NAME] (1)" at bounding box center [1226, 161] width 213 height 11
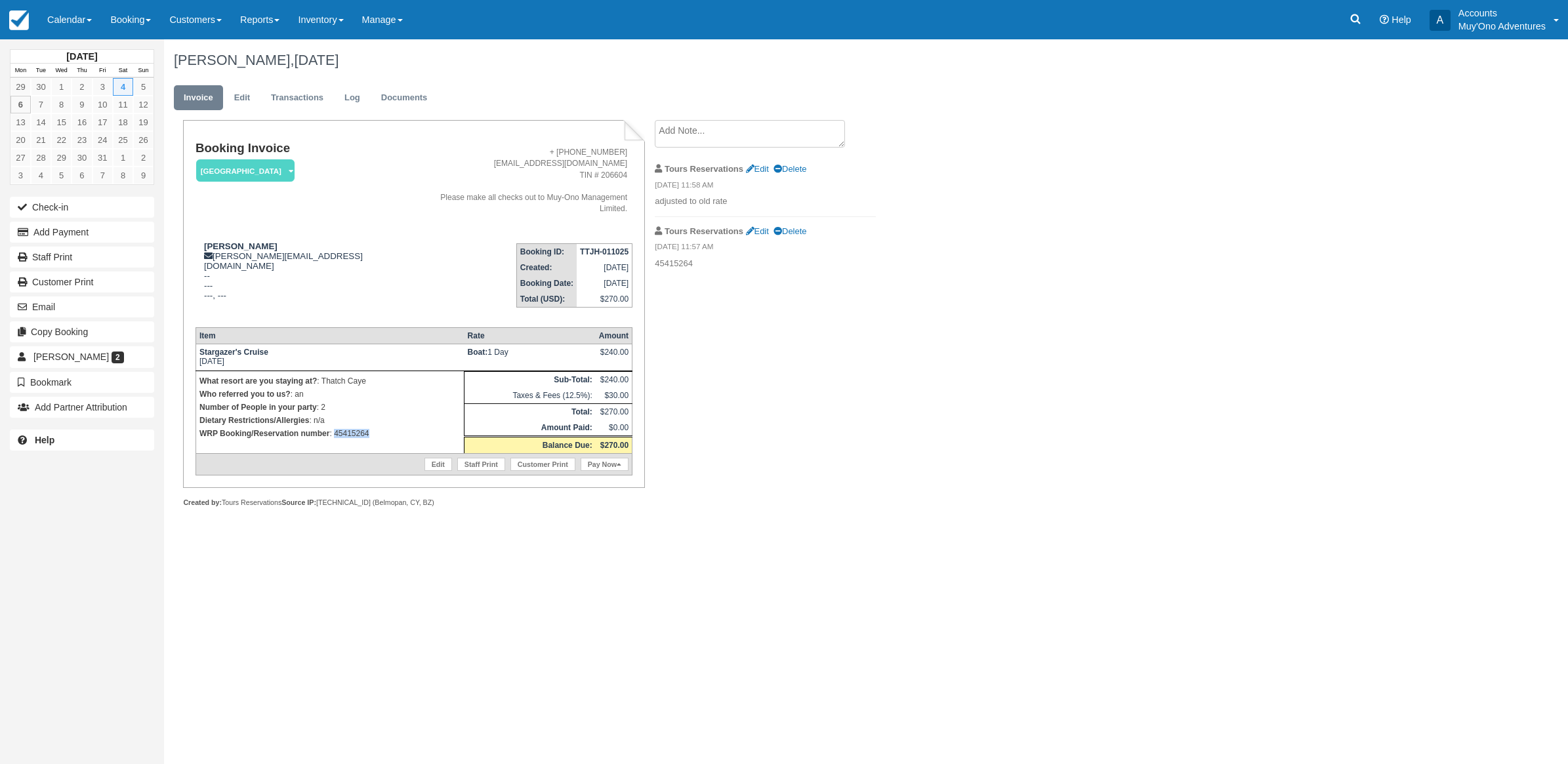
drag, startPoint x: 391, startPoint y: 422, endPoint x: 333, endPoint y: 423, distance: 58.0
click at [333, 423] on td "What resort are you staying at? : Thatch Caye Who referred you to us? : an Numb…" at bounding box center [330, 412] width 268 height 83
copy p "45415264"
click at [54, 233] on button "Add Payment" at bounding box center [82, 233] width 145 height 21
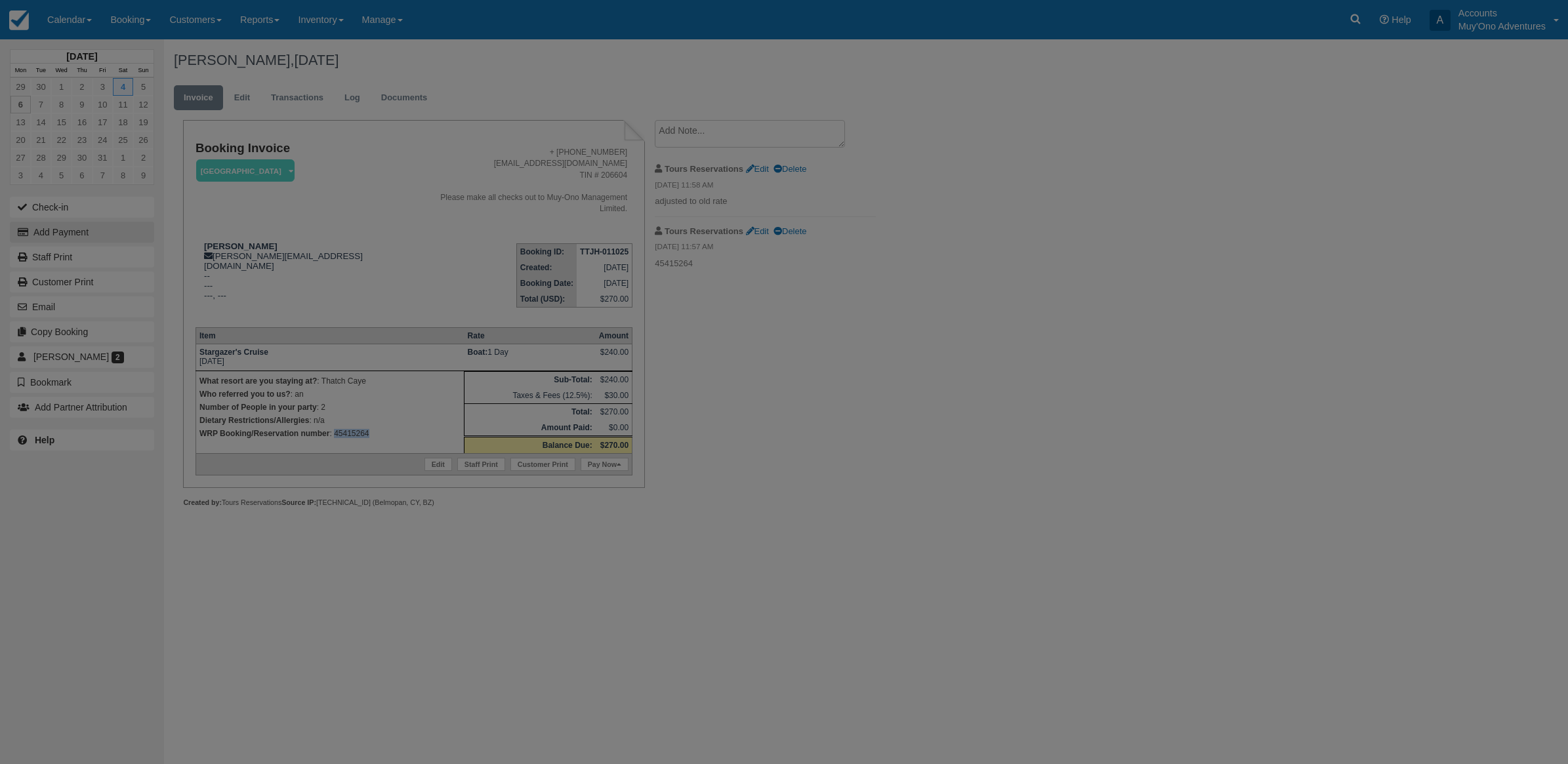
type input "10/06/25"
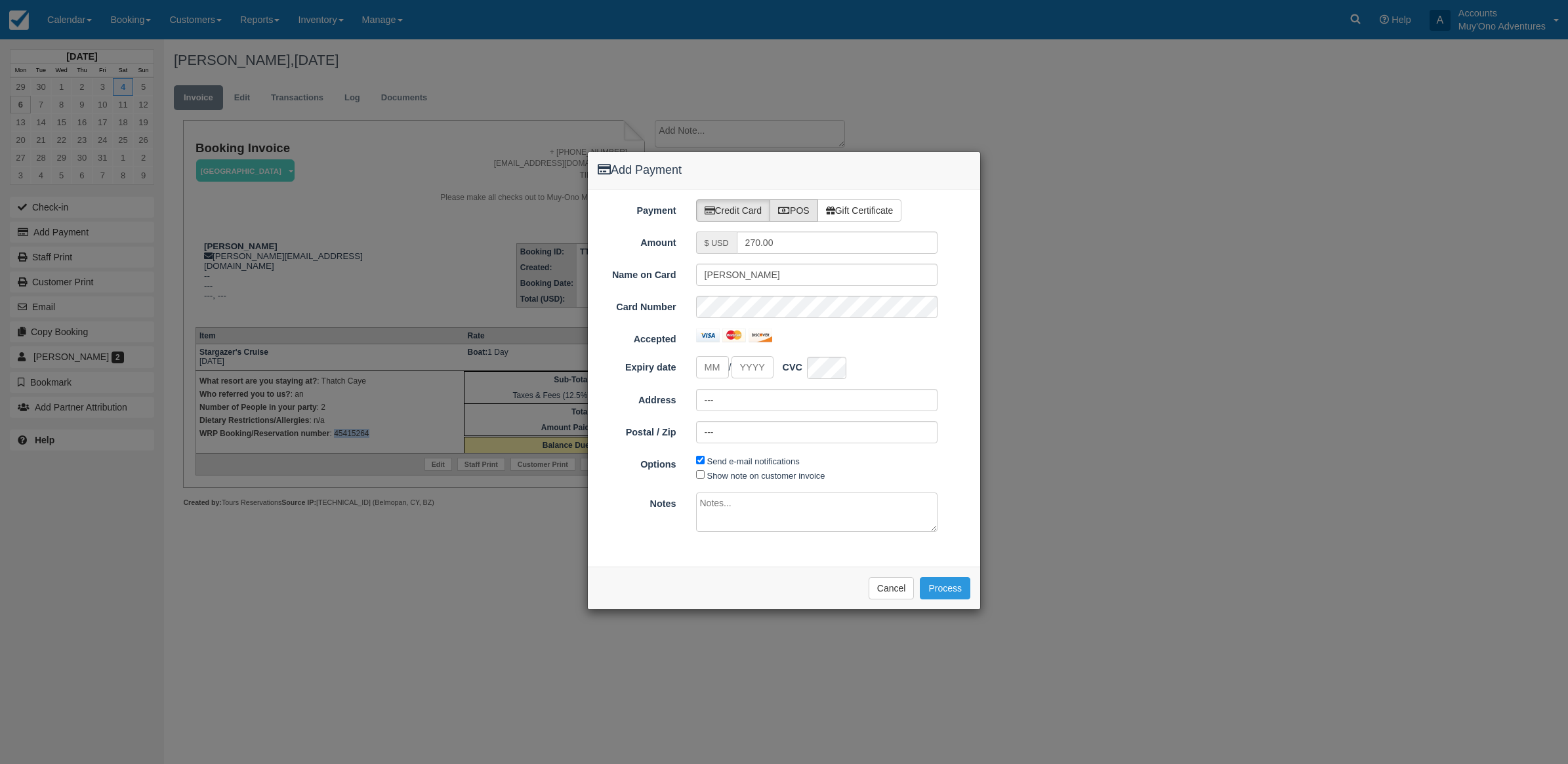
click at [800, 210] on label "POS" at bounding box center [793, 211] width 48 height 23
radio input "true"
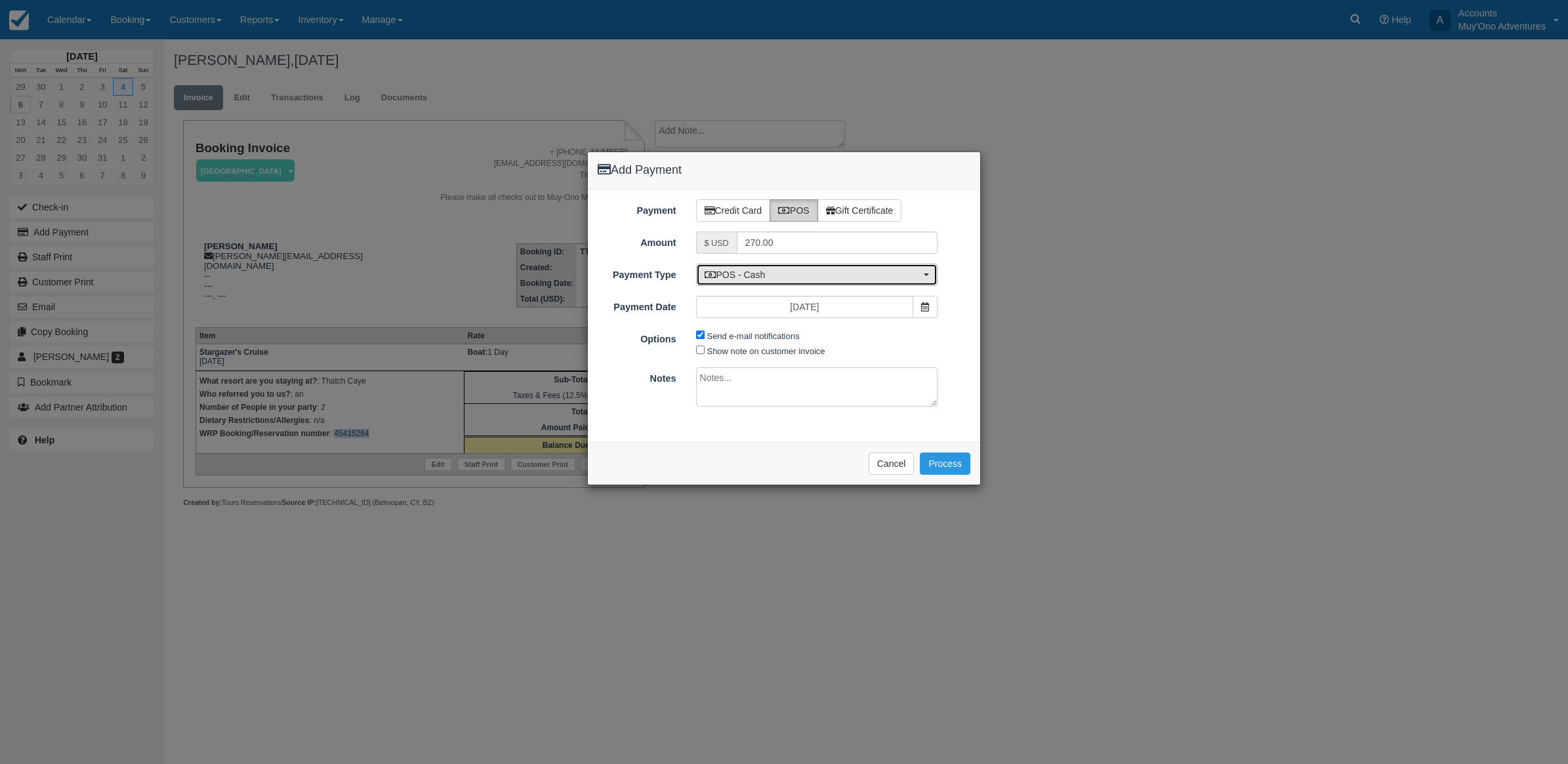
click at [784, 279] on span "POS - Cash" at bounding box center [813, 274] width 217 height 13
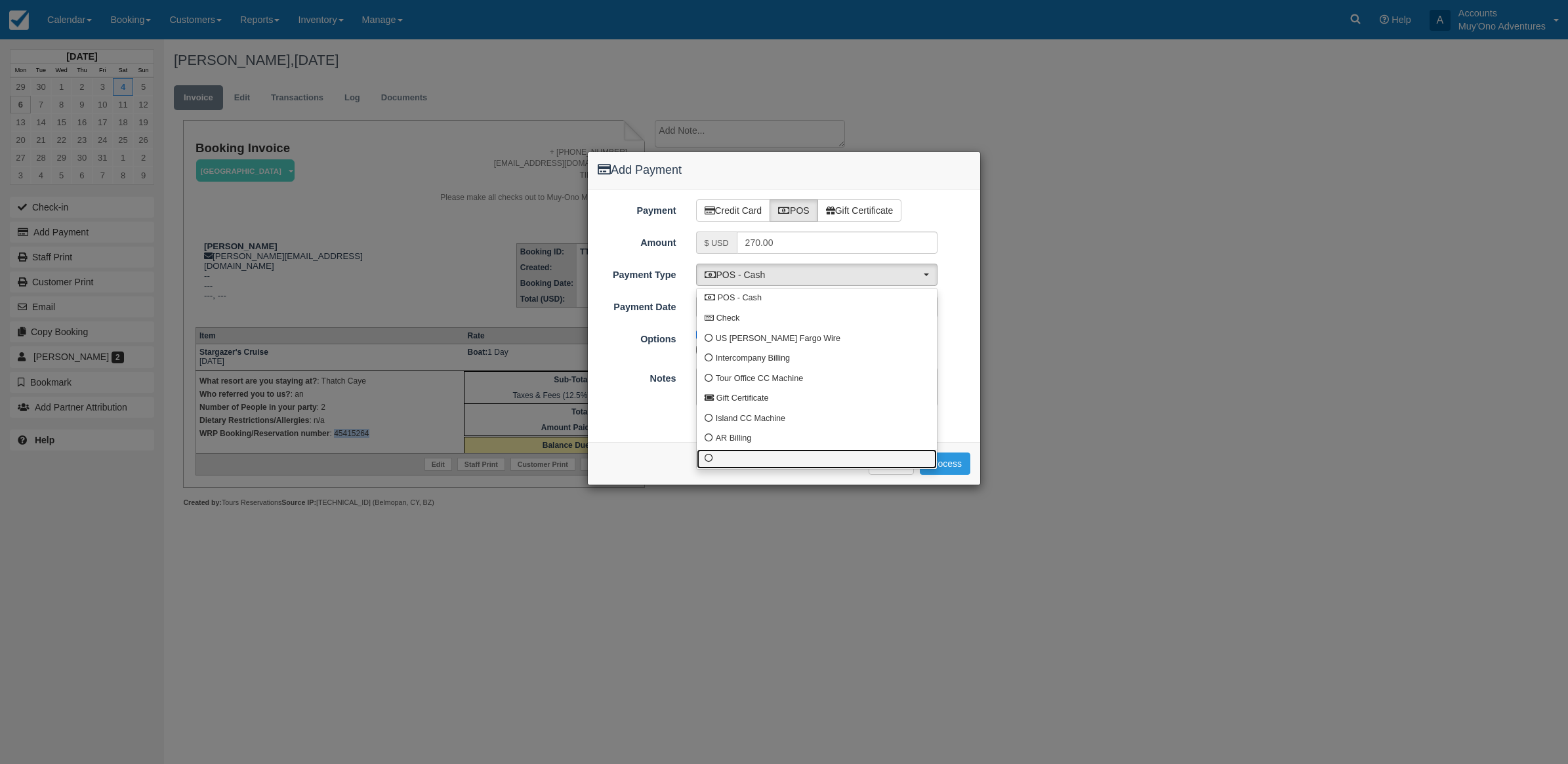
drag, startPoint x: 715, startPoint y: 464, endPoint x: 707, endPoint y: 460, distance: 8.9
click at [714, 464] on link at bounding box center [817, 459] width 240 height 20
select select "custom10"
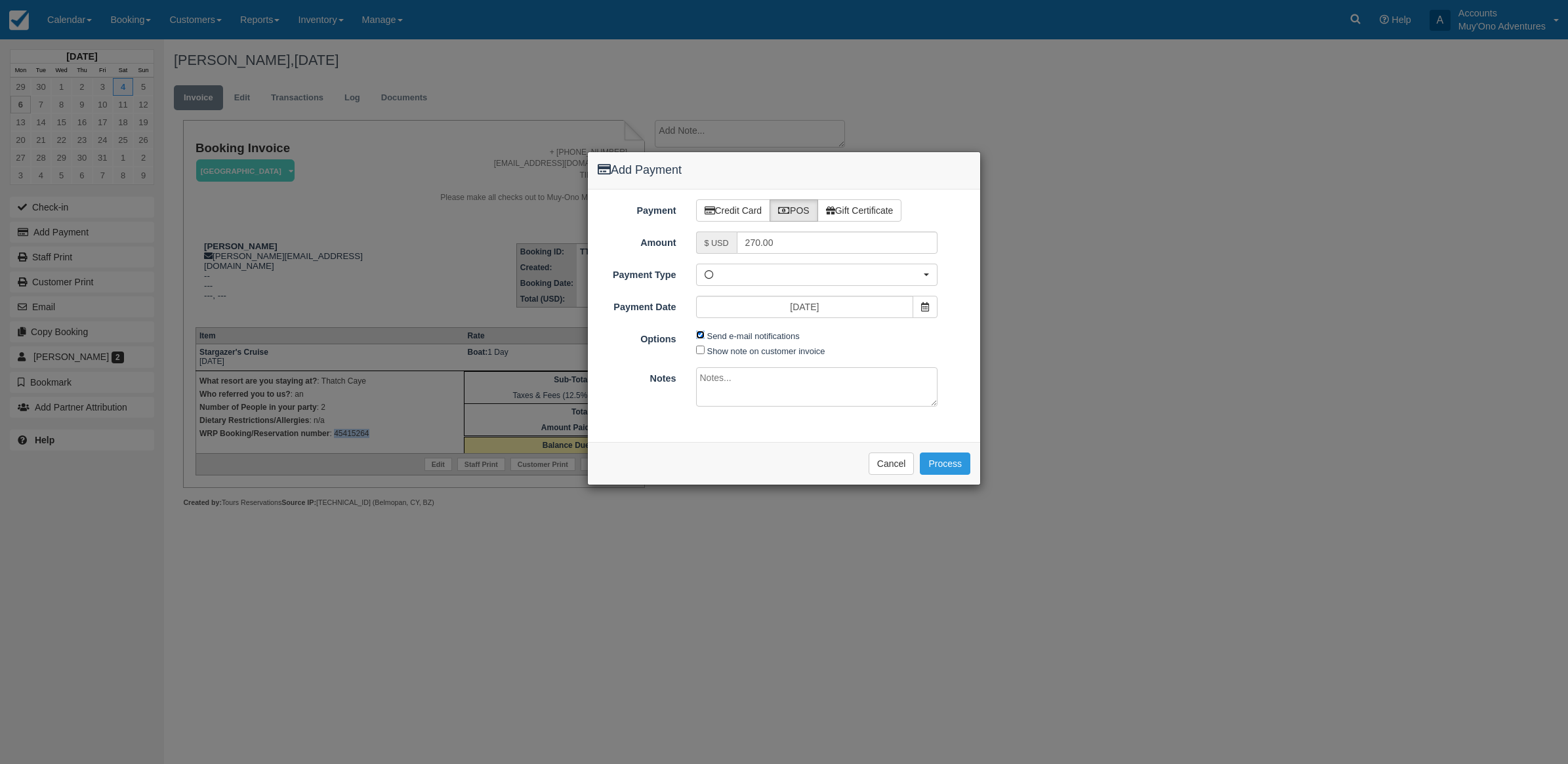
click at [700, 331] on input "Send e-mail notifications" at bounding box center [700, 334] width 8 height 8
checkbox input "false"
click at [766, 388] on textarea at bounding box center [817, 387] width 242 height 39
type textarea "Paid in WRP CT"
click at [939, 463] on button "Process" at bounding box center [945, 464] width 50 height 23
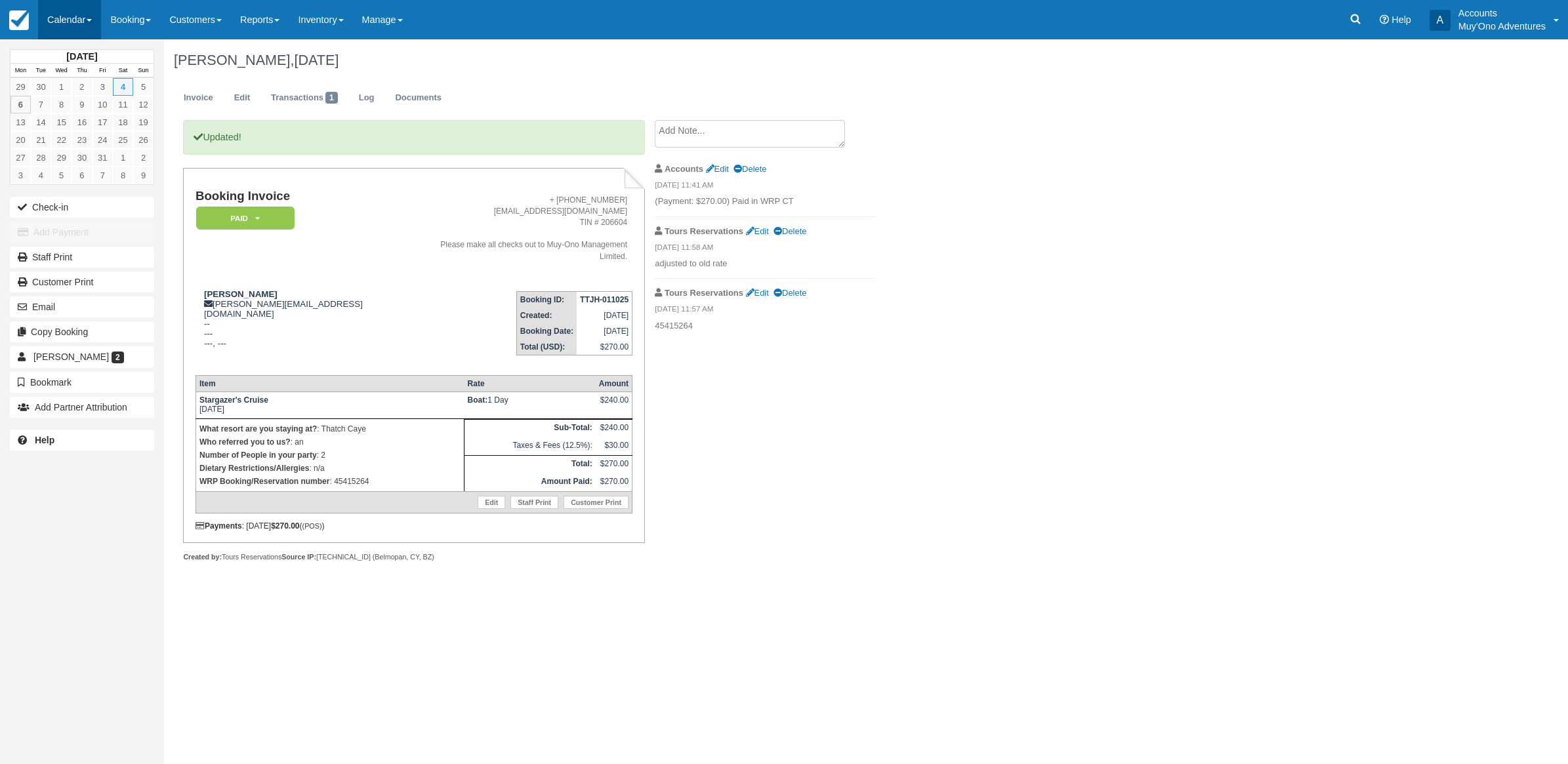
click at [54, 14] on link "Calendar" at bounding box center [70, 20] width 63 height 39
drag, startPoint x: 63, startPoint y: 128, endPoint x: 41, endPoint y: 121, distance: 23.1
click at [61, 125] on link "Month" at bounding box center [90, 123] width 104 height 28
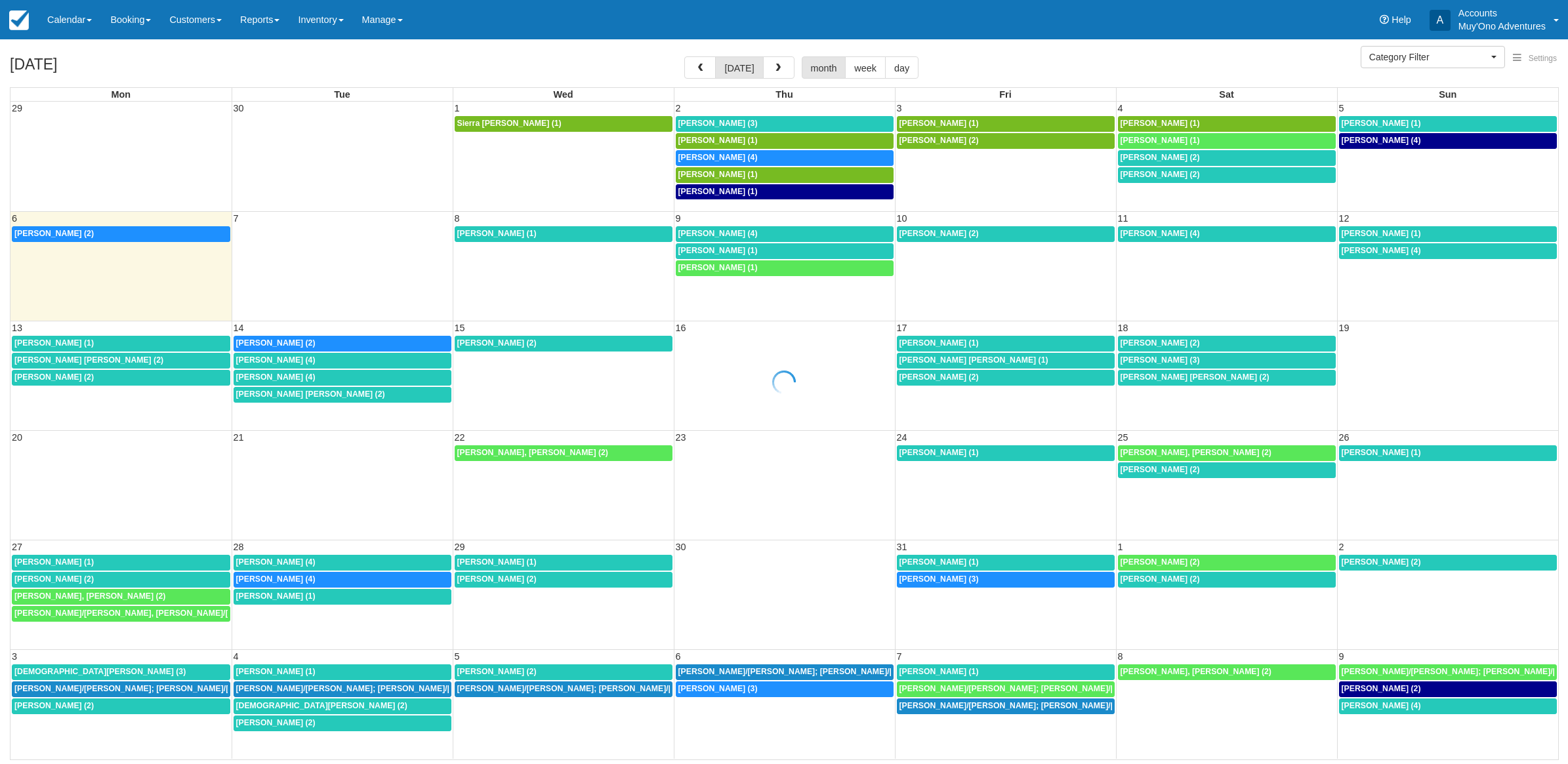
select select
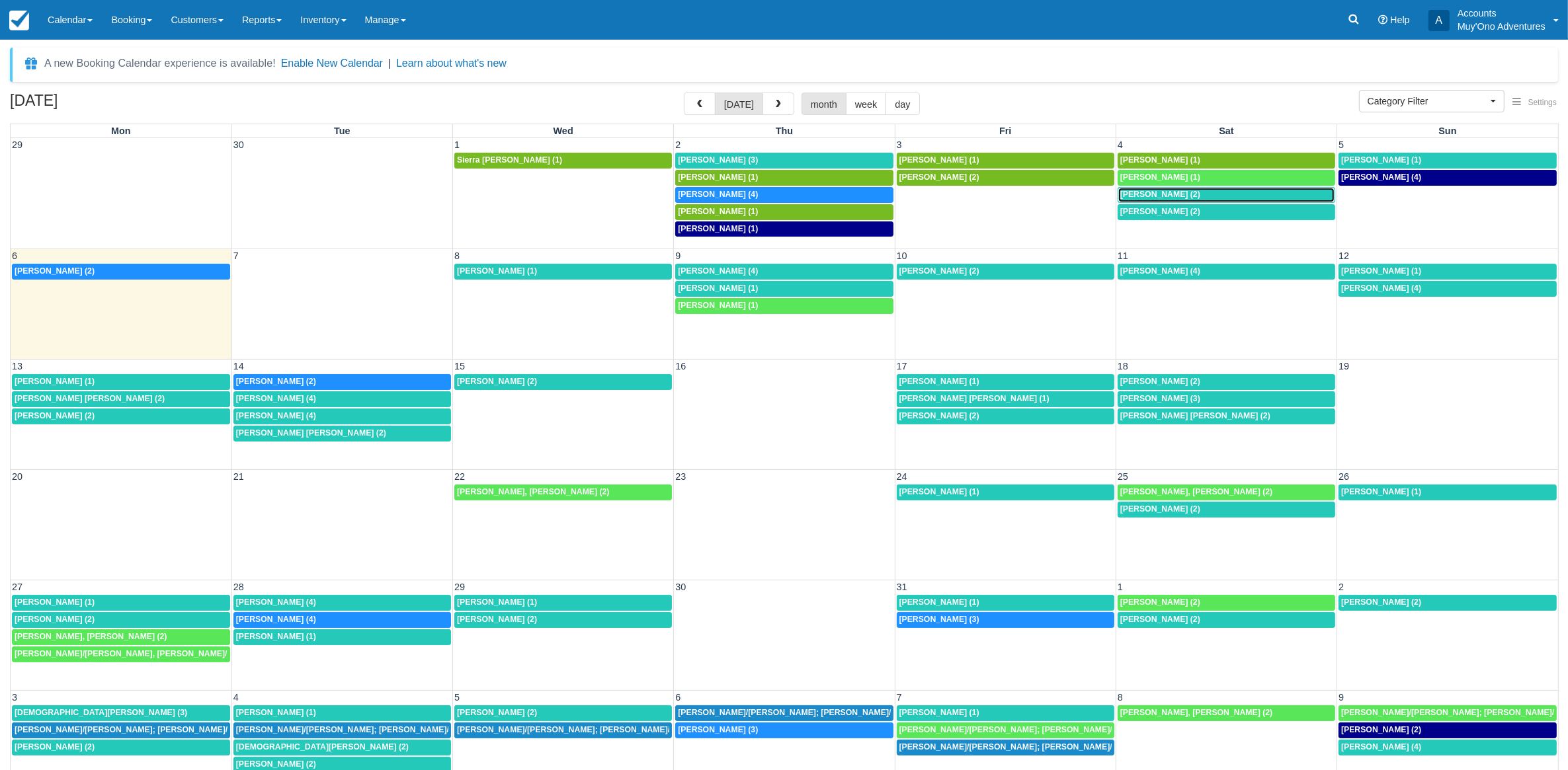
click at [1185, 192] on span "[PERSON_NAME] (2)" at bounding box center [1160, 194] width 80 height 9
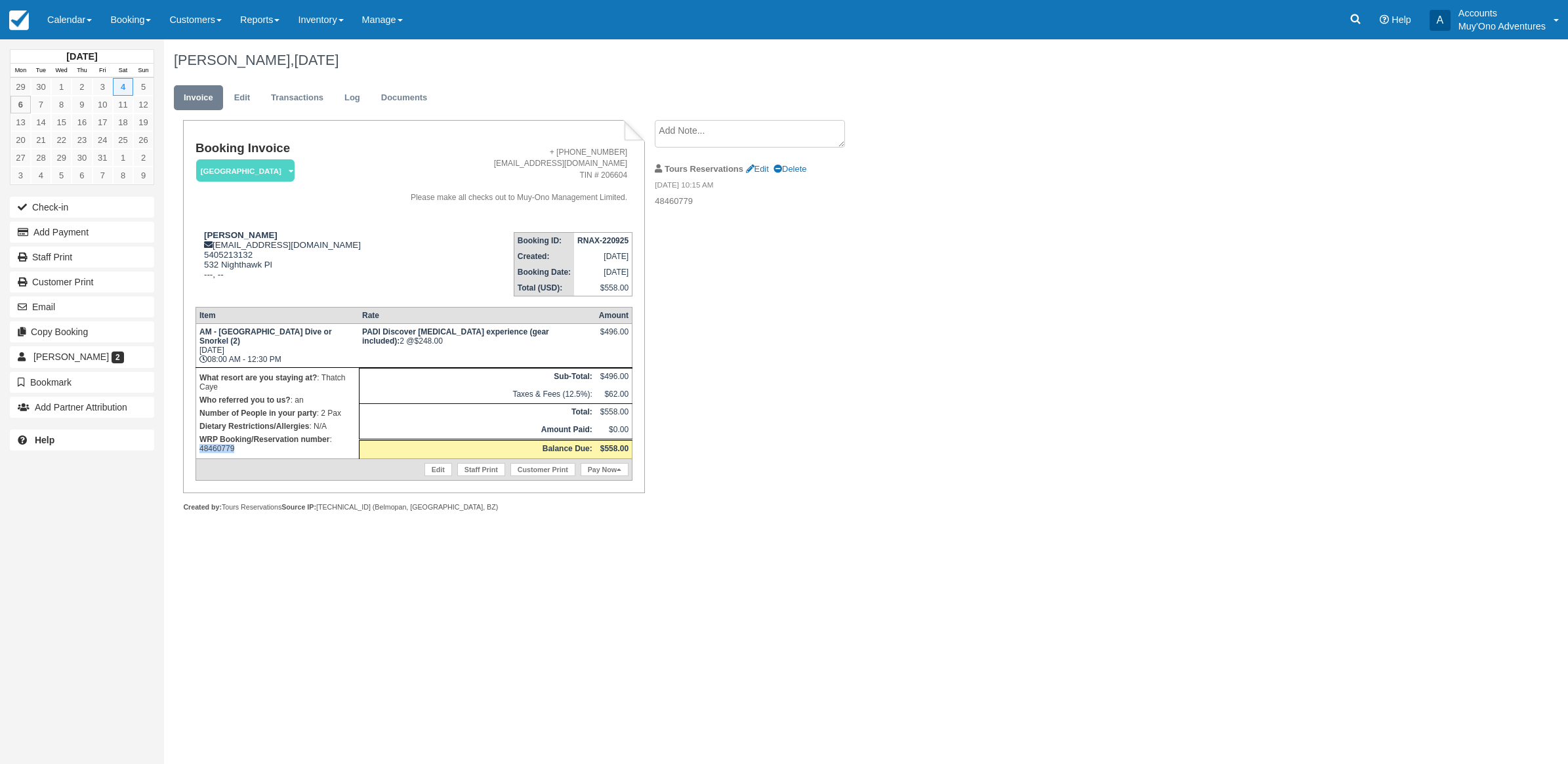
drag, startPoint x: 276, startPoint y: 449, endPoint x: 199, endPoint y: 449, distance: 77.0
click at [199, 449] on p "WRP Booking/Reservation number : 48460779" at bounding box center [277, 444] width 156 height 23
copy p "48460779"
click at [89, 224] on button "Add Payment" at bounding box center [82, 233] width 145 height 21
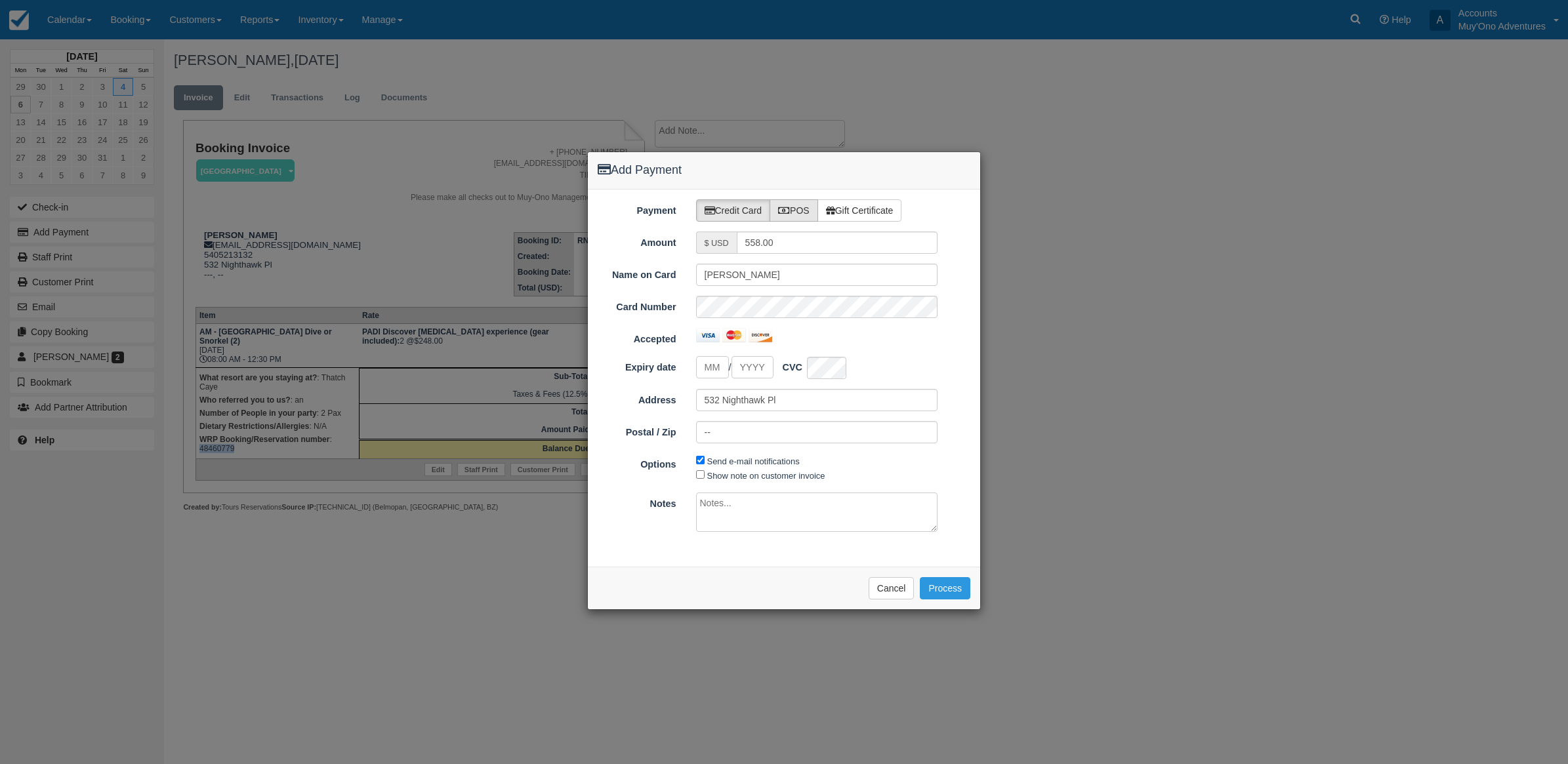
click at [797, 220] on label "POS" at bounding box center [793, 211] width 48 height 23
radio input "true"
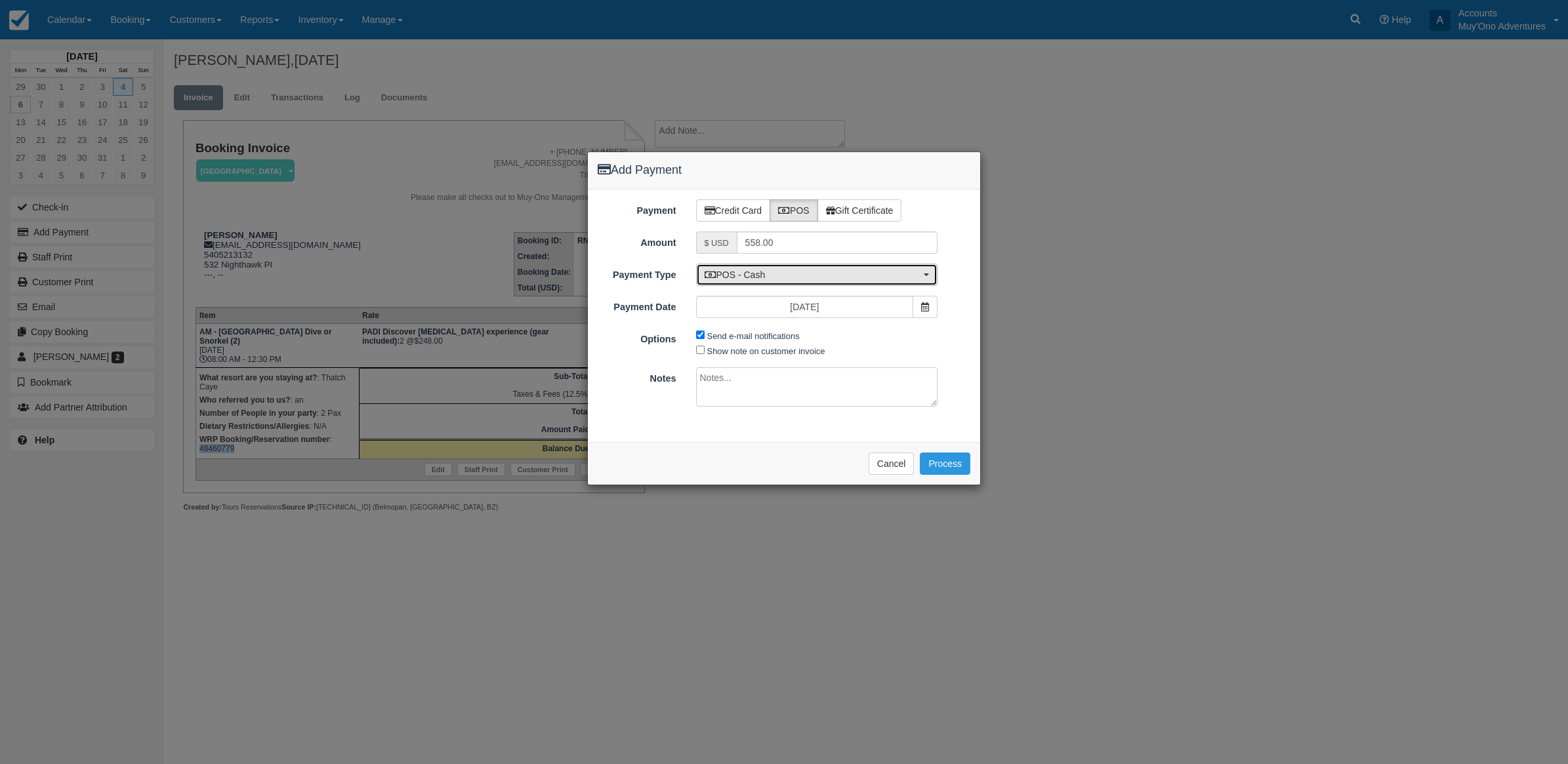
drag, startPoint x: 784, startPoint y: 273, endPoint x: 747, endPoint y: 279, distance: 37.5
click at [776, 273] on span "POS - Cash" at bounding box center [813, 274] width 217 height 13
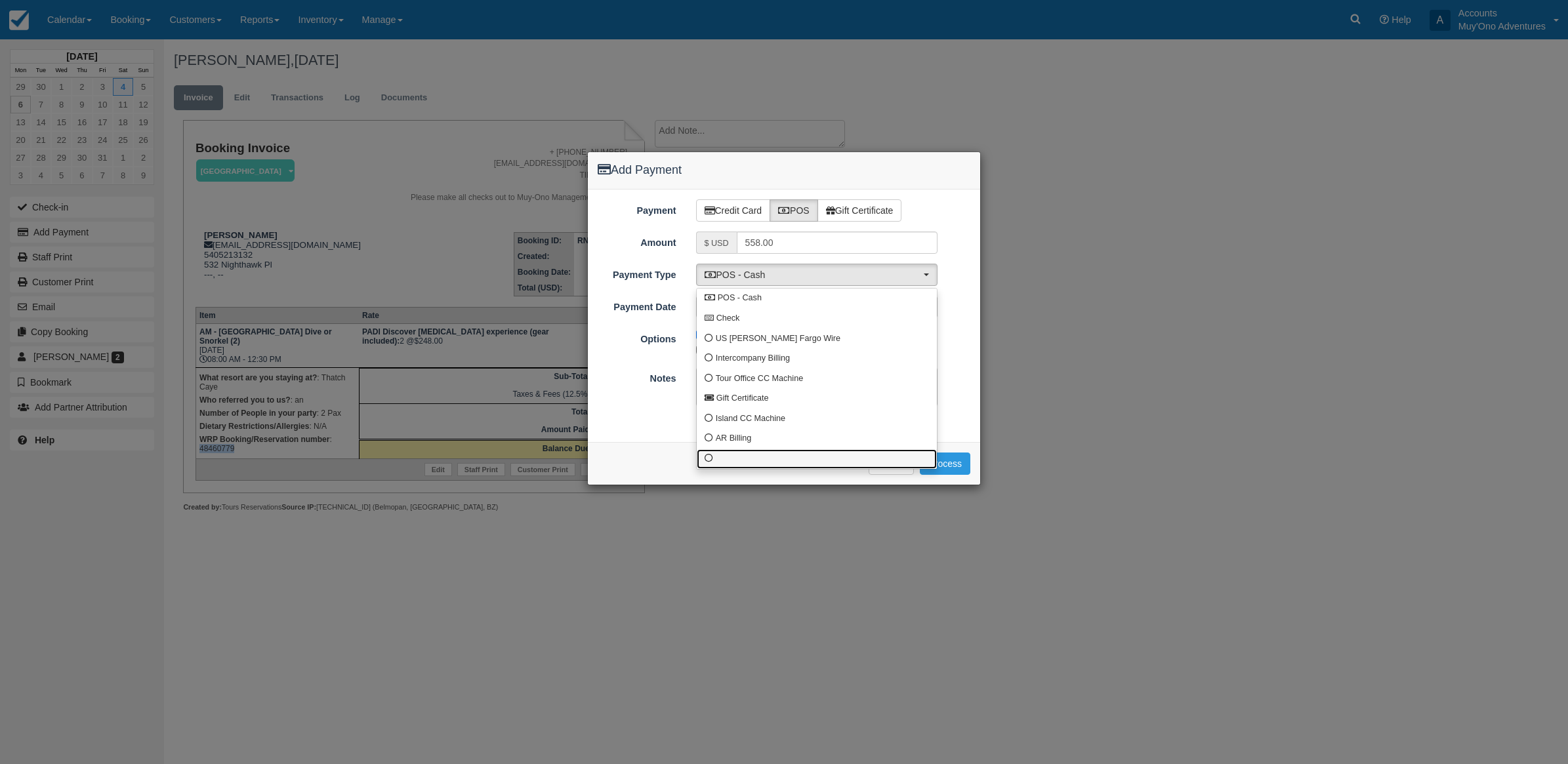
click at [738, 461] on link at bounding box center [817, 459] width 240 height 20
select select "custom10"
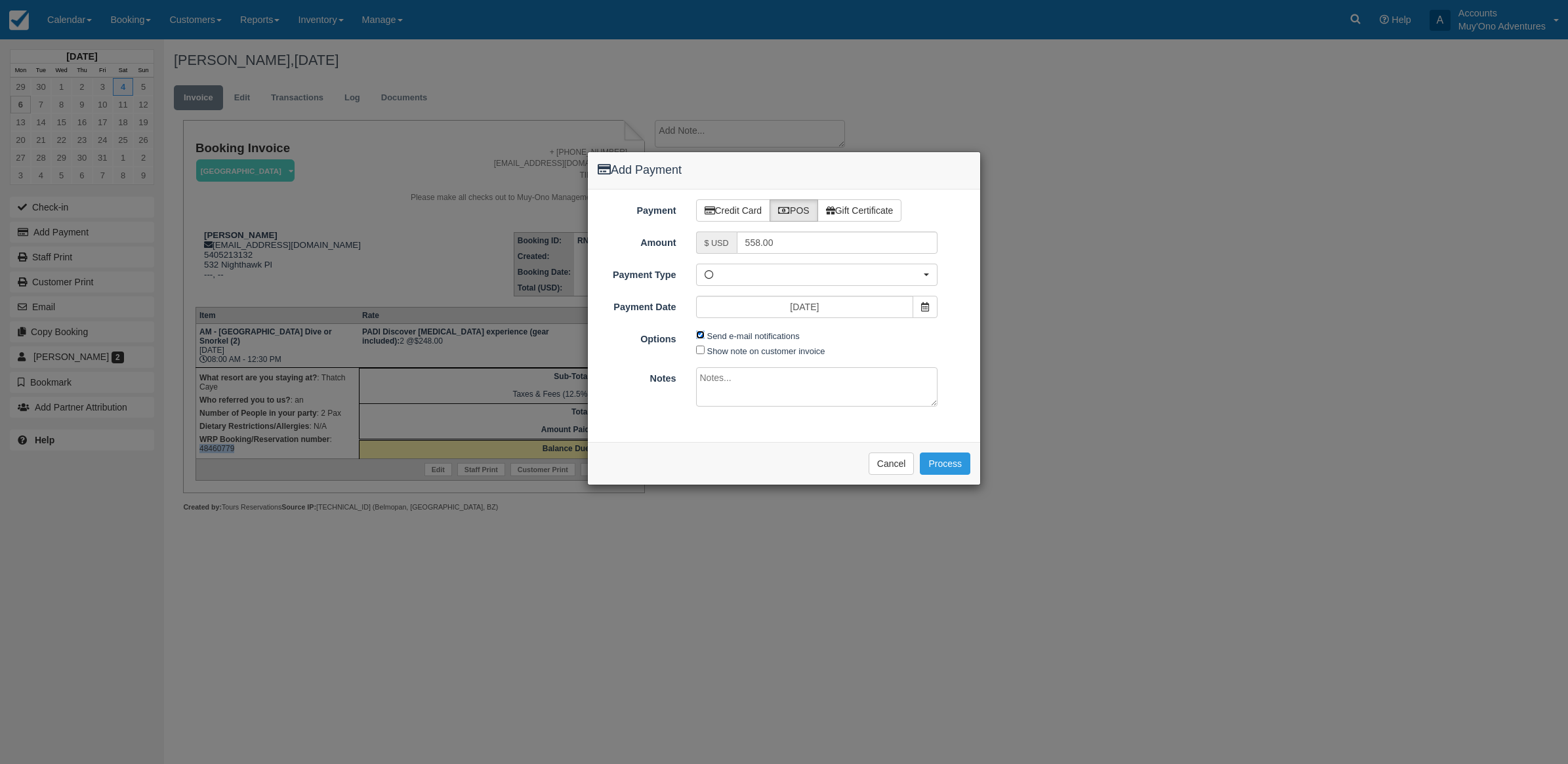
click at [699, 336] on input "Send e-mail notifications" at bounding box center [700, 334] width 8 height 8
checkbox input "false"
click at [782, 396] on textarea at bounding box center [817, 387] width 242 height 39
drag, startPoint x: 729, startPoint y: 381, endPoint x: 742, endPoint y: 381, distance: 13.0
click at [742, 381] on textarea "Paid in TC CT" at bounding box center [817, 387] width 242 height 39
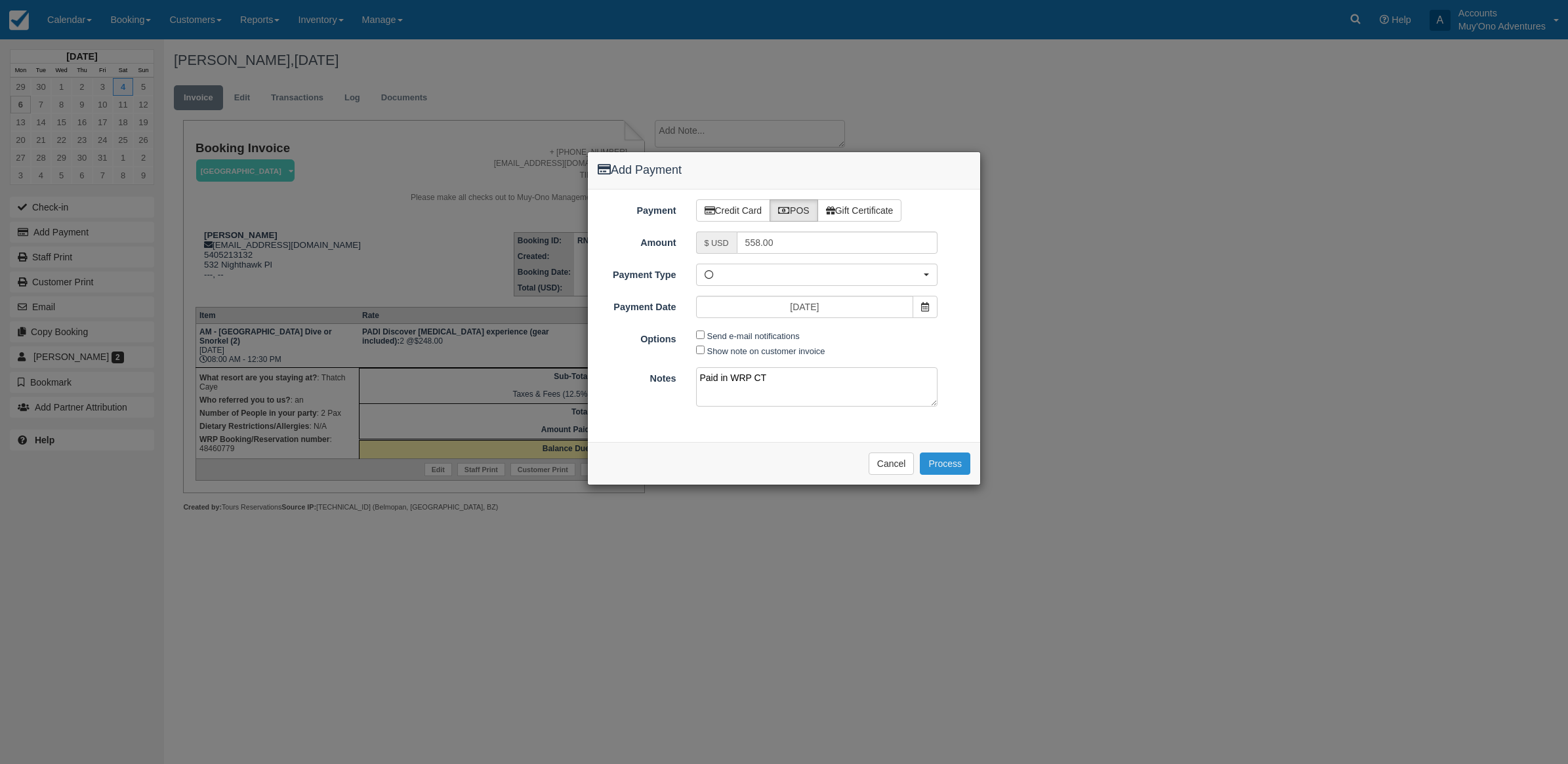
type textarea "Paid in WRP CT"
click at [955, 467] on button "Process" at bounding box center [945, 464] width 50 height 23
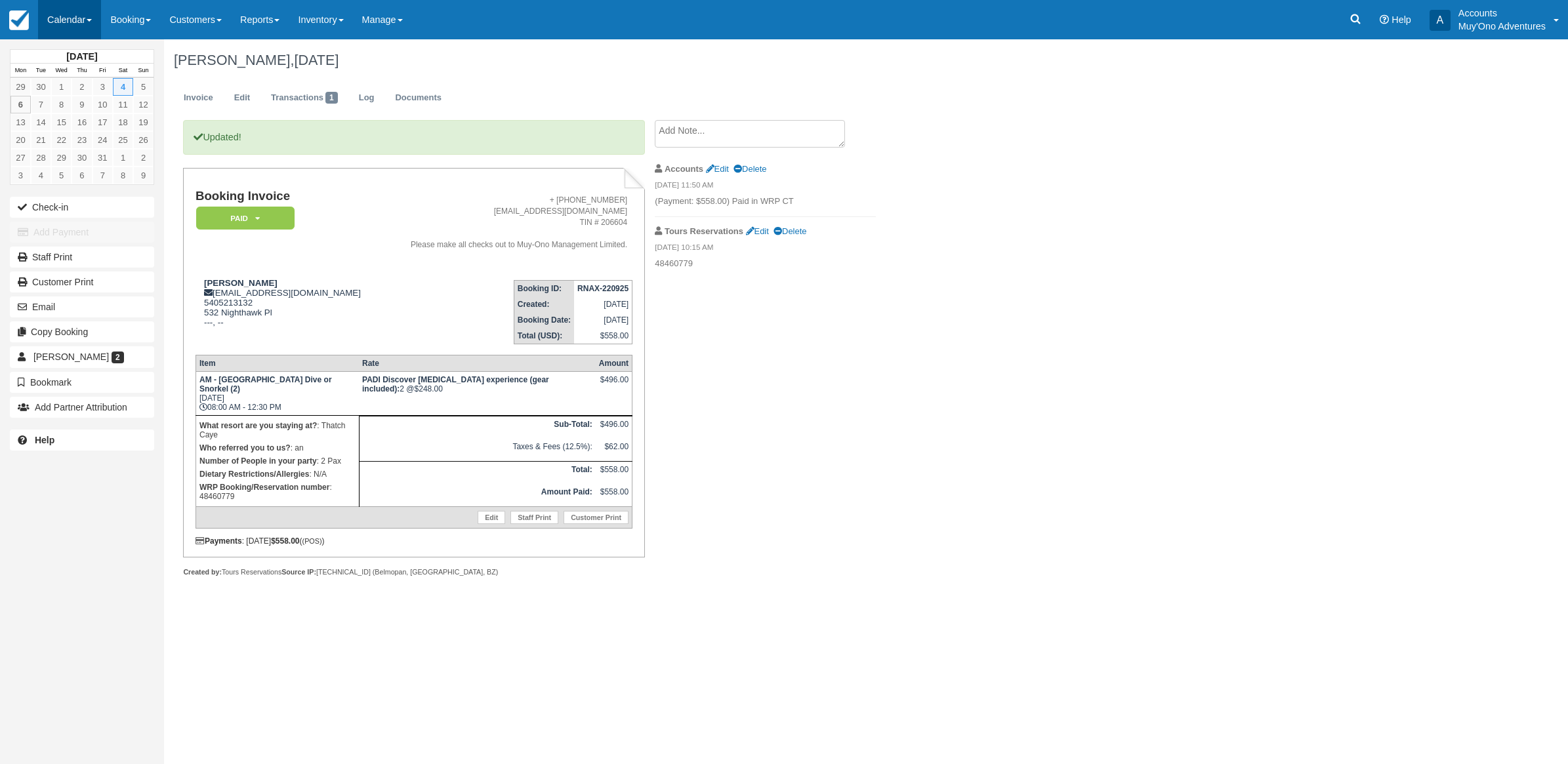
click at [54, 25] on link "Calendar" at bounding box center [70, 20] width 63 height 39
click at [70, 126] on link "Month" at bounding box center [90, 123] width 104 height 28
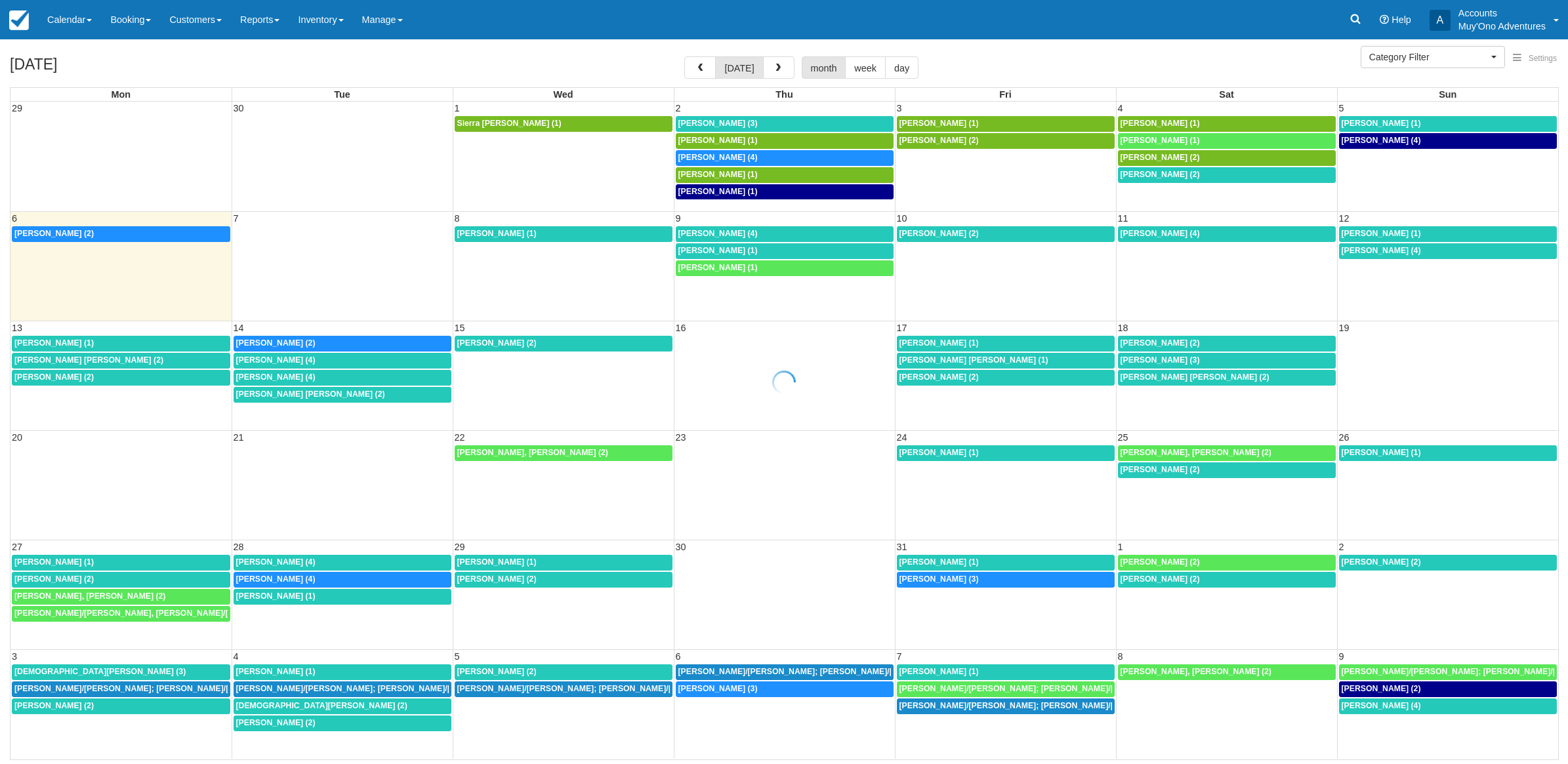
select select
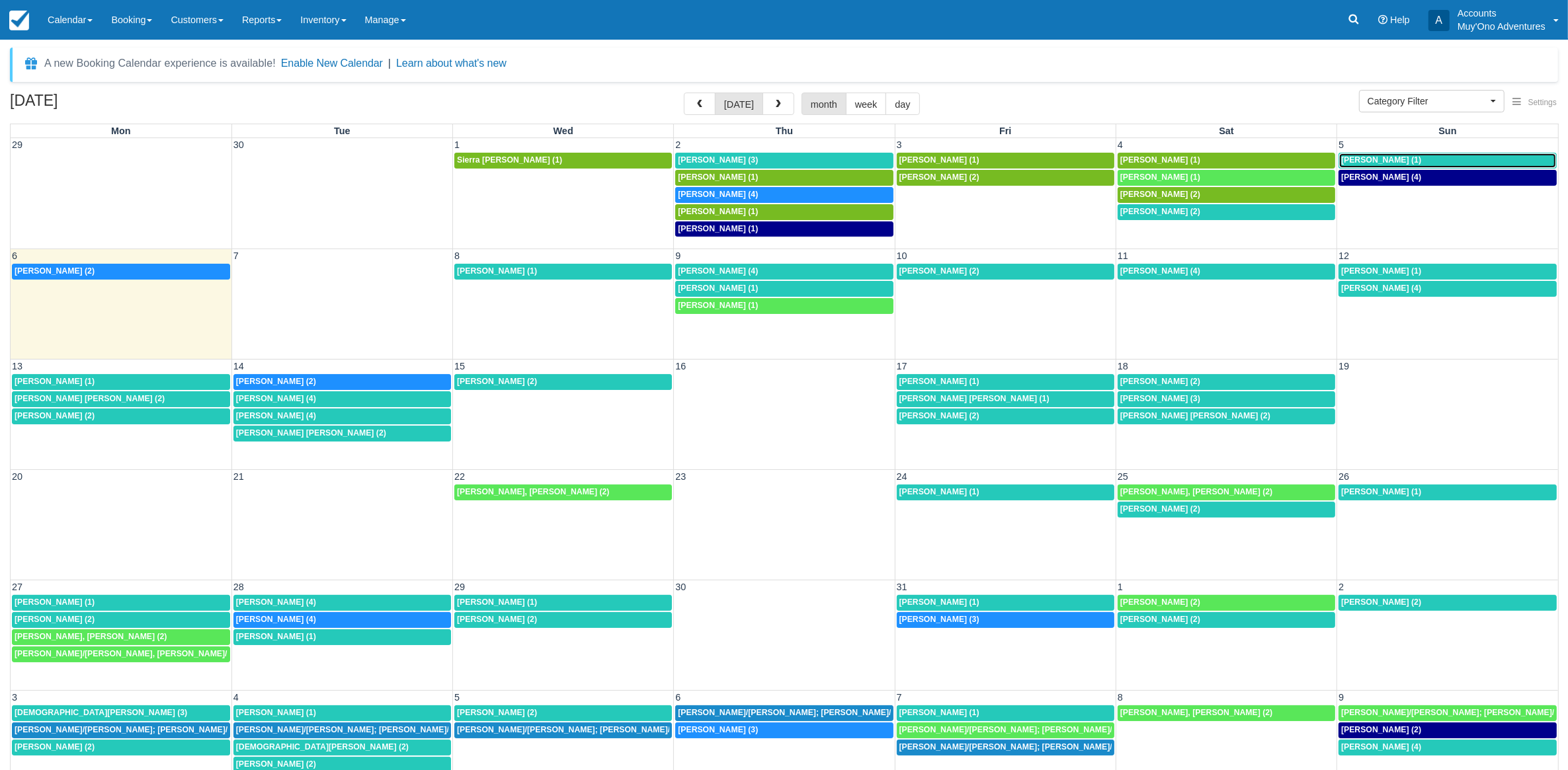
click at [1360, 152] on link "[PERSON_NAME] (1)" at bounding box center [1448, 160] width 219 height 16
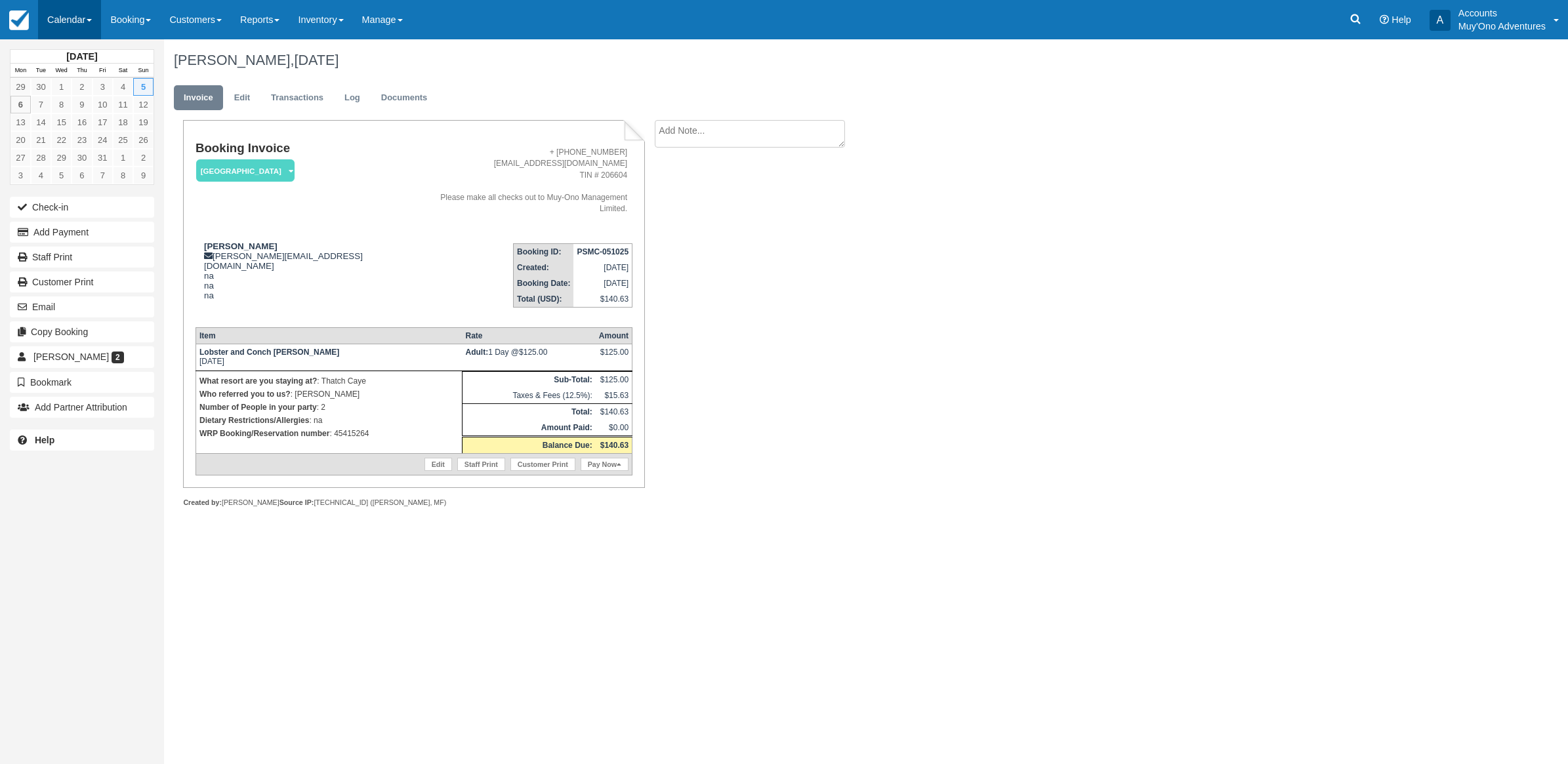
click at [75, 20] on link "Calendar" at bounding box center [70, 20] width 63 height 39
click at [59, 117] on link "Month" at bounding box center [90, 123] width 104 height 28
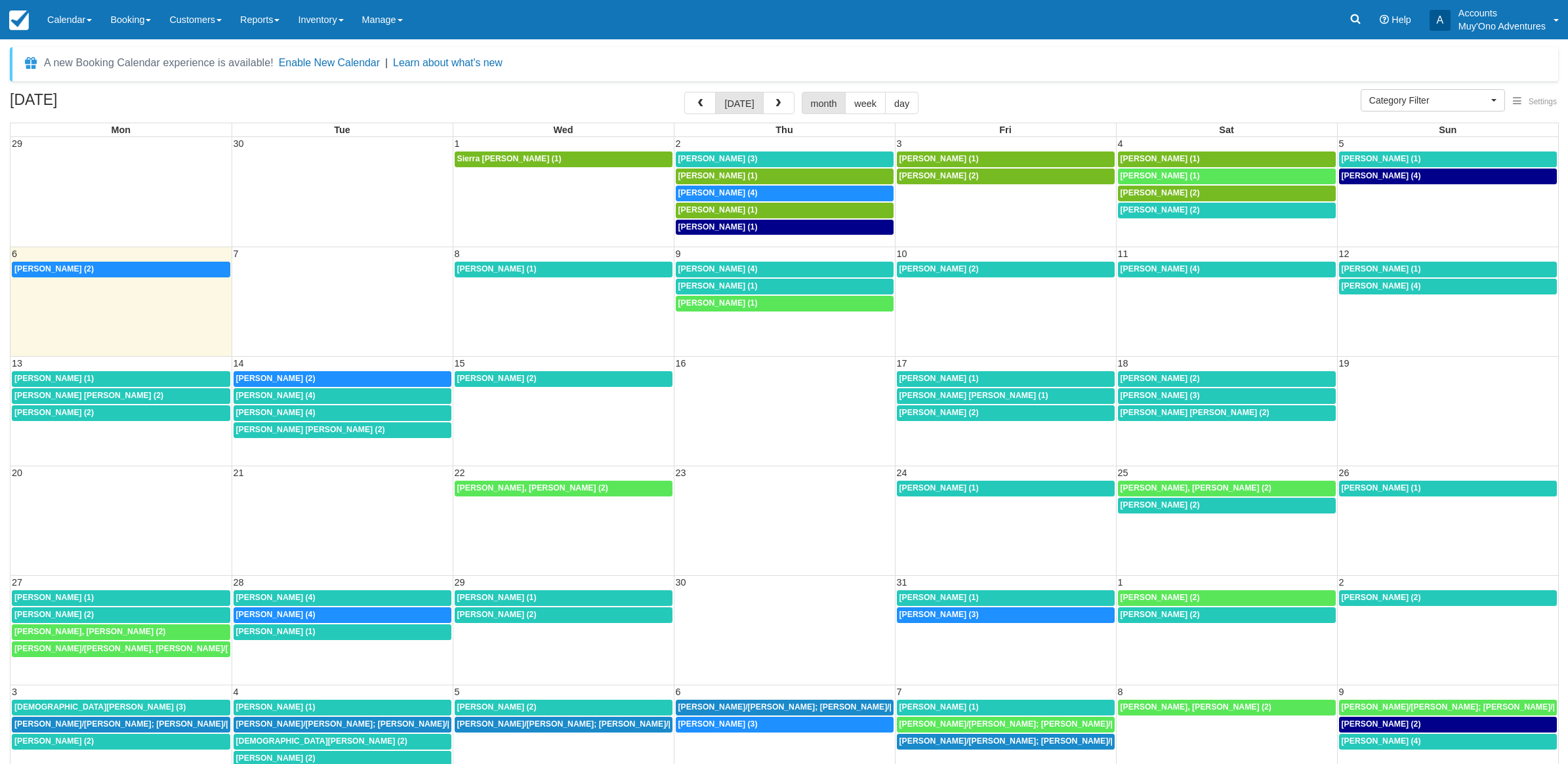
select select
click at [747, 191] on div "[PERSON_NAME] (4)" at bounding box center [778, 193] width 211 height 11
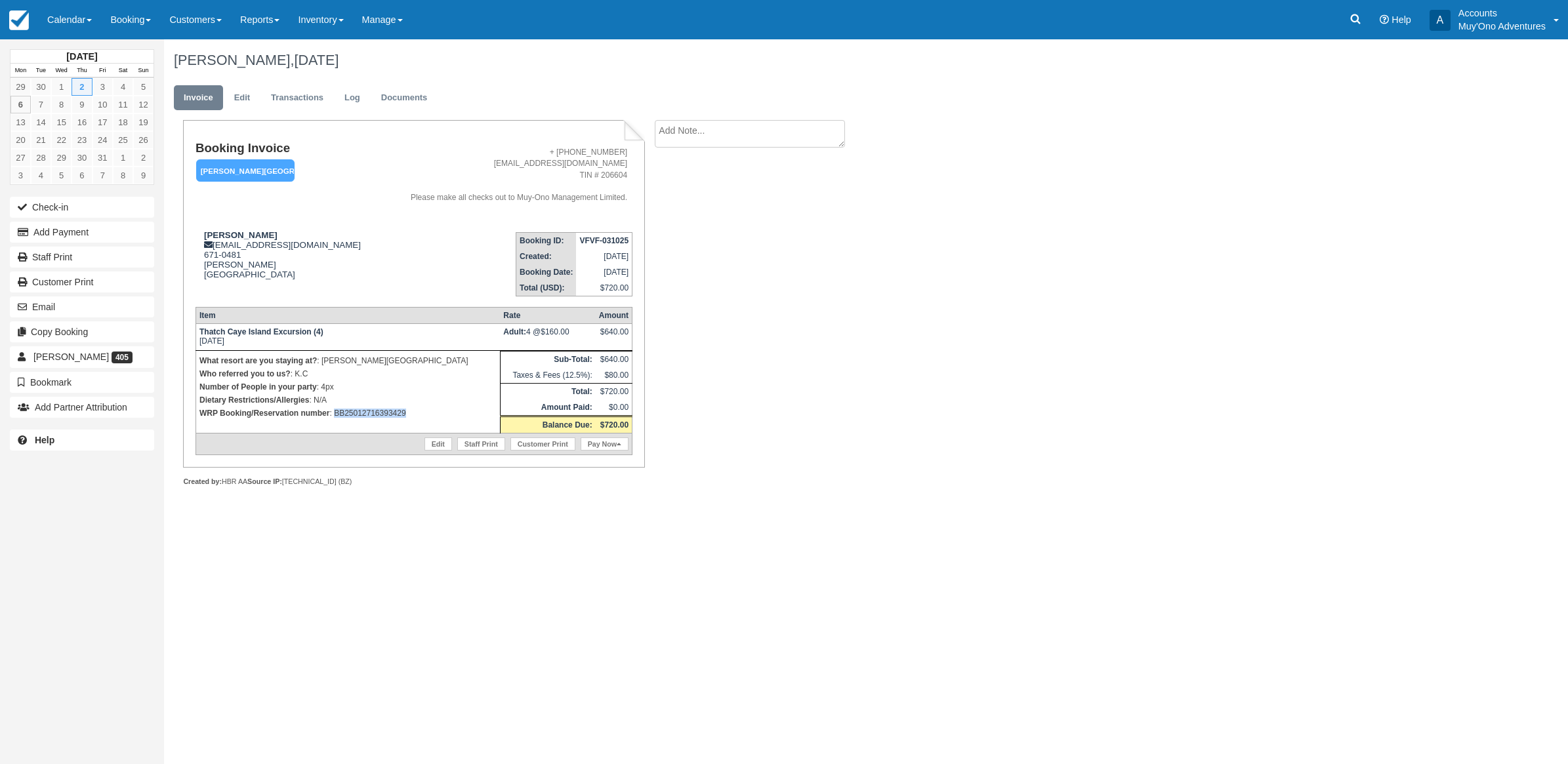
drag, startPoint x: 421, startPoint y: 416, endPoint x: 335, endPoint y: 417, distance: 86.0
click at [335, 417] on p "WRP Booking/Reservation number : BB25012716393429" at bounding box center [348, 412] width 297 height 13
copy p "BB25012716393429"
click at [921, 378] on div "Kathy Anderson, October 02 2025 Invoice Edit Transactions Log Documents Booking…" at bounding box center [752, 277] width 1177 height 476
